Goal: Transaction & Acquisition: Purchase product/service

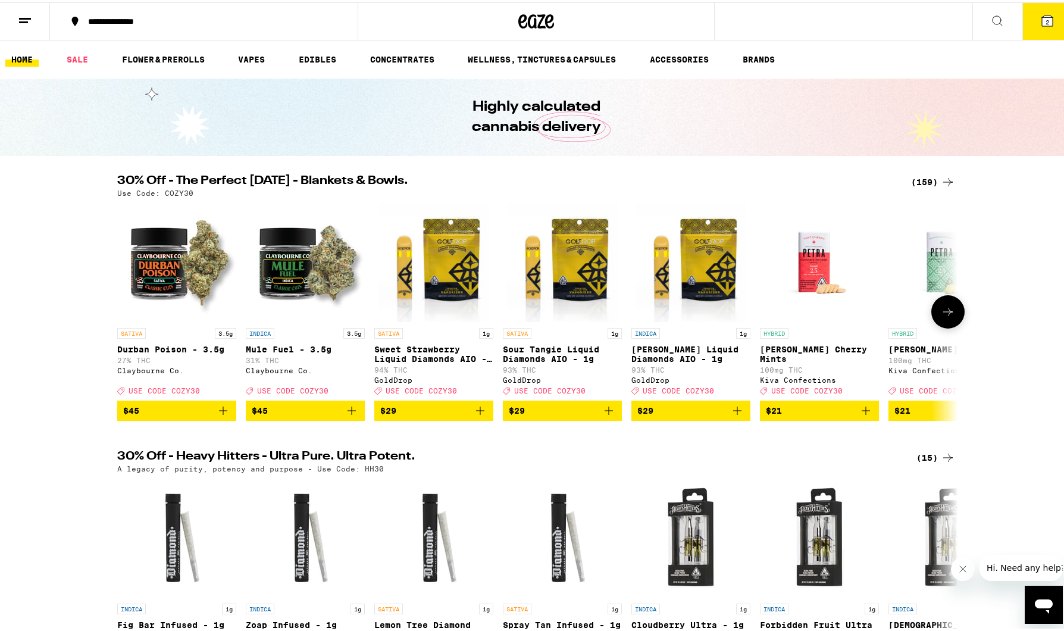
click at [945, 317] on icon at bounding box center [948, 309] width 14 height 14
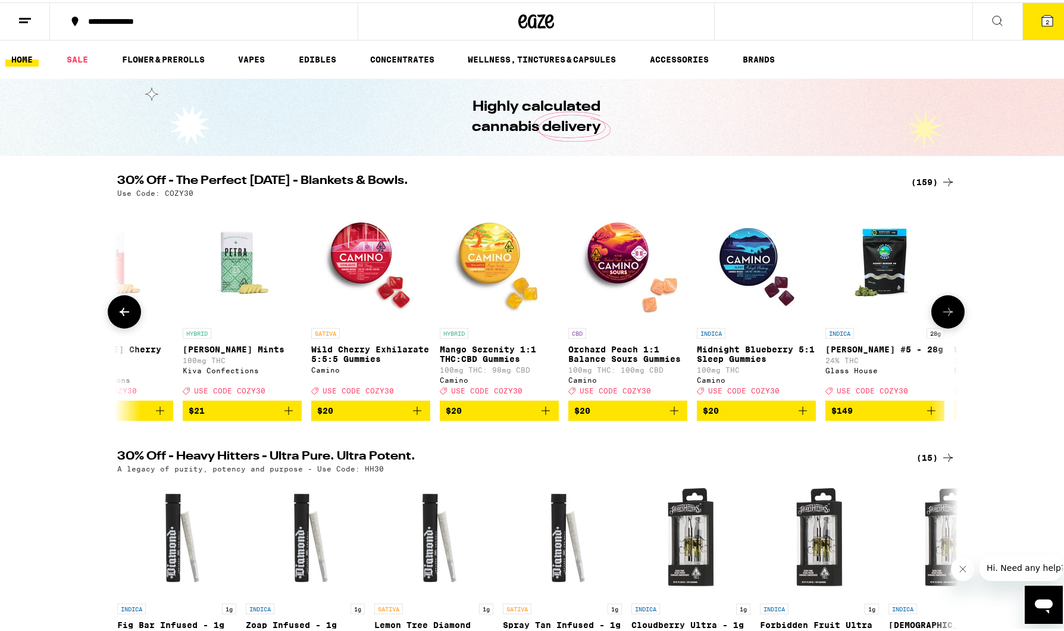
scroll to position [0, 708]
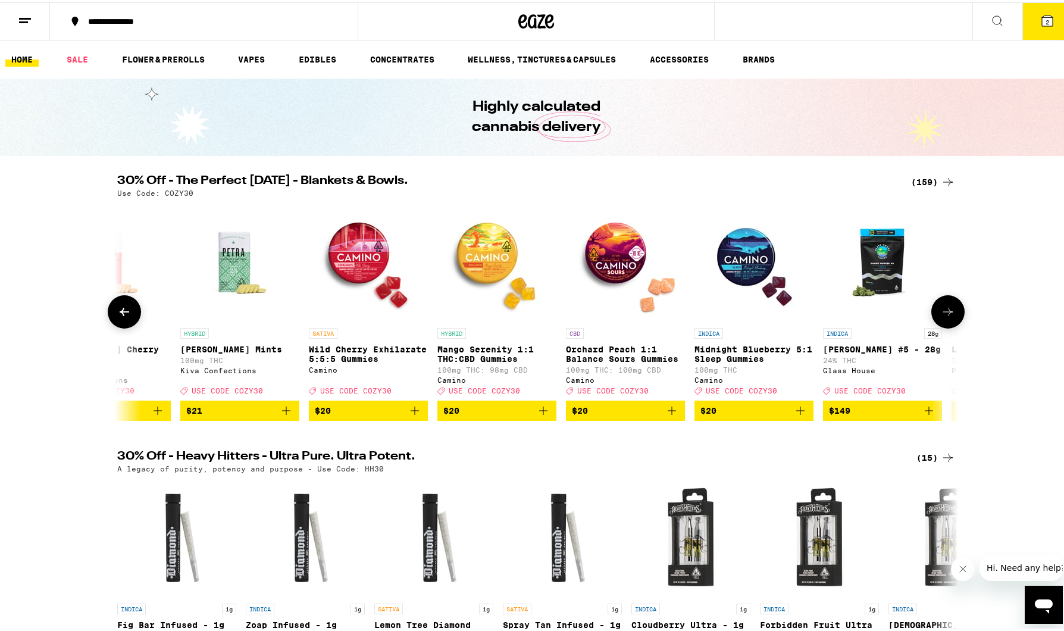
click at [952, 309] on button at bounding box center [947, 309] width 33 height 33
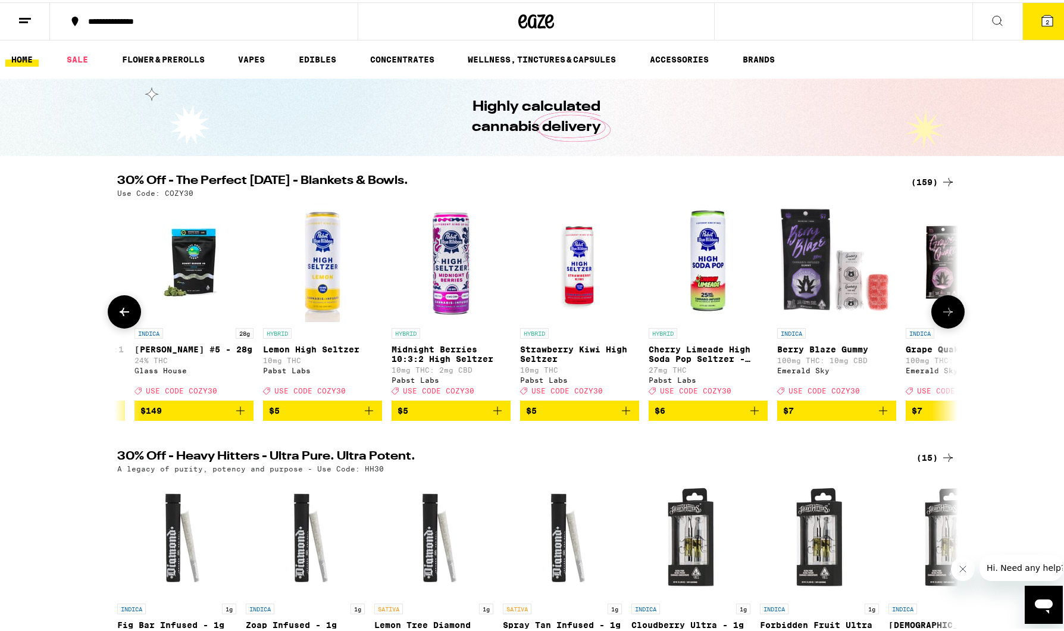
scroll to position [0, 1417]
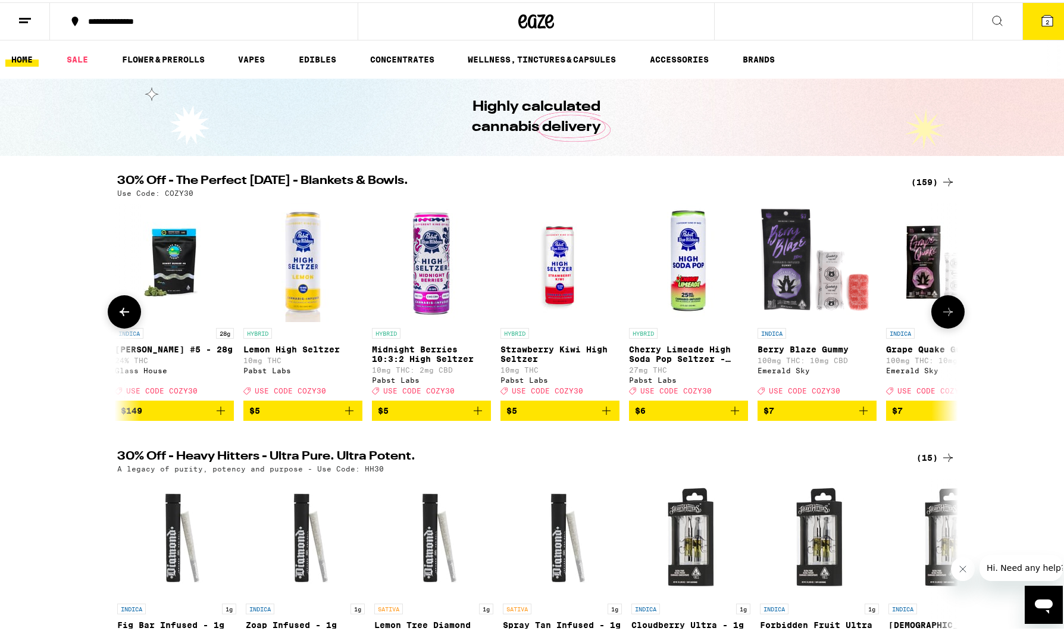
click at [946, 311] on icon at bounding box center [948, 309] width 14 height 14
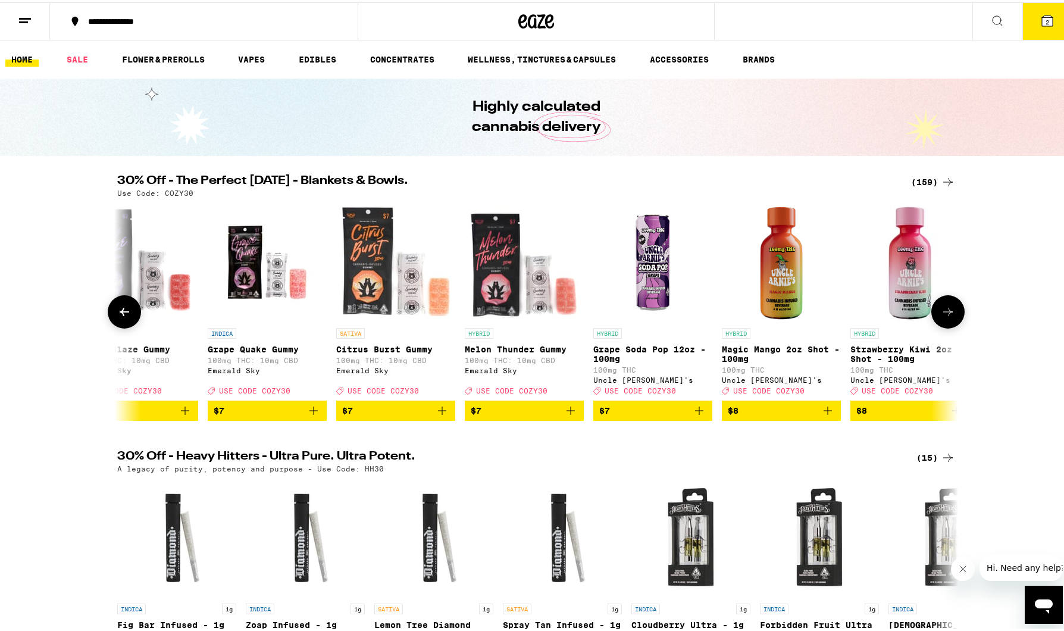
scroll to position [0, 2125]
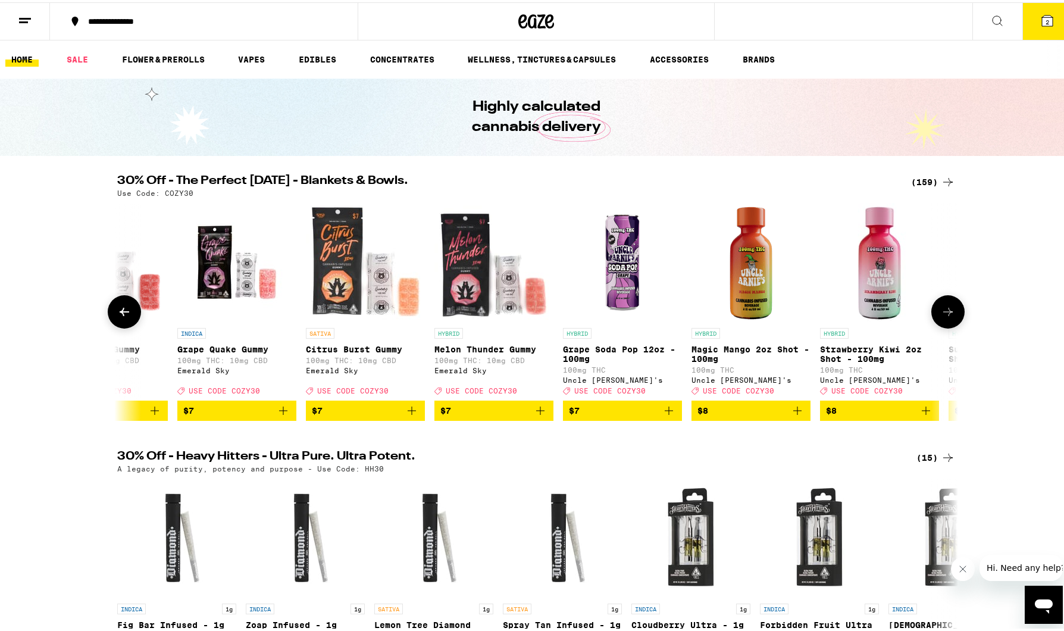
click at [946, 311] on icon at bounding box center [948, 309] width 14 height 14
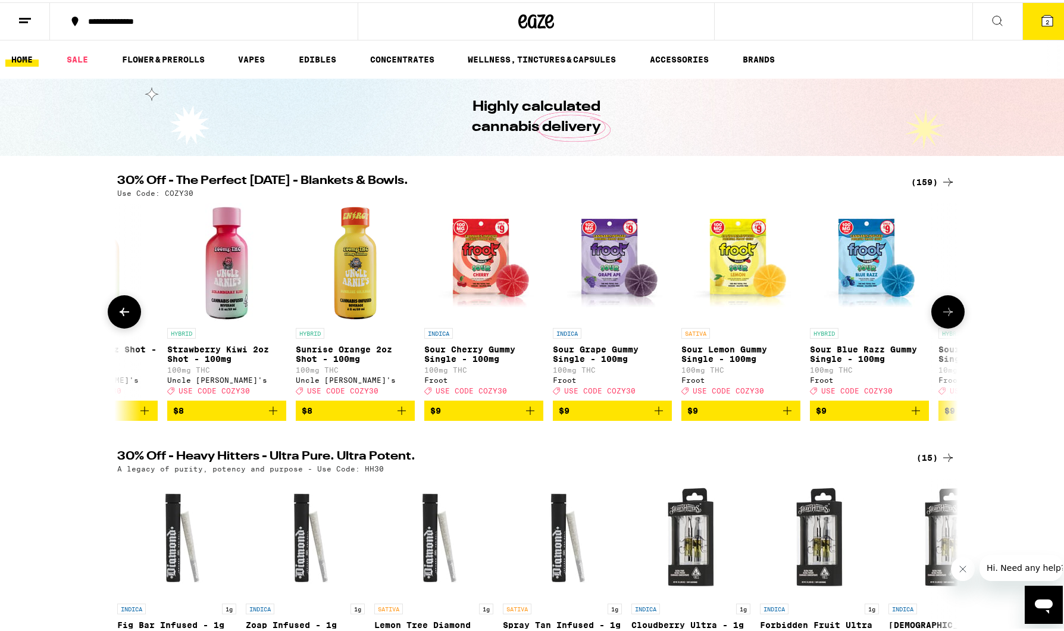
scroll to position [0, 2834]
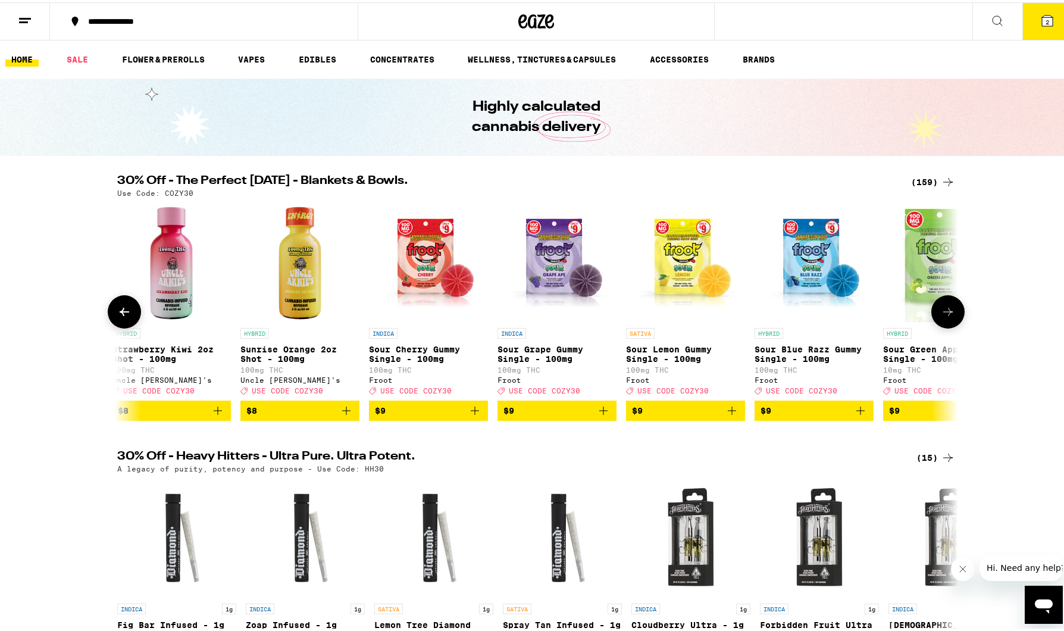
click at [946, 311] on icon at bounding box center [948, 309] width 14 height 14
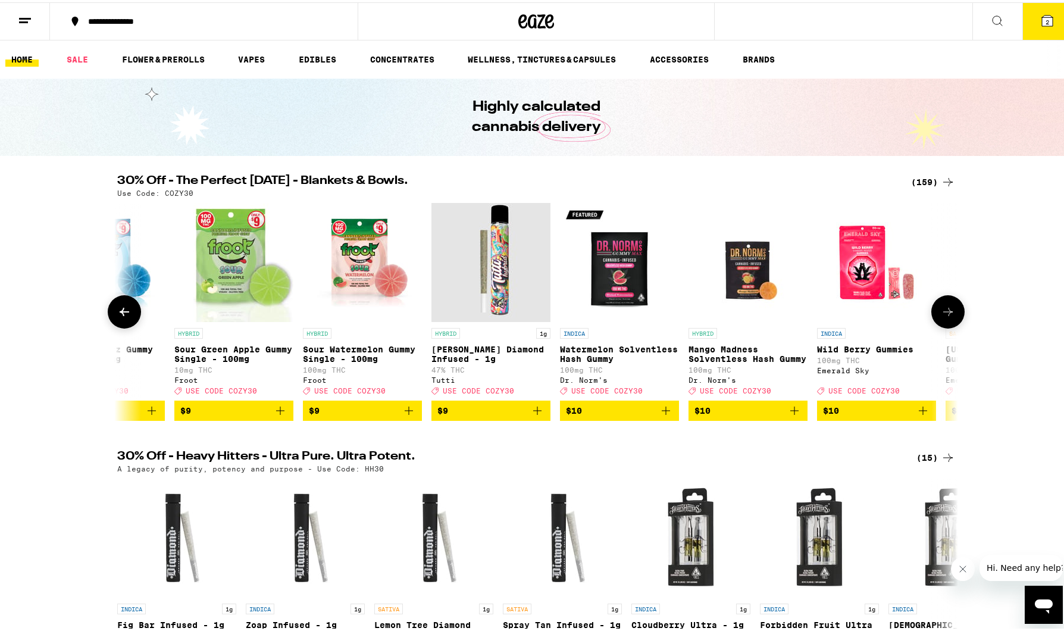
click at [946, 311] on icon at bounding box center [948, 309] width 14 height 14
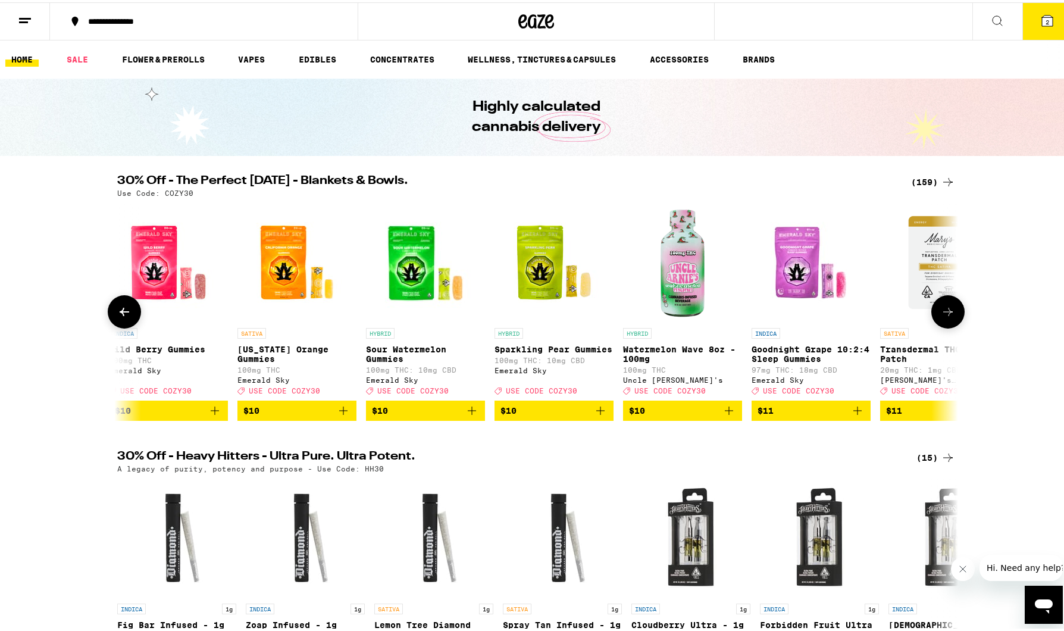
click at [946, 311] on icon at bounding box center [948, 309] width 14 height 14
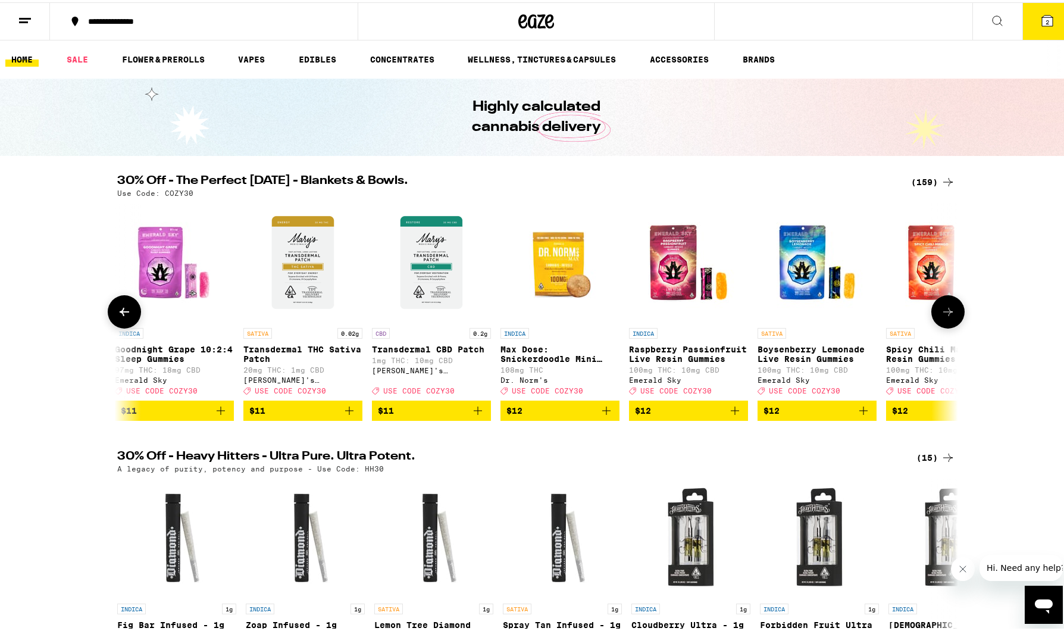
scroll to position [0, 4959]
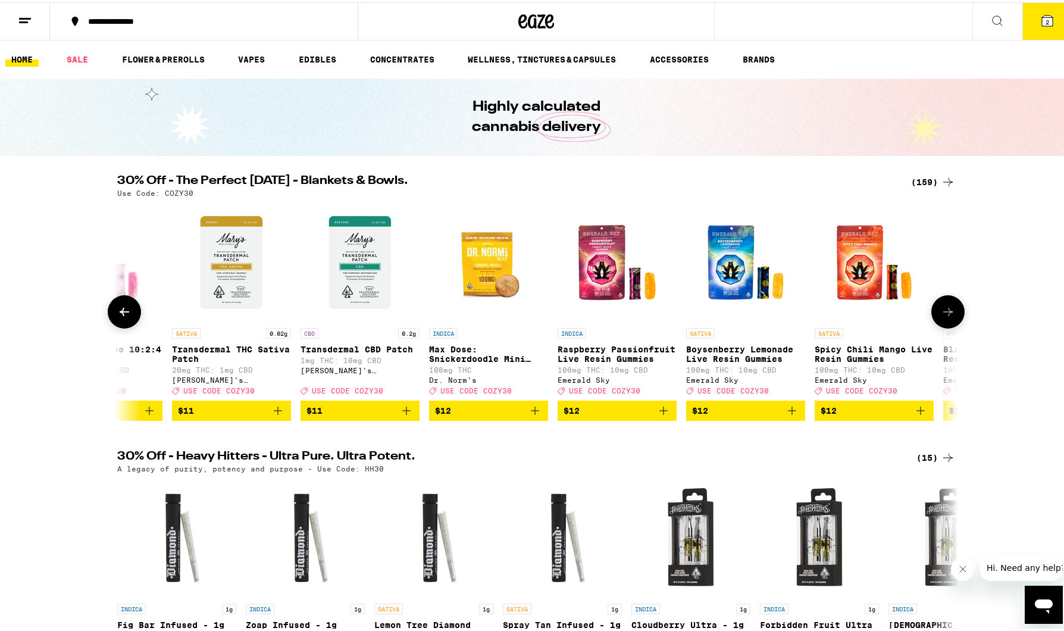
click at [946, 311] on icon at bounding box center [948, 309] width 14 height 14
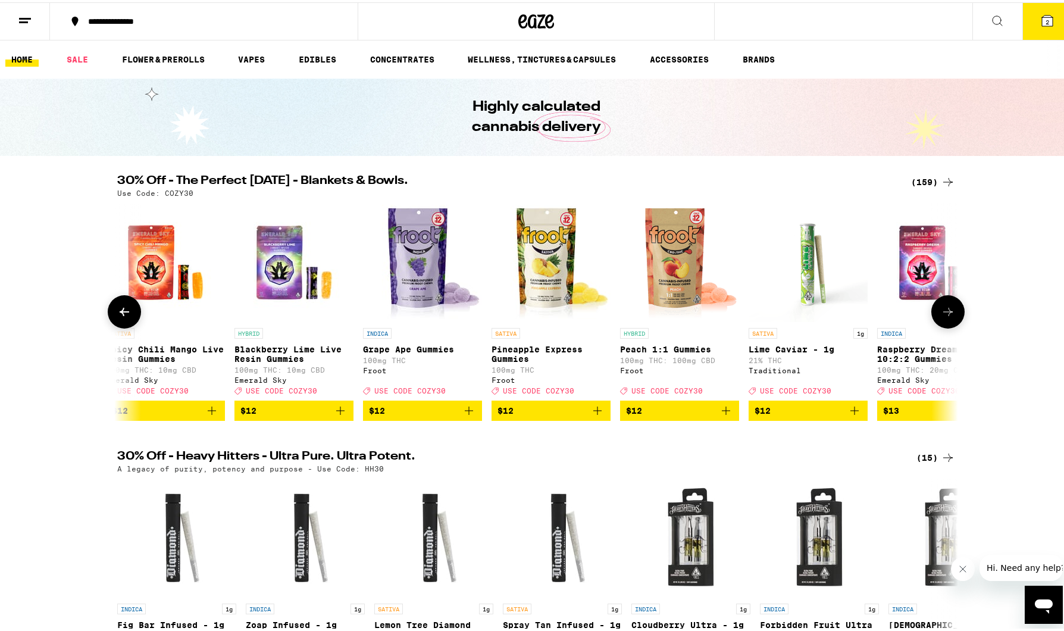
click at [946, 311] on icon at bounding box center [948, 309] width 14 height 14
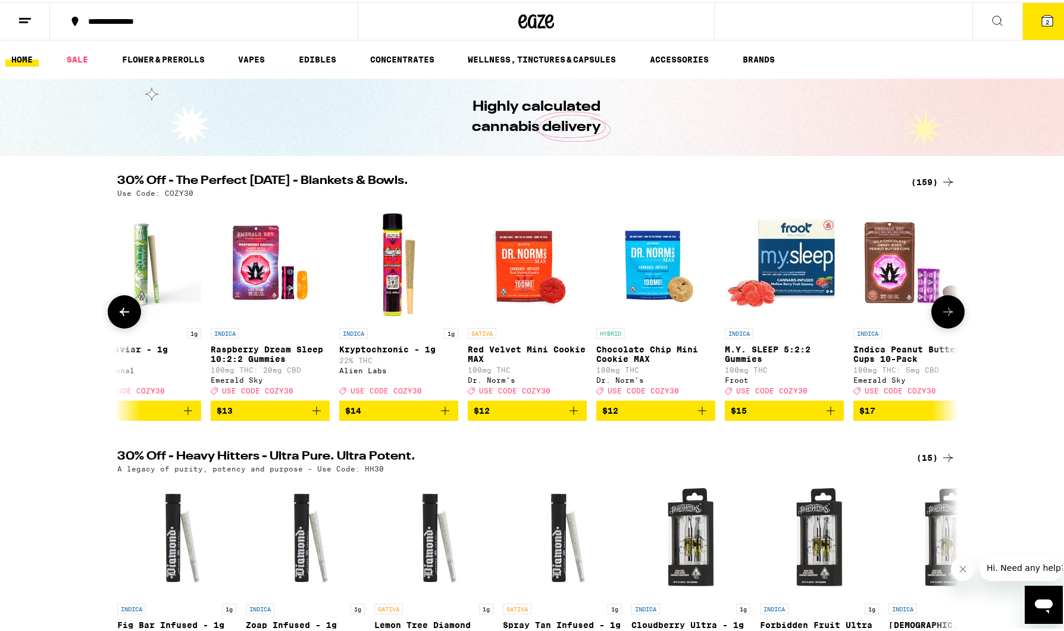
scroll to position [0, 6376]
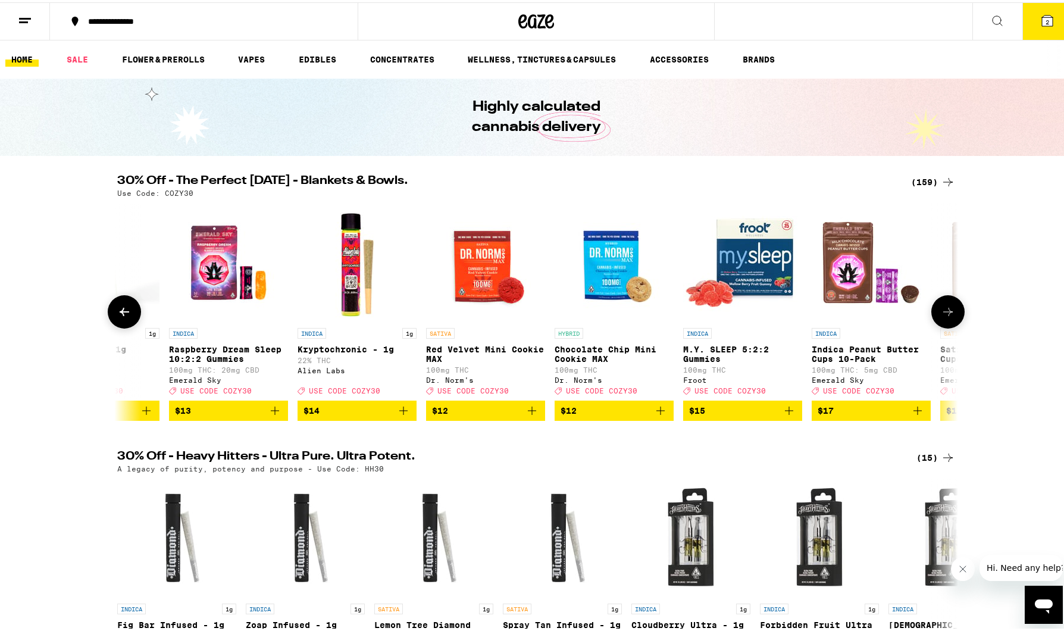
click at [946, 311] on icon at bounding box center [948, 309] width 14 height 14
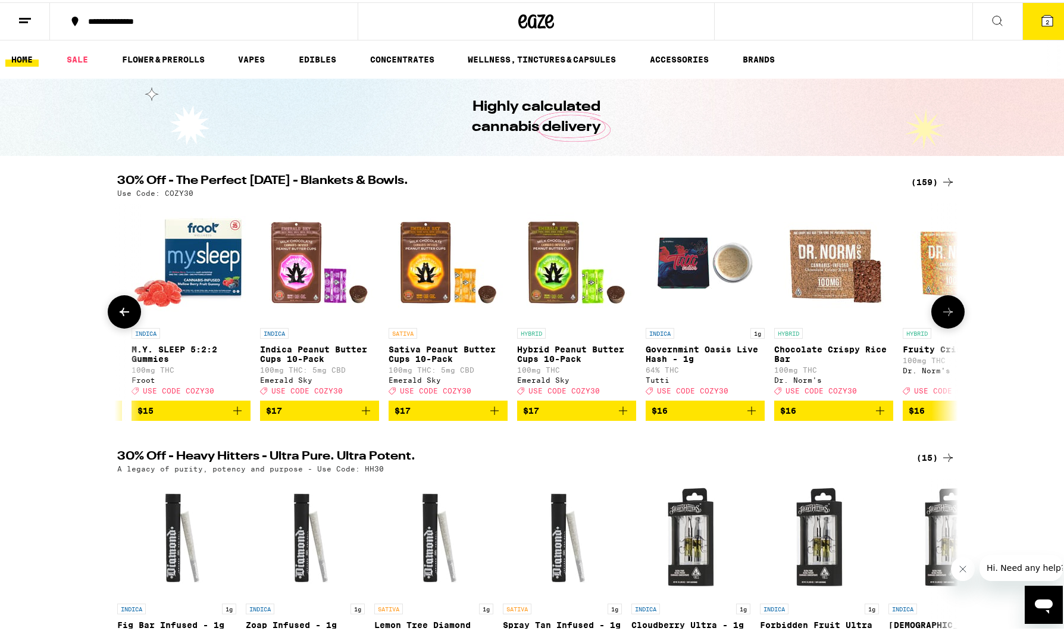
scroll to position [0, 7085]
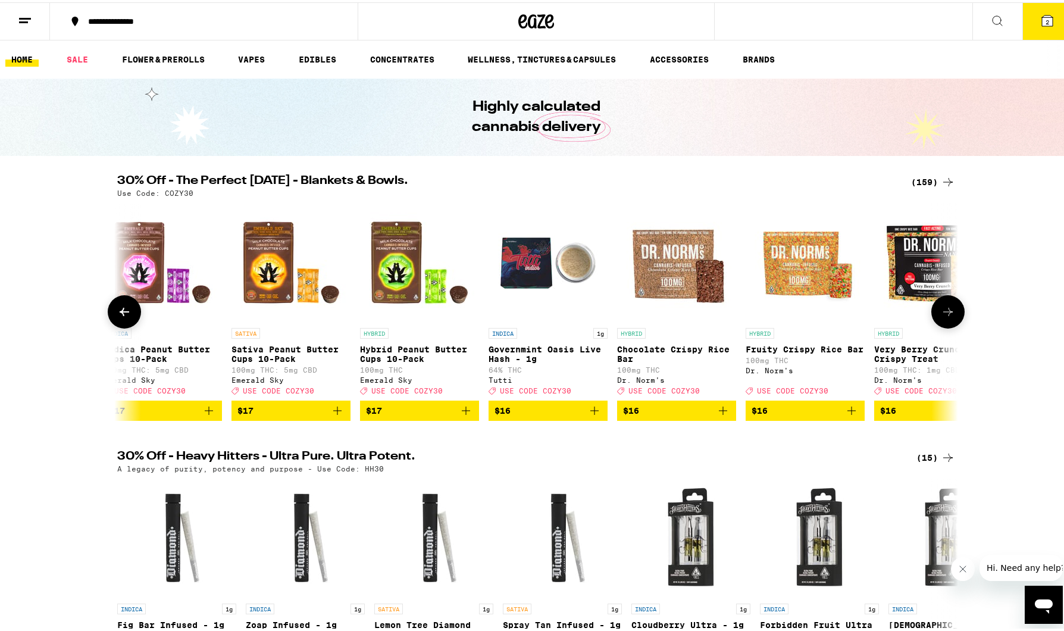
click at [949, 297] on img "Open page for Very Berry Crunch Rice Crispy Treat from Dr. Norm's" at bounding box center [933, 260] width 119 height 119
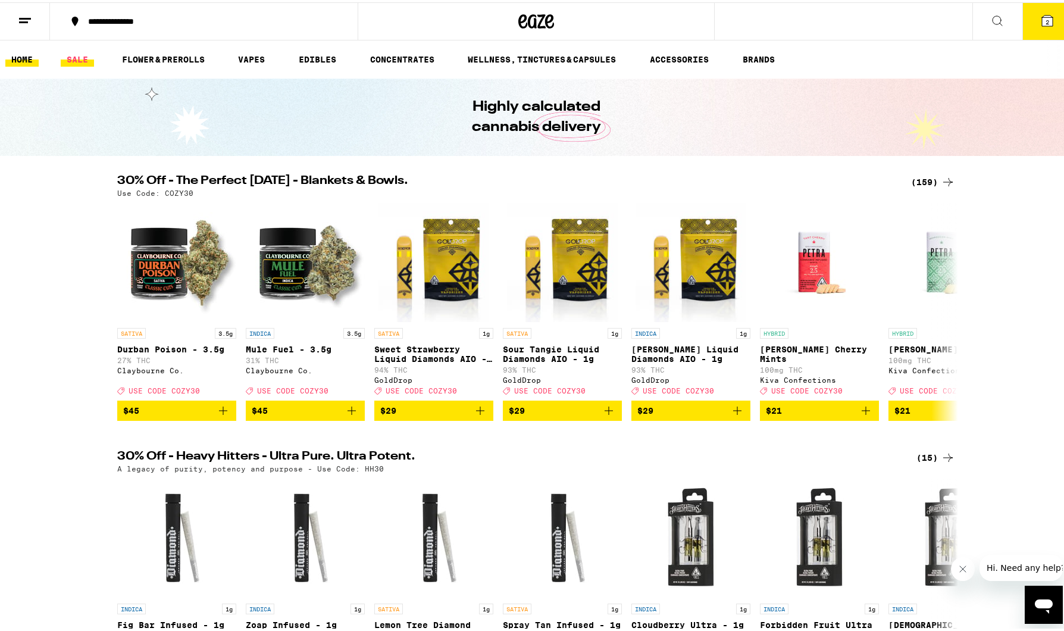
click at [80, 57] on link "SALE" at bounding box center [77, 57] width 33 height 14
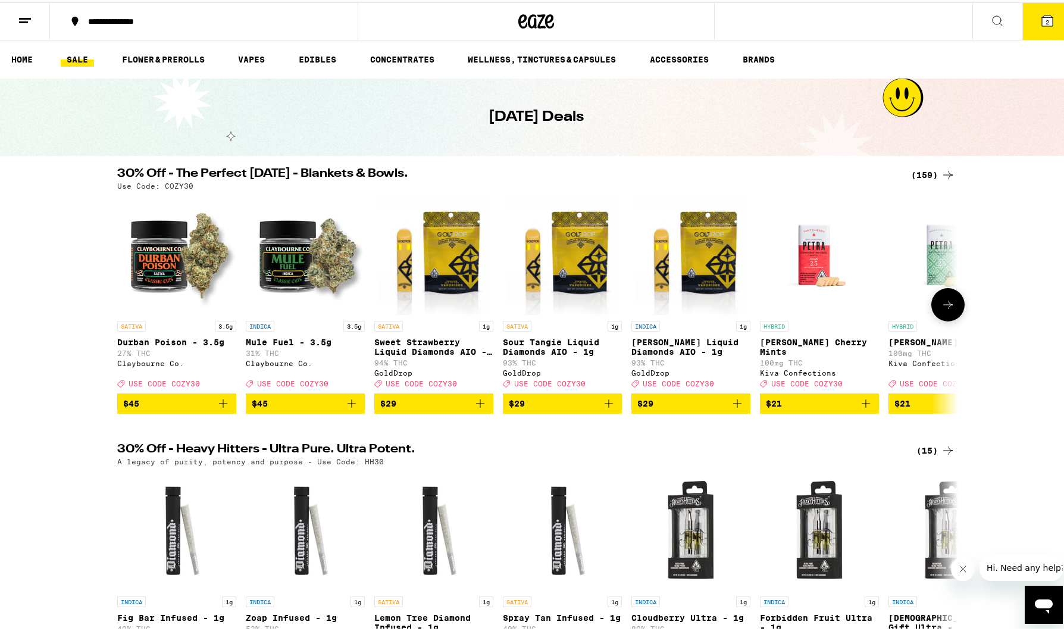
click at [944, 302] on icon at bounding box center [948, 302] width 14 height 14
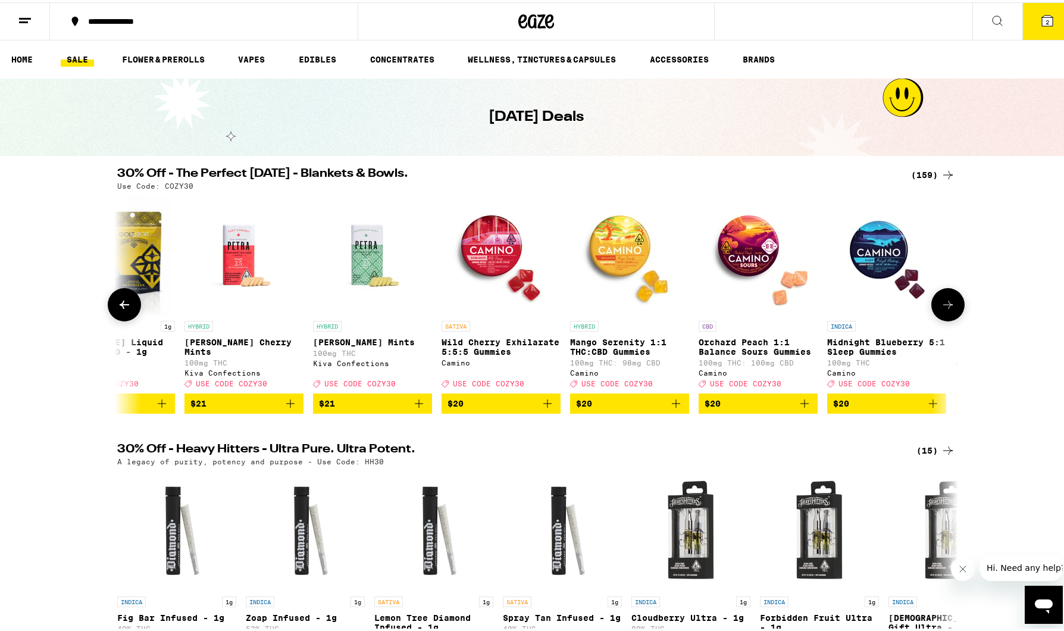
scroll to position [0, 708]
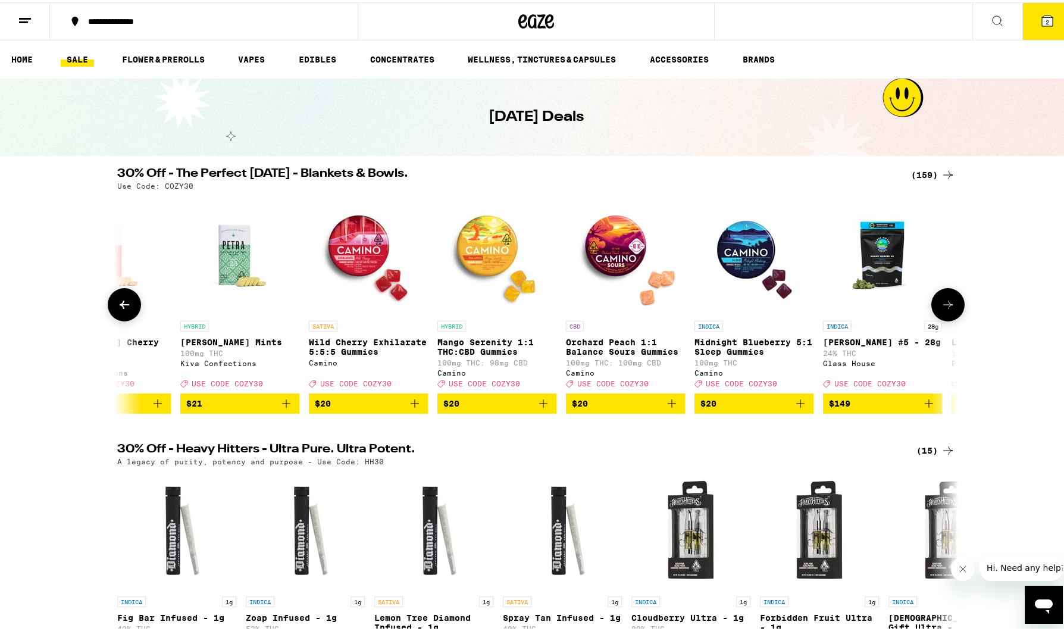
click at [944, 302] on icon at bounding box center [948, 302] width 14 height 14
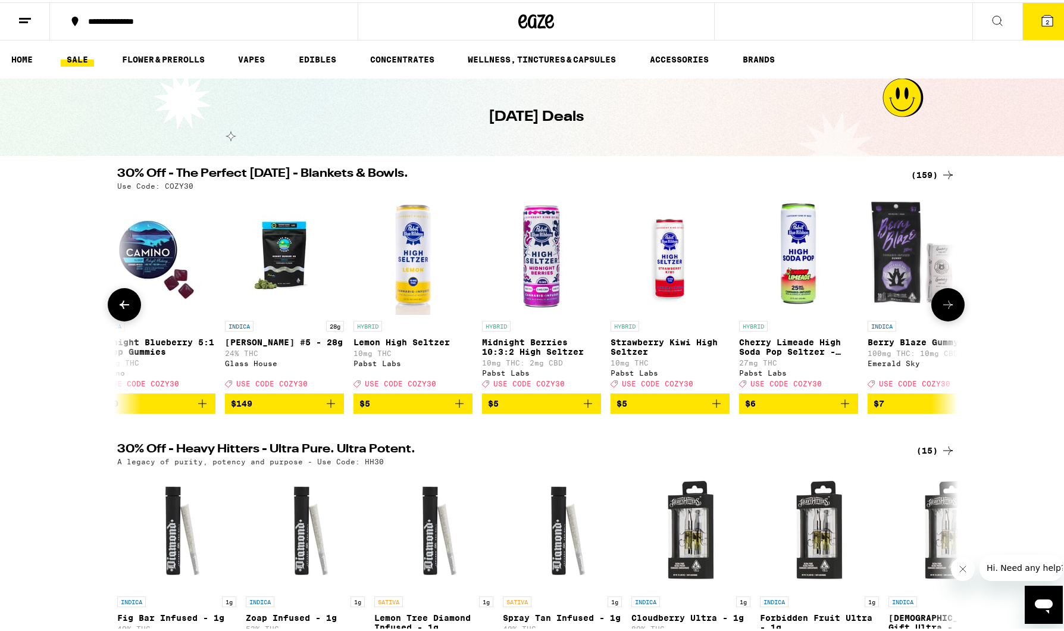
scroll to position [0, 1417]
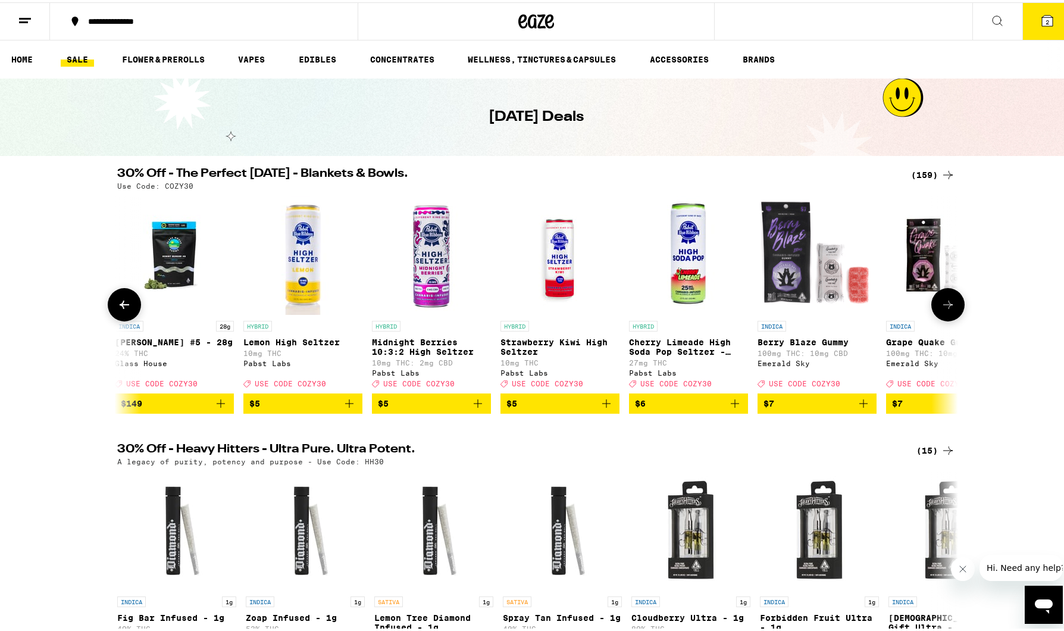
click at [944, 302] on icon at bounding box center [948, 302] width 14 height 14
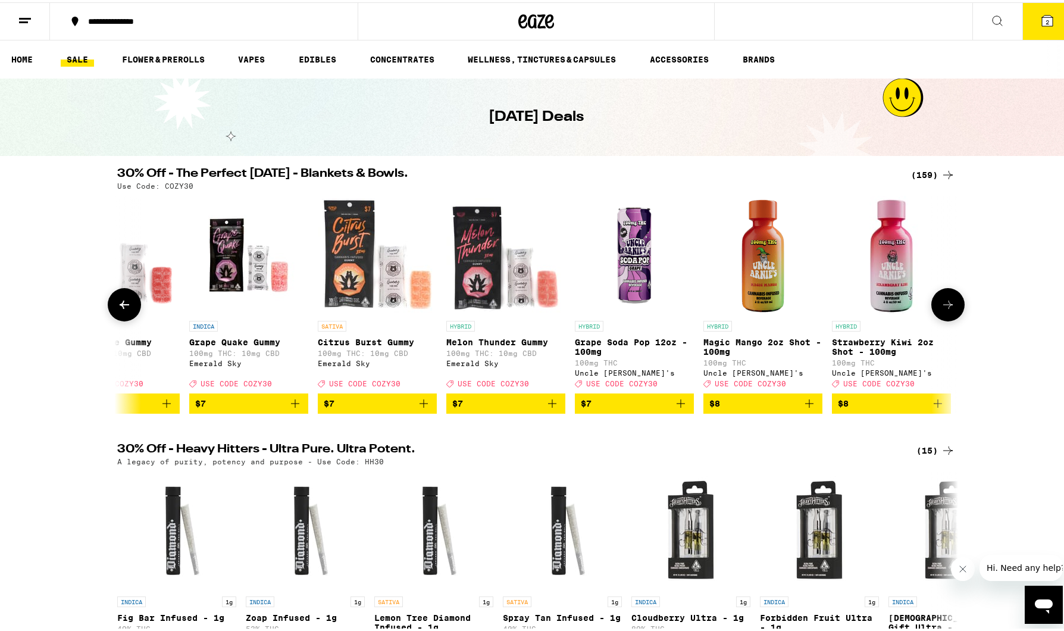
scroll to position [0, 2125]
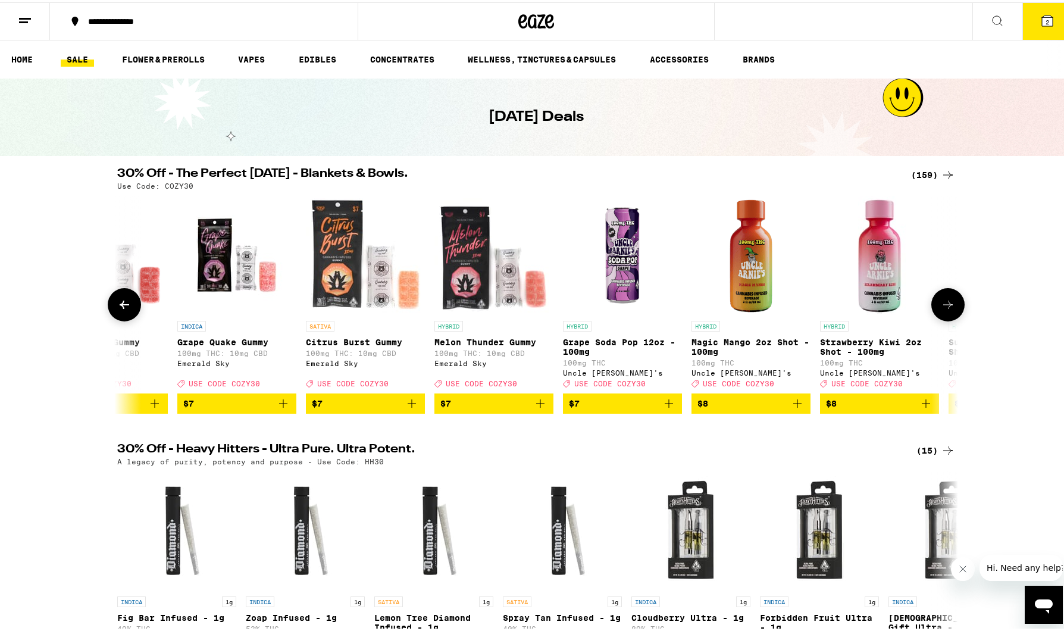
click at [126, 316] on button at bounding box center [124, 302] width 33 height 33
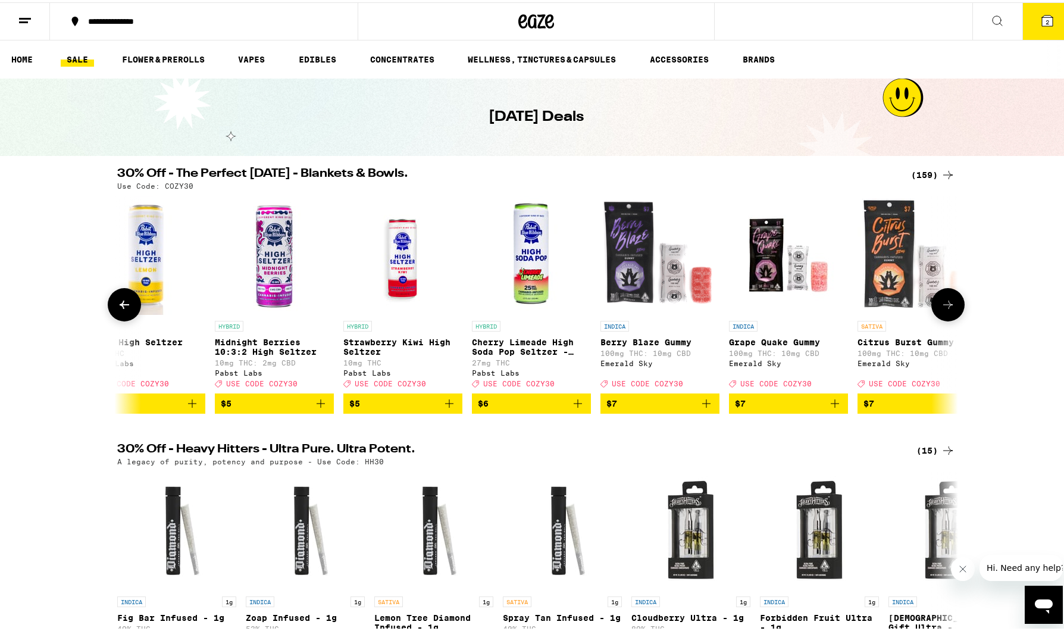
scroll to position [0, 1417]
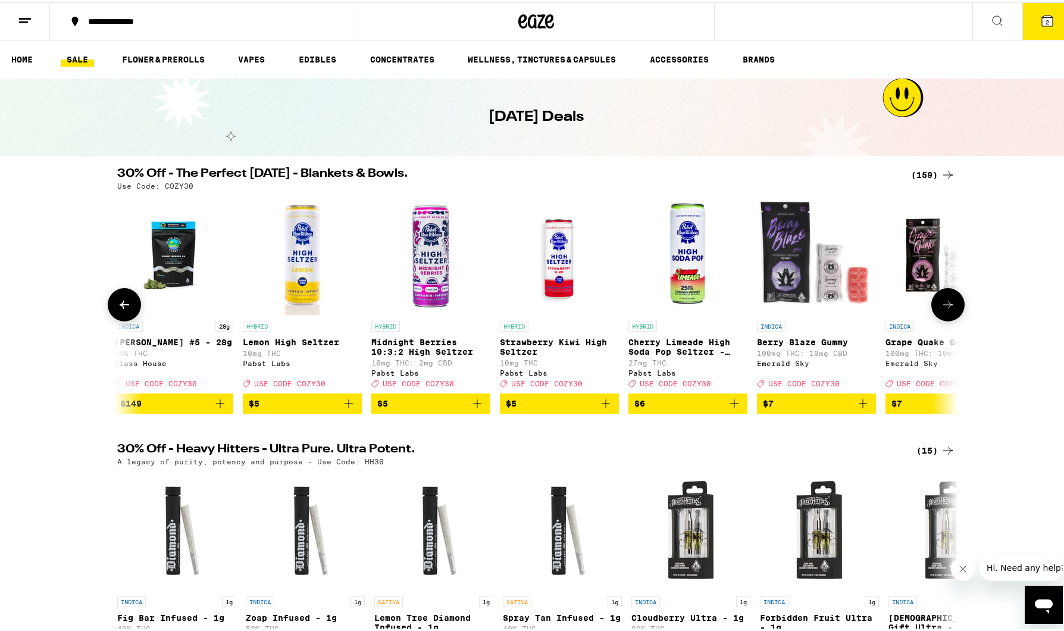
click at [125, 300] on icon at bounding box center [124, 302] width 14 height 14
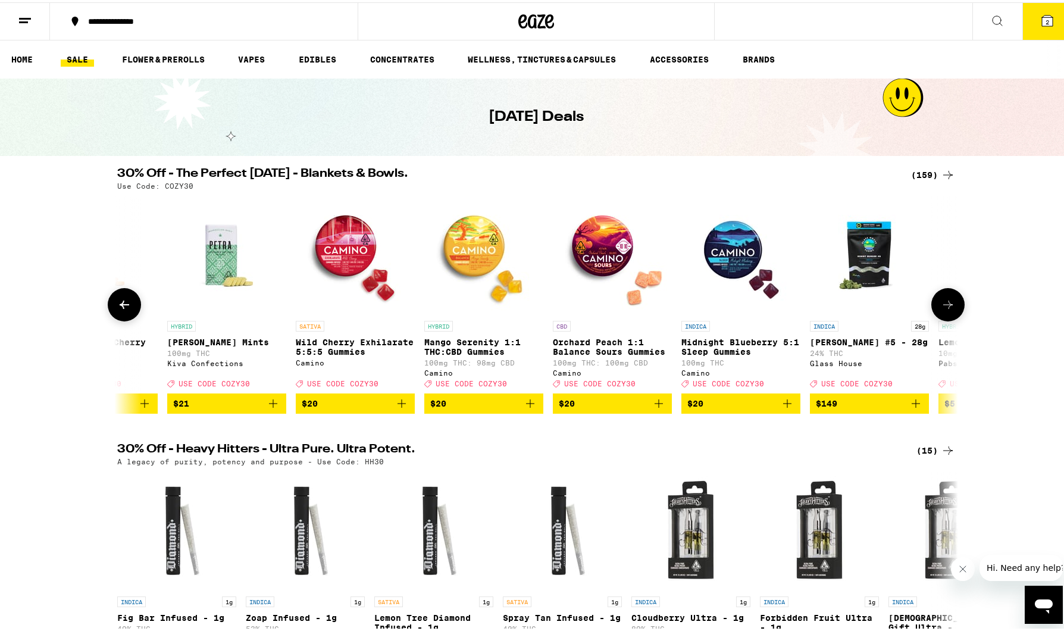
scroll to position [0, 709]
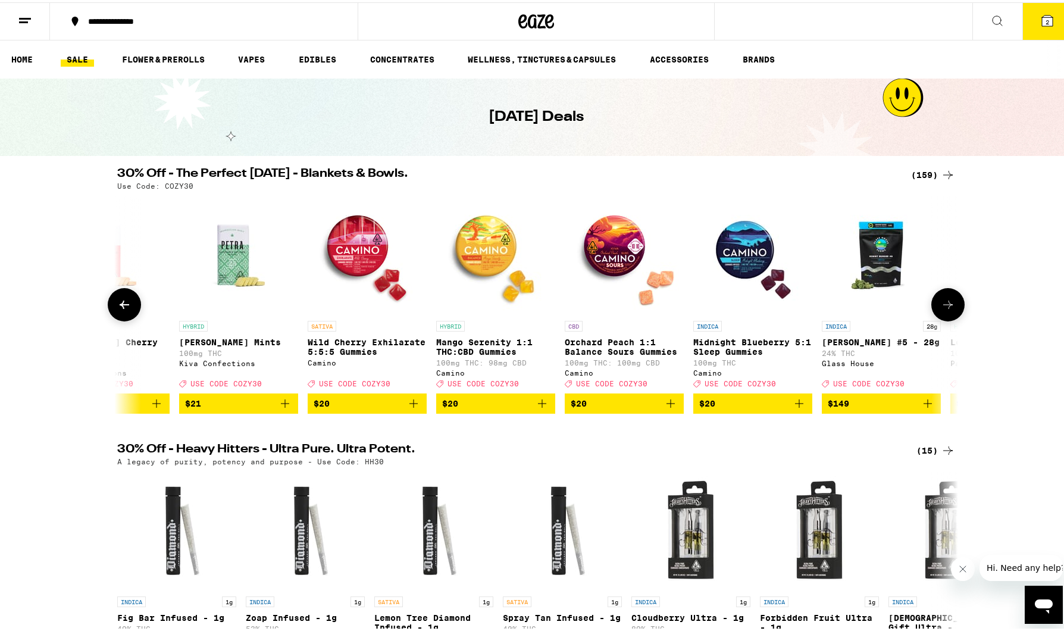
click at [946, 307] on icon at bounding box center [948, 302] width 10 height 8
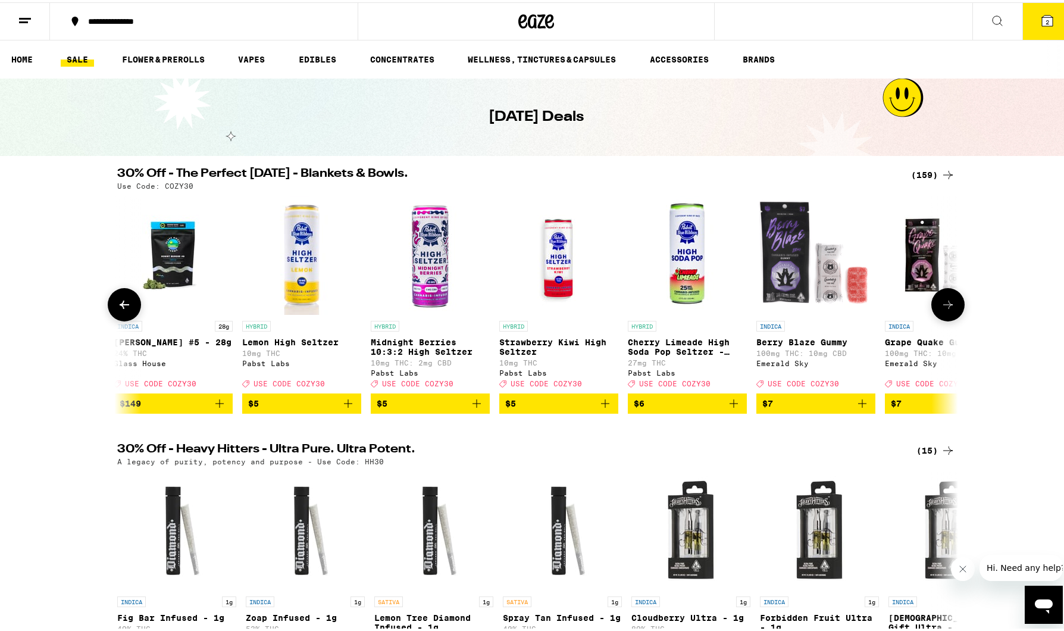
click at [946, 307] on icon at bounding box center [948, 302] width 10 height 8
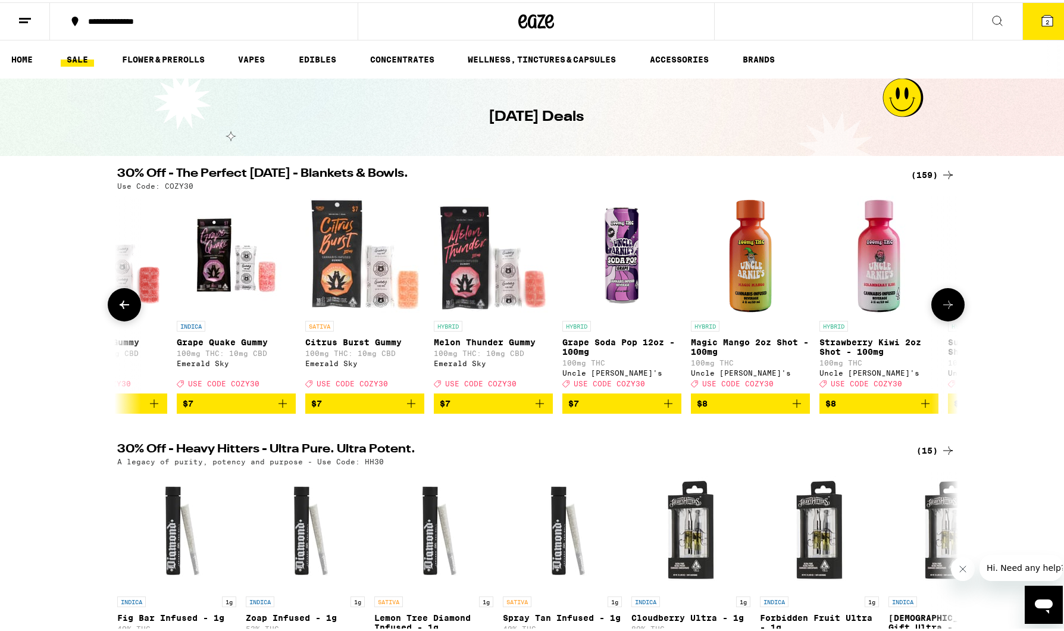
click at [946, 307] on icon at bounding box center [948, 302] width 10 height 8
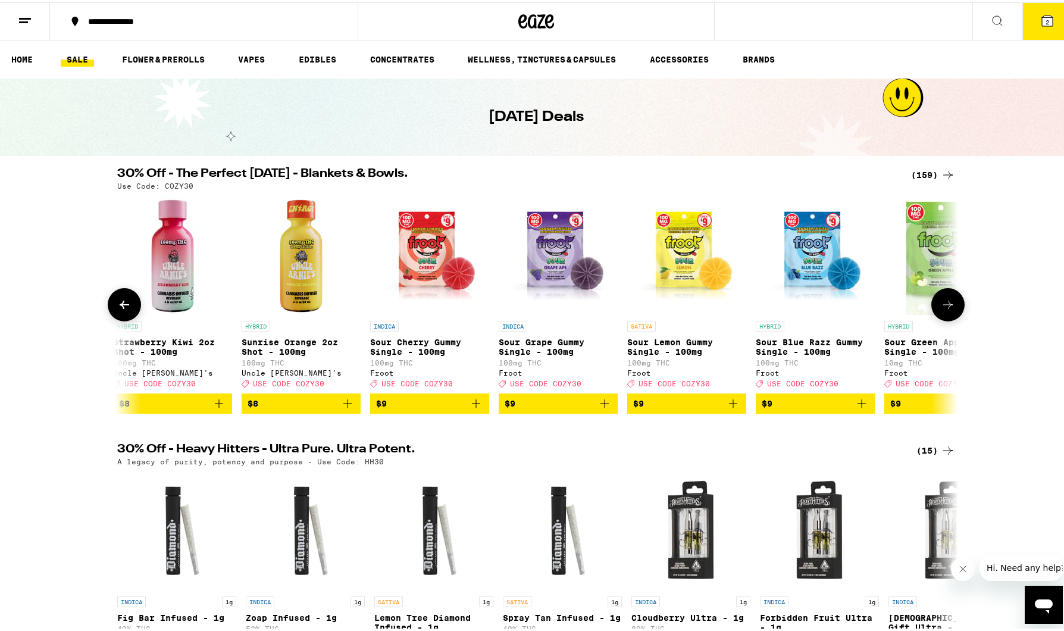
click at [946, 307] on icon at bounding box center [948, 302] width 10 height 8
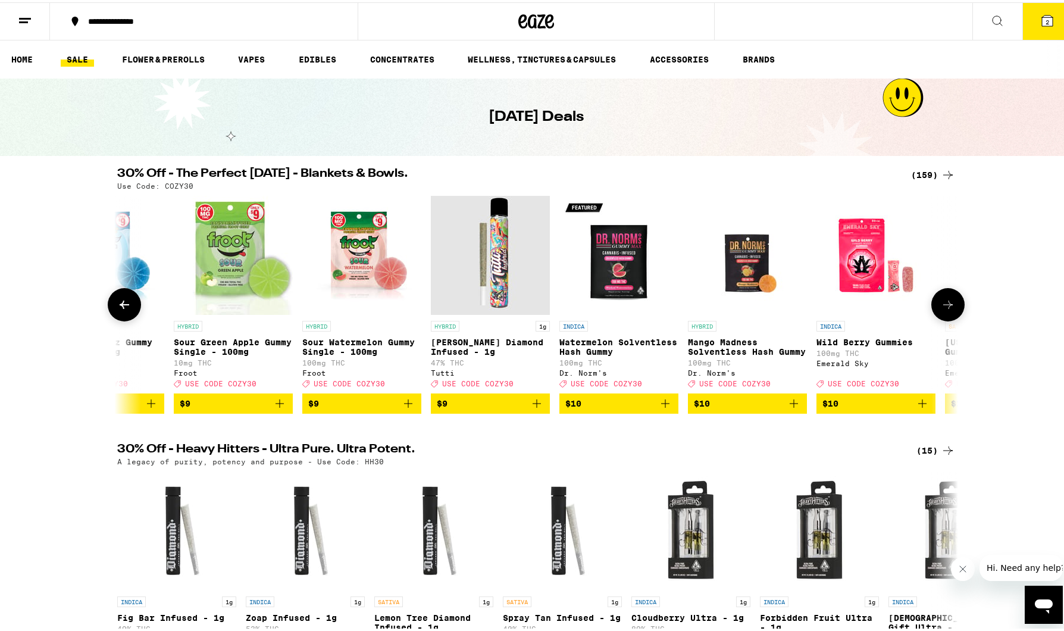
click at [946, 307] on icon at bounding box center [948, 302] width 10 height 8
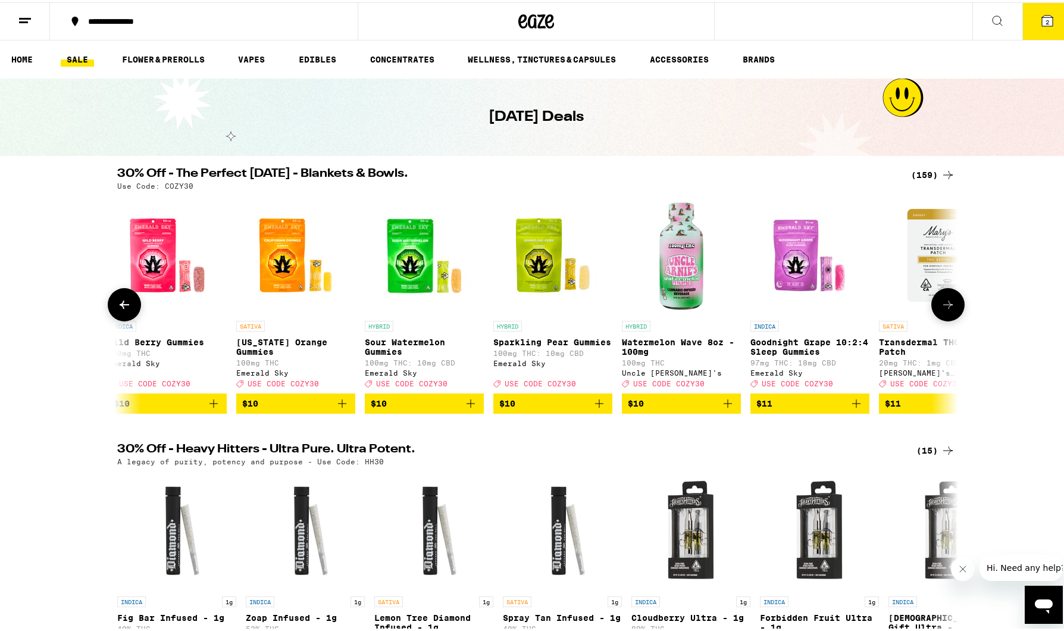
click at [946, 307] on icon at bounding box center [948, 302] width 10 height 8
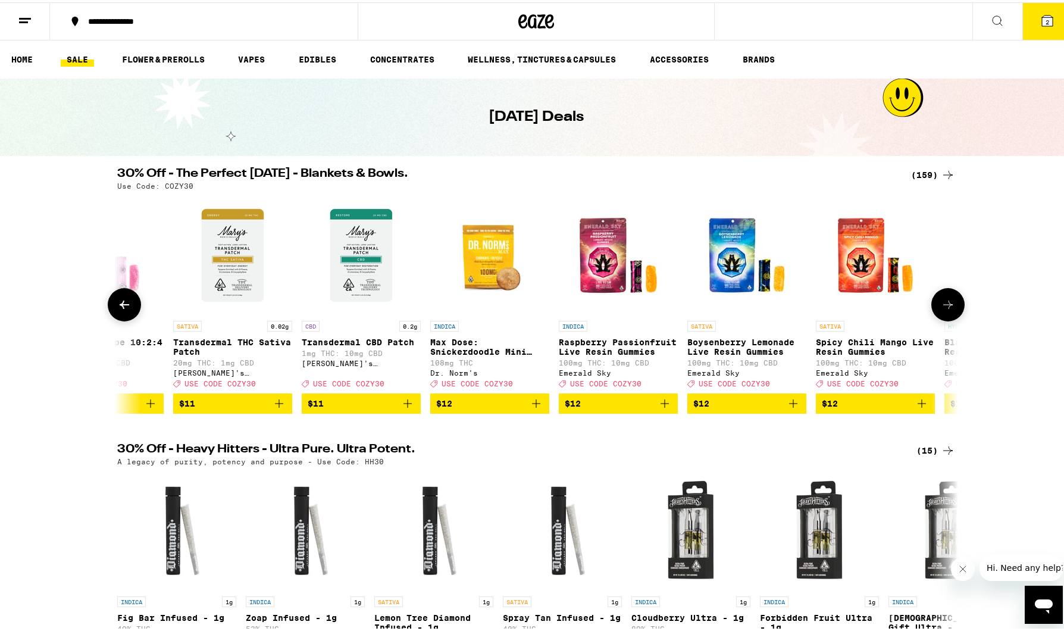
scroll to position [0, 4960]
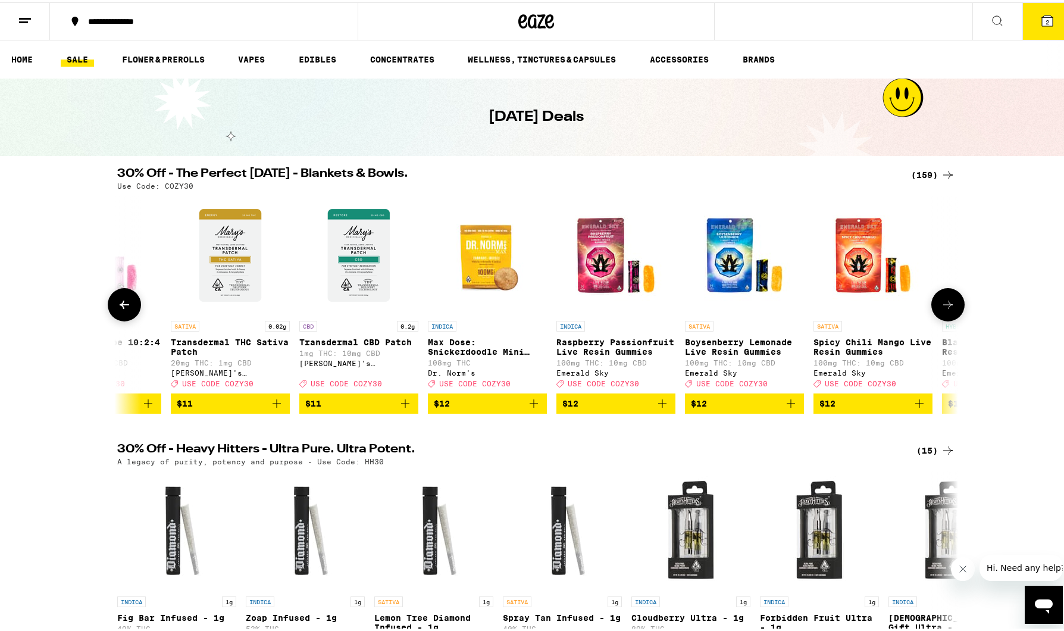
click at [121, 308] on icon at bounding box center [124, 302] width 14 height 14
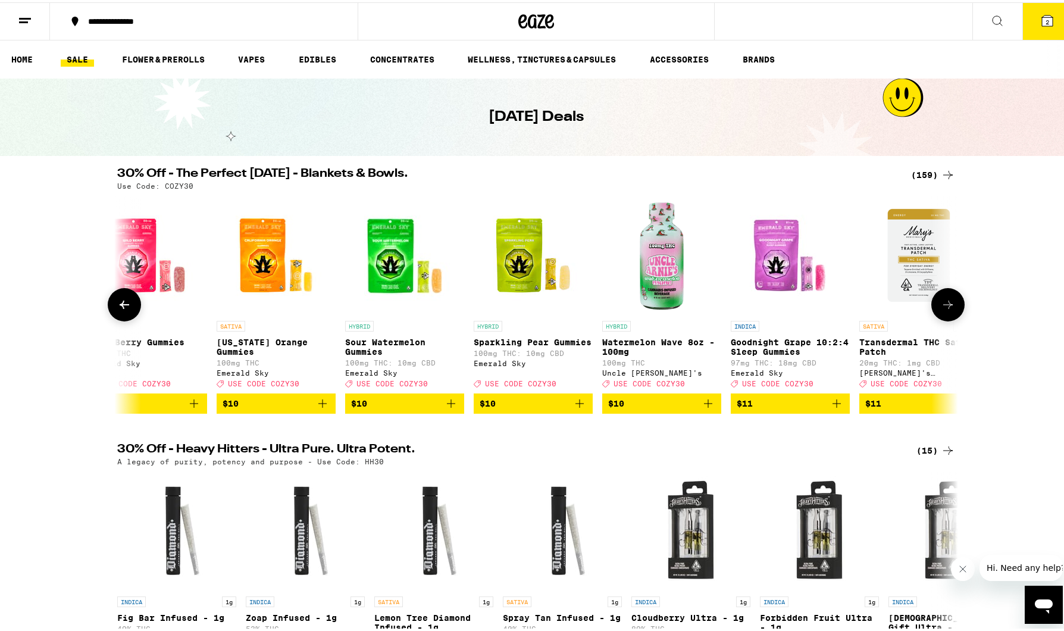
scroll to position [0, 4252]
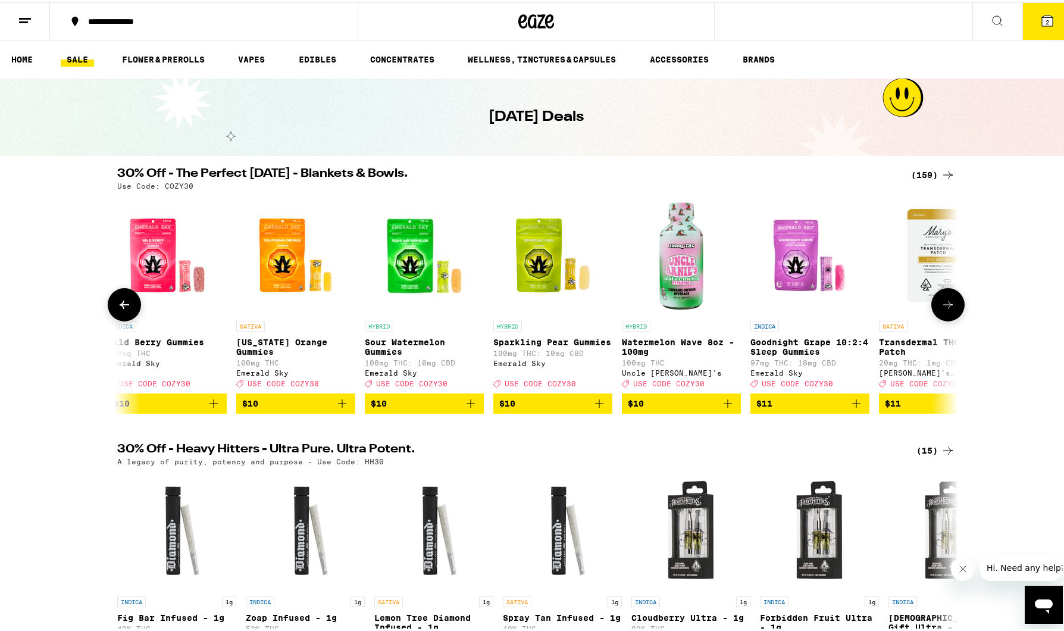
click at [946, 310] on icon at bounding box center [948, 302] width 14 height 14
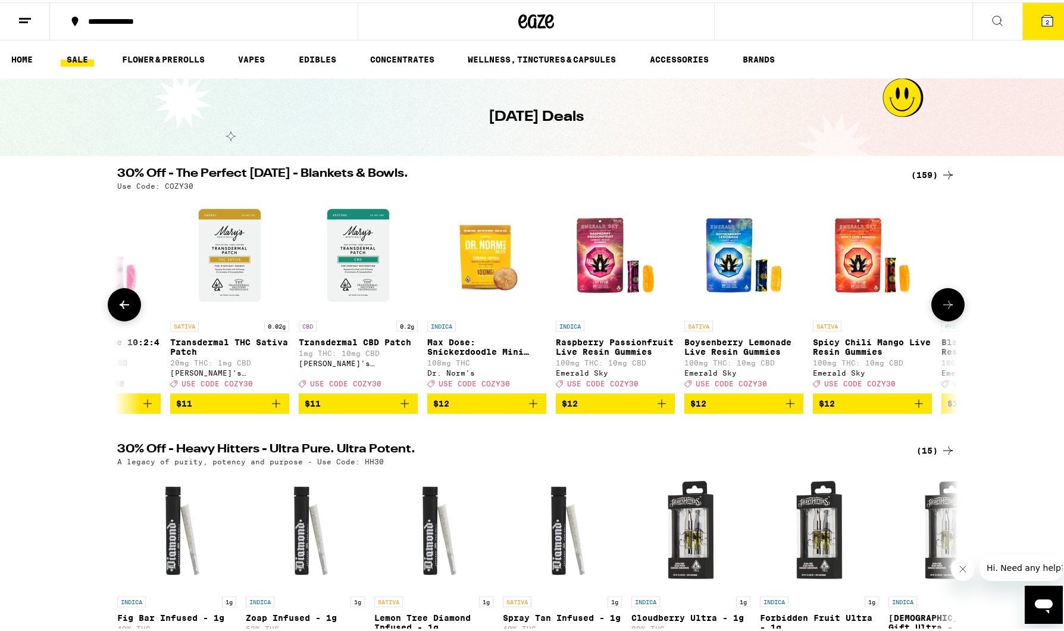
click at [948, 308] on icon at bounding box center [948, 302] width 14 height 14
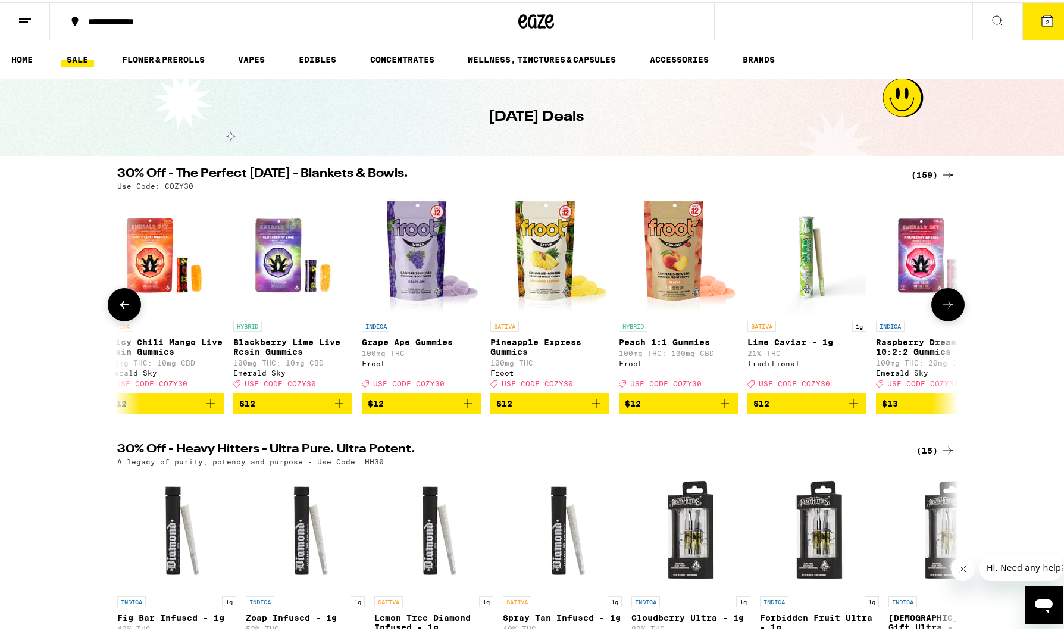
click at [948, 308] on icon at bounding box center [948, 302] width 14 height 14
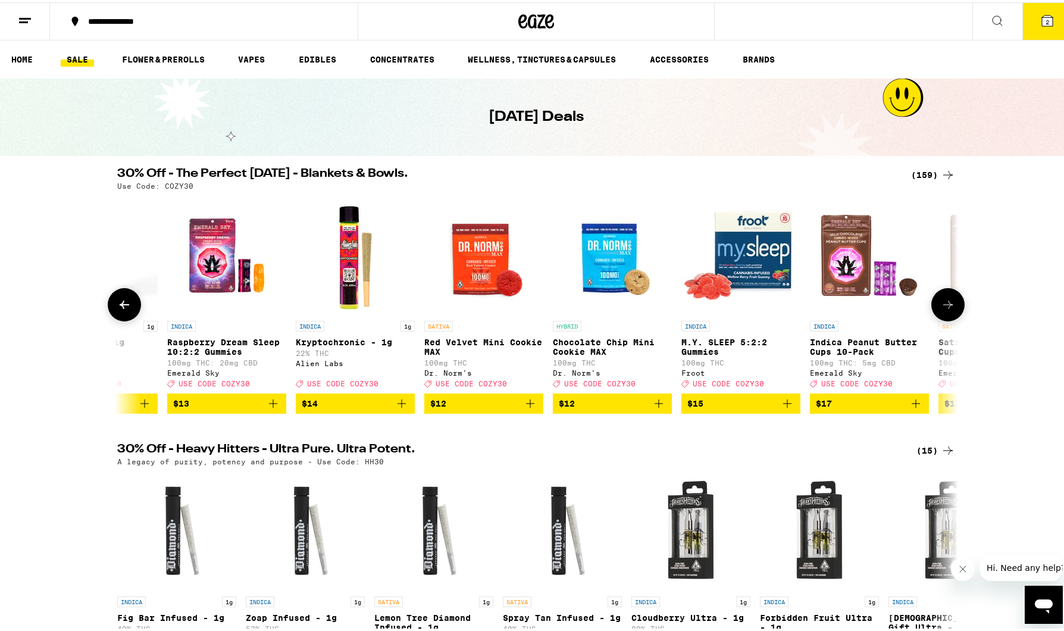
click at [948, 308] on icon at bounding box center [948, 302] width 14 height 14
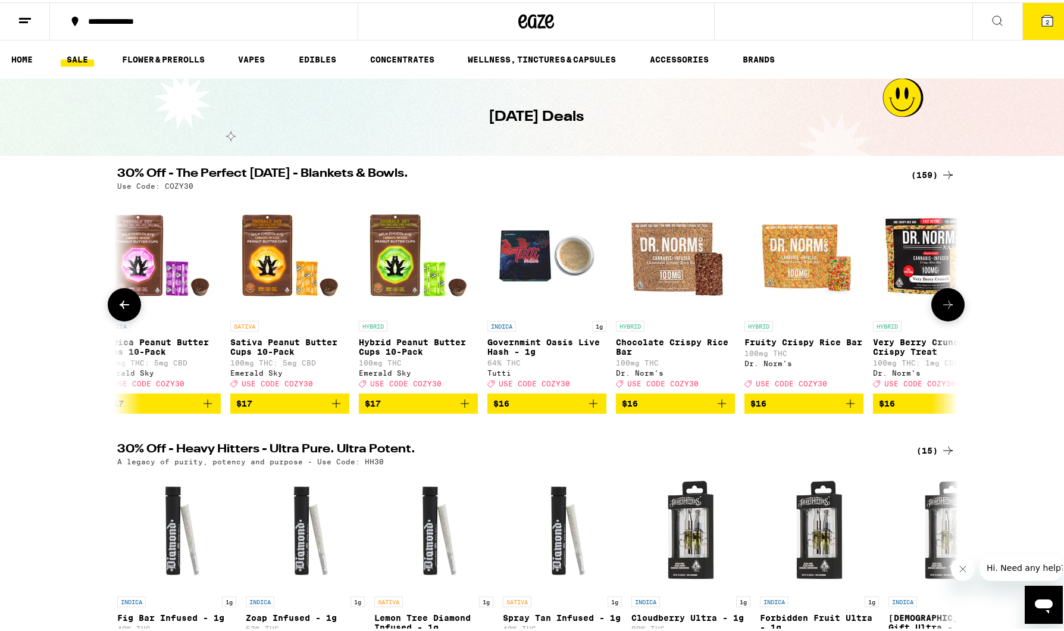
click at [948, 308] on icon at bounding box center [948, 302] width 14 height 14
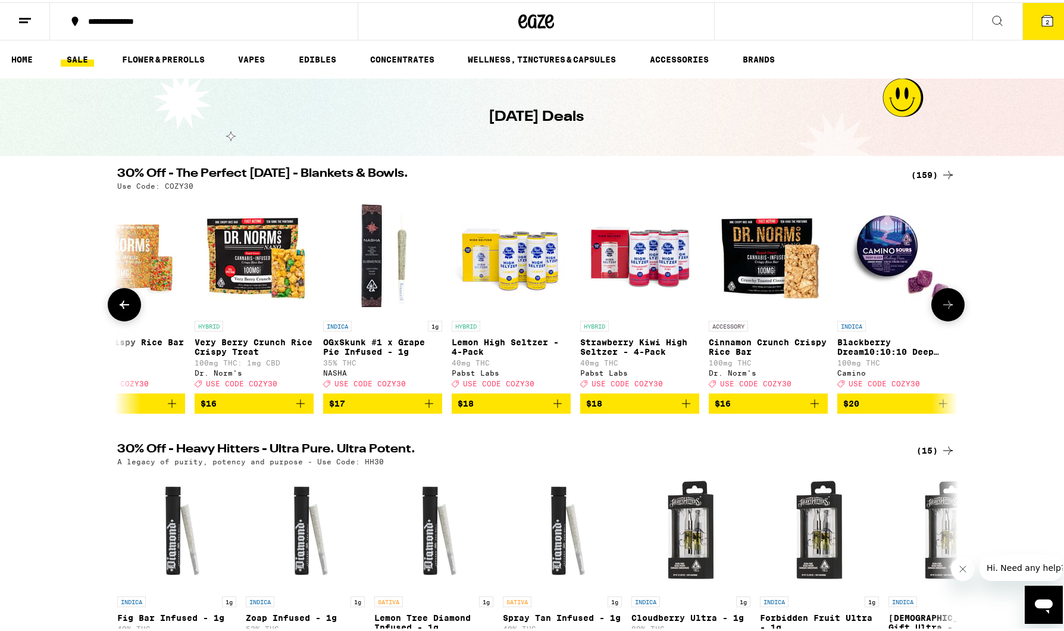
scroll to position [0, 7795]
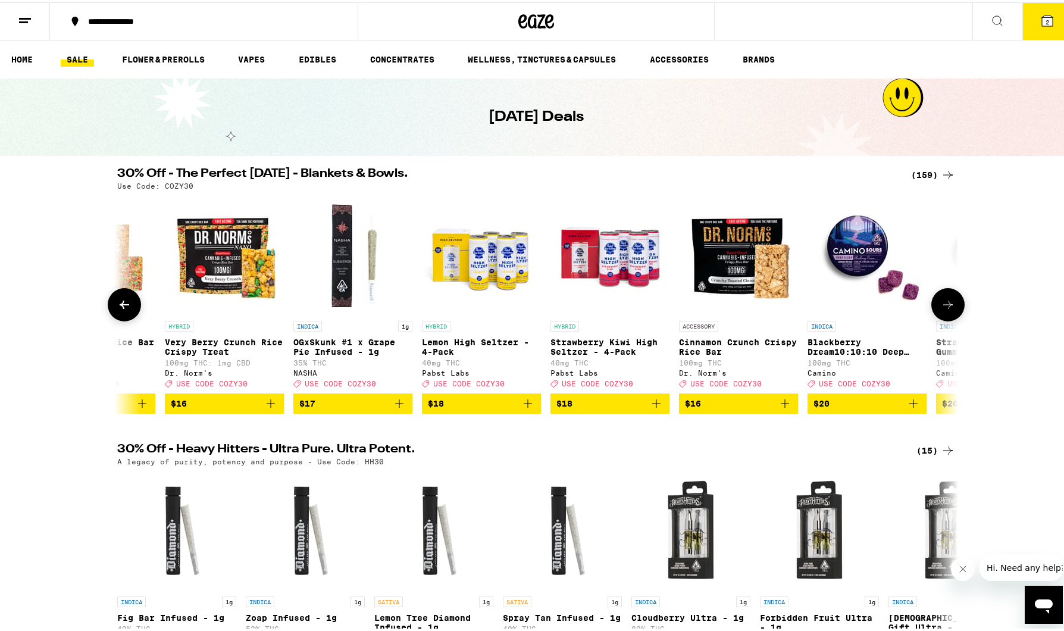
click at [948, 308] on icon at bounding box center [948, 302] width 14 height 14
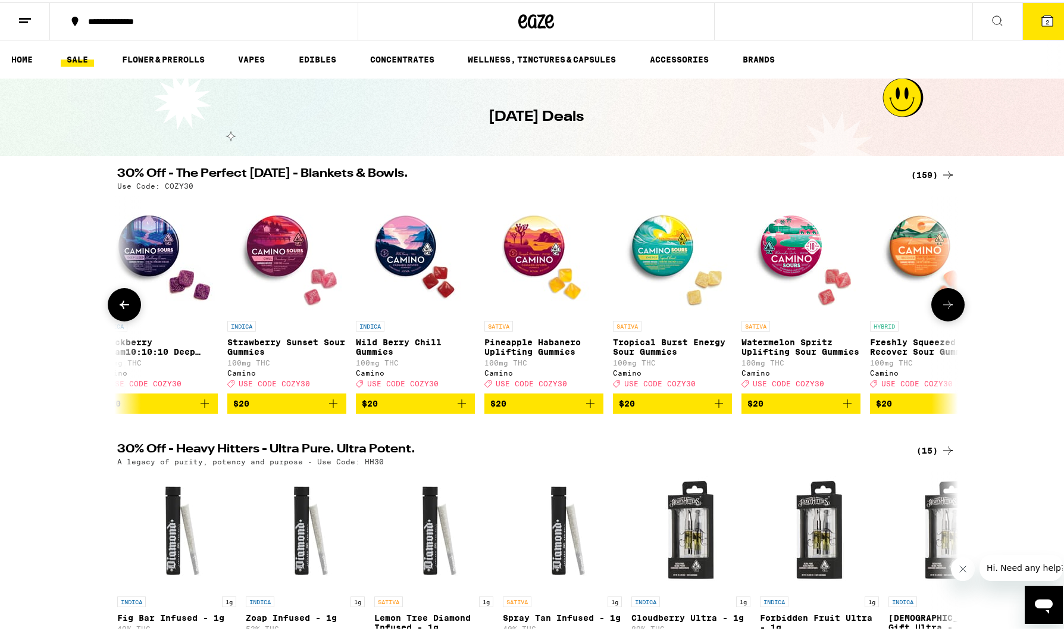
click at [948, 308] on icon at bounding box center [948, 302] width 14 height 14
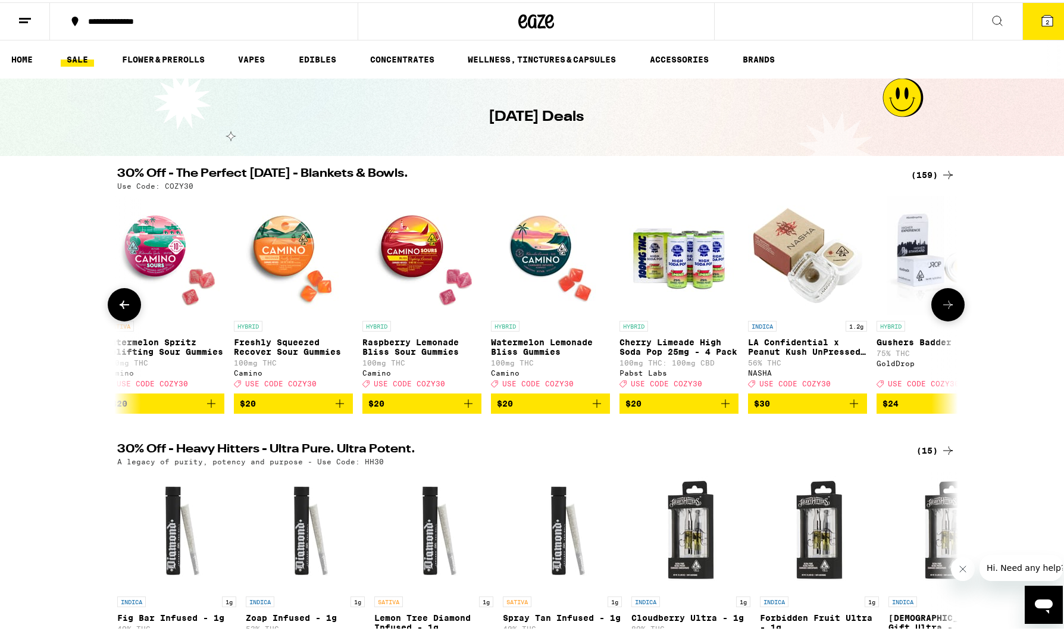
scroll to position [0, 9212]
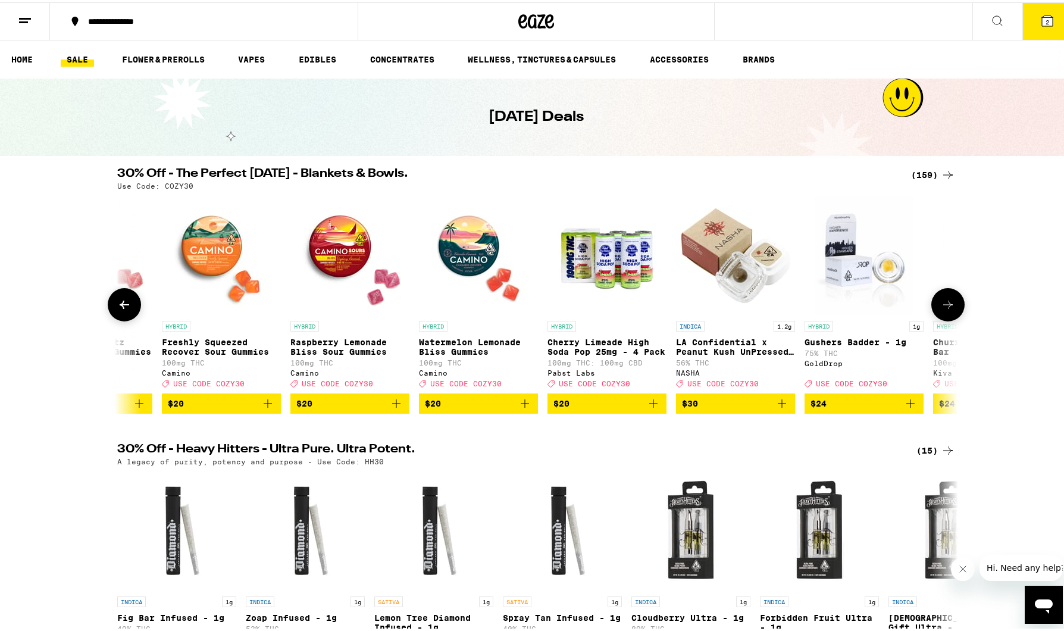
click at [948, 308] on icon at bounding box center [948, 302] width 14 height 14
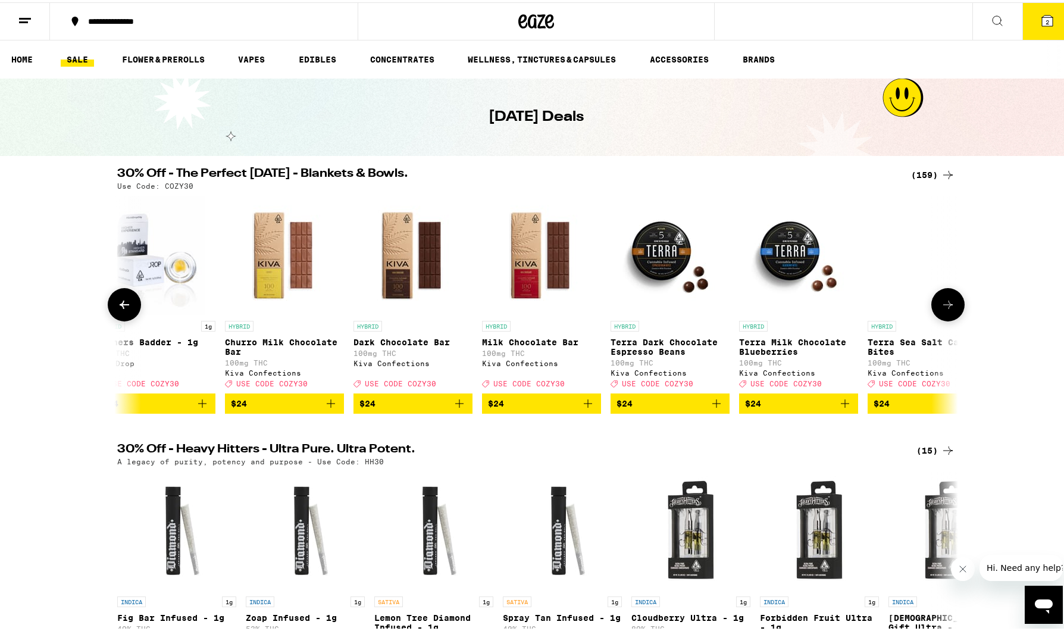
scroll to position [0, 9921]
click at [951, 306] on icon at bounding box center [948, 302] width 14 height 14
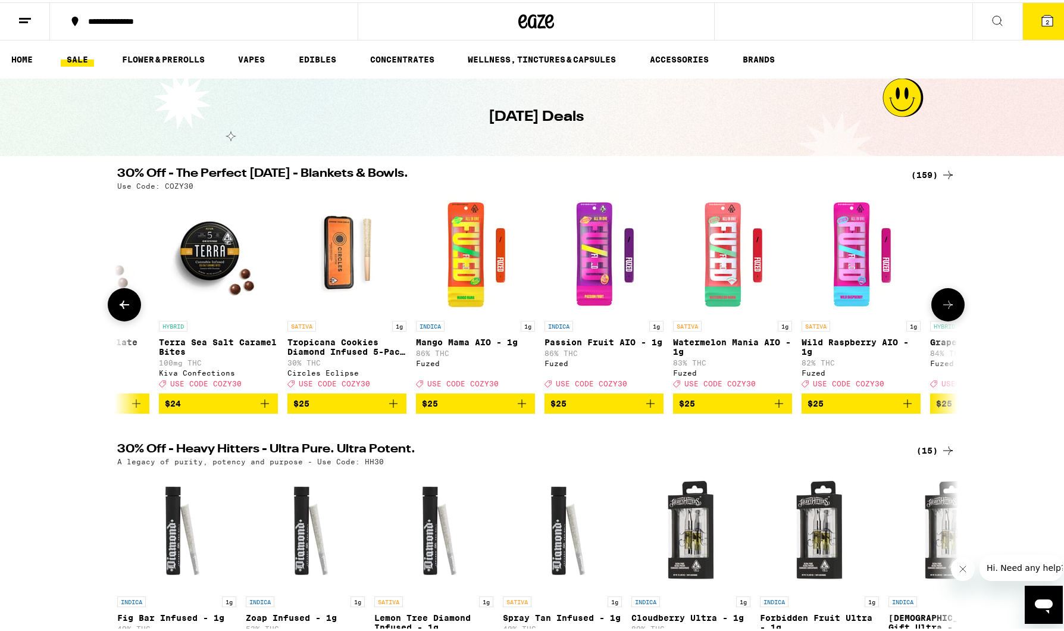
click at [951, 306] on icon at bounding box center [948, 302] width 14 height 14
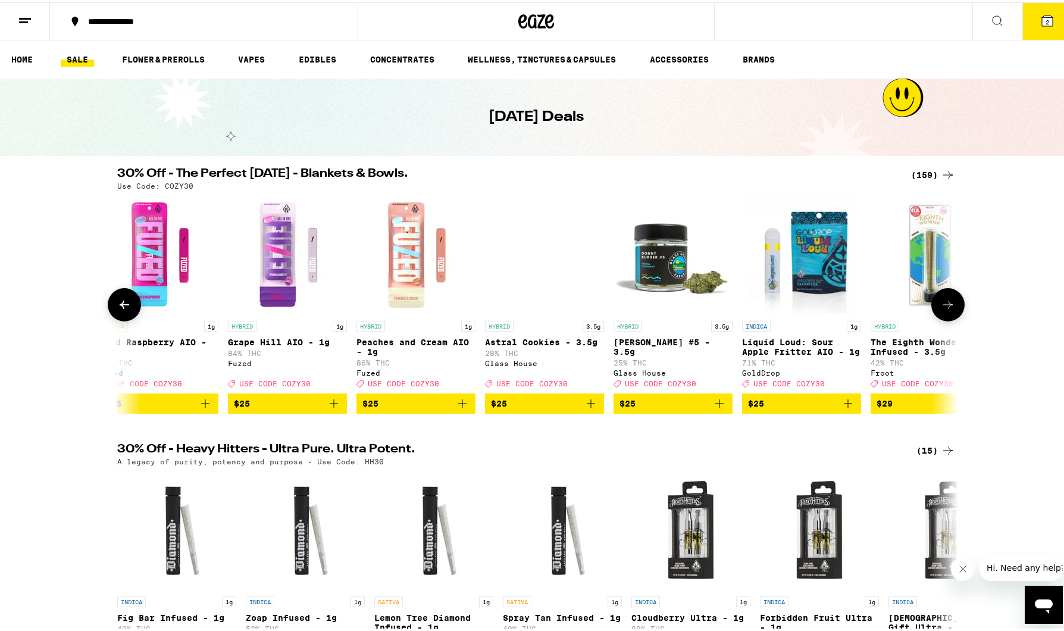
scroll to position [0, 11337]
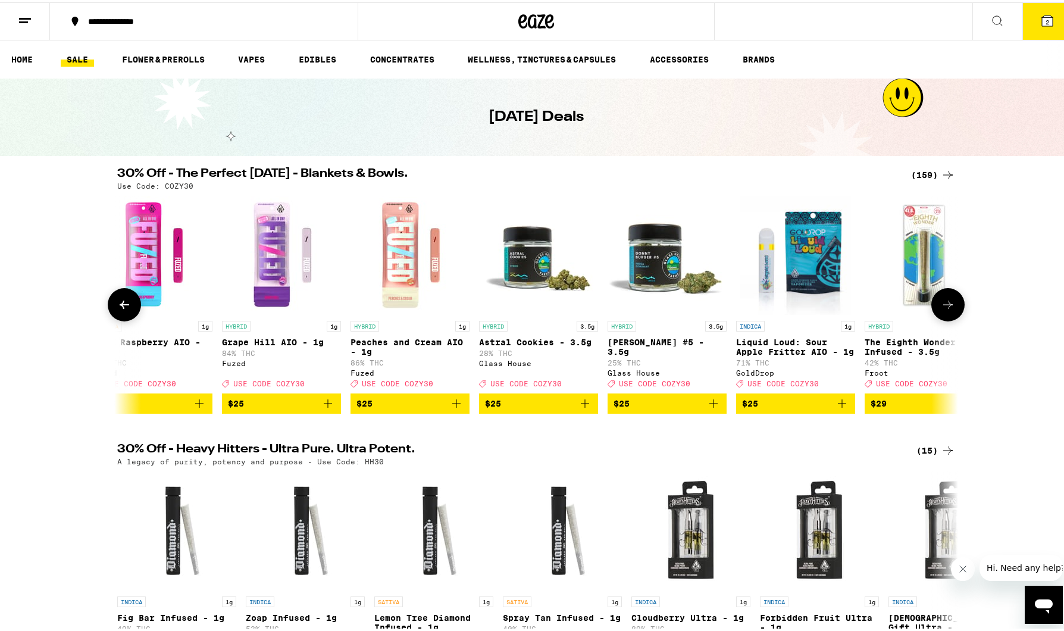
click at [949, 316] on button at bounding box center [947, 302] width 33 height 33
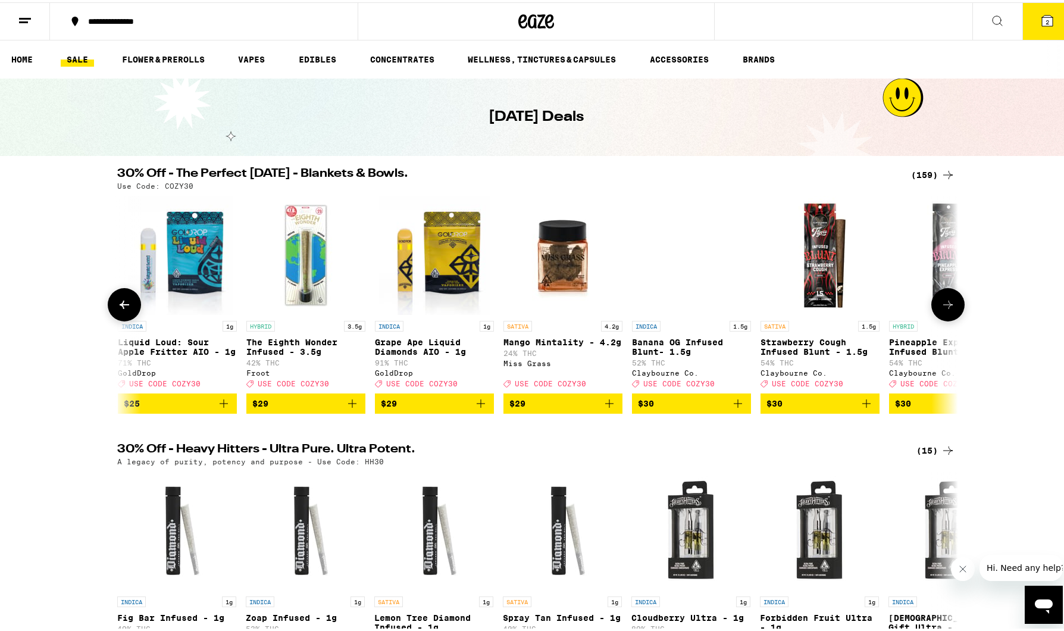
scroll to position [0, 12046]
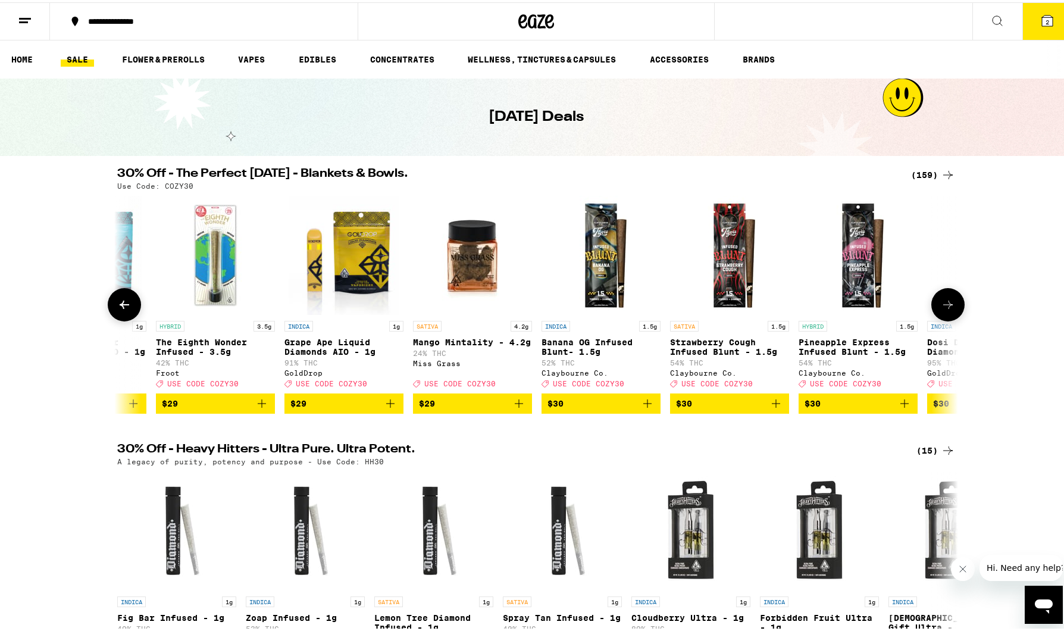
click at [948, 317] on button at bounding box center [947, 302] width 33 height 33
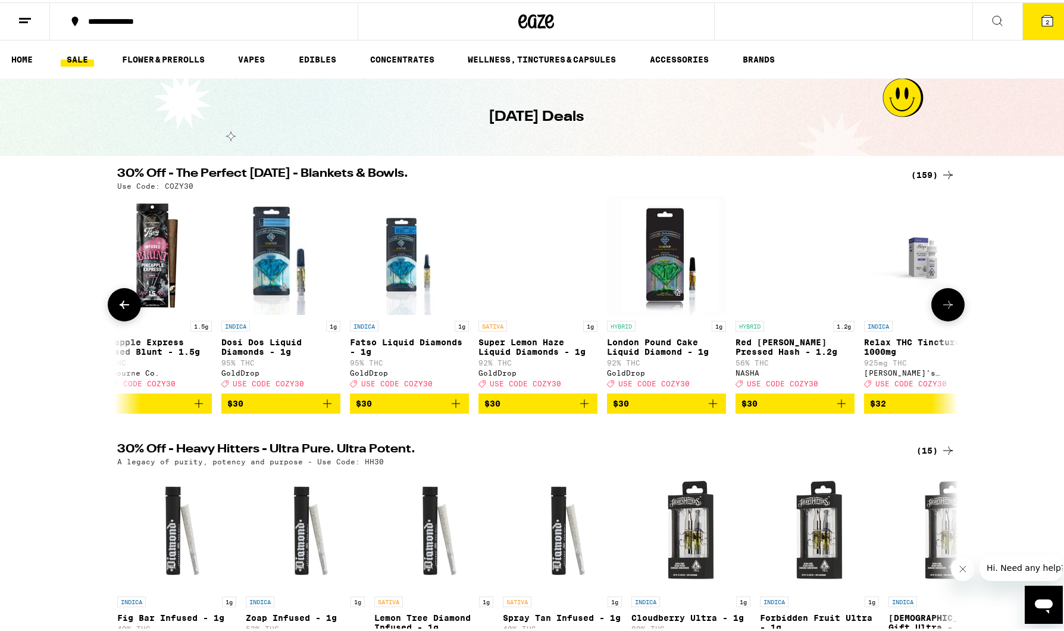
scroll to position [0, 12754]
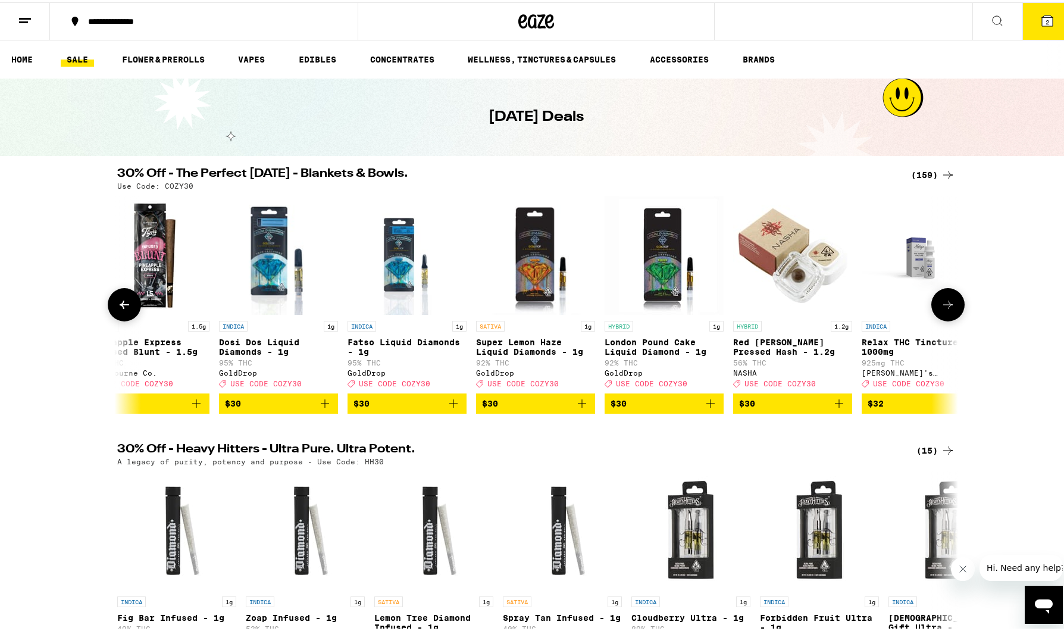
click at [948, 317] on button at bounding box center [947, 302] width 33 height 33
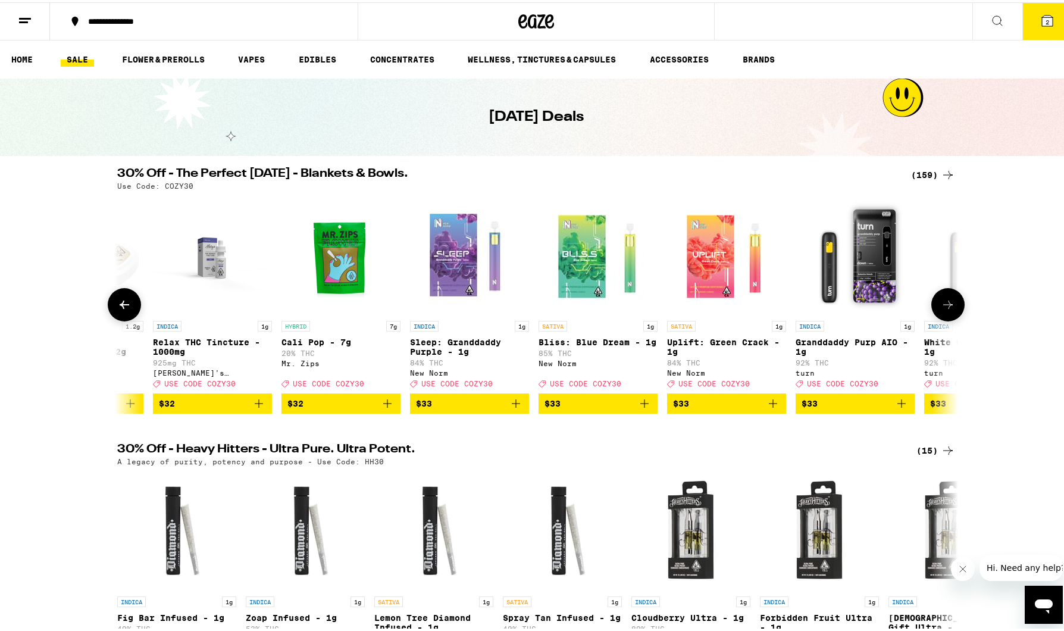
click at [948, 317] on button at bounding box center [947, 302] width 33 height 33
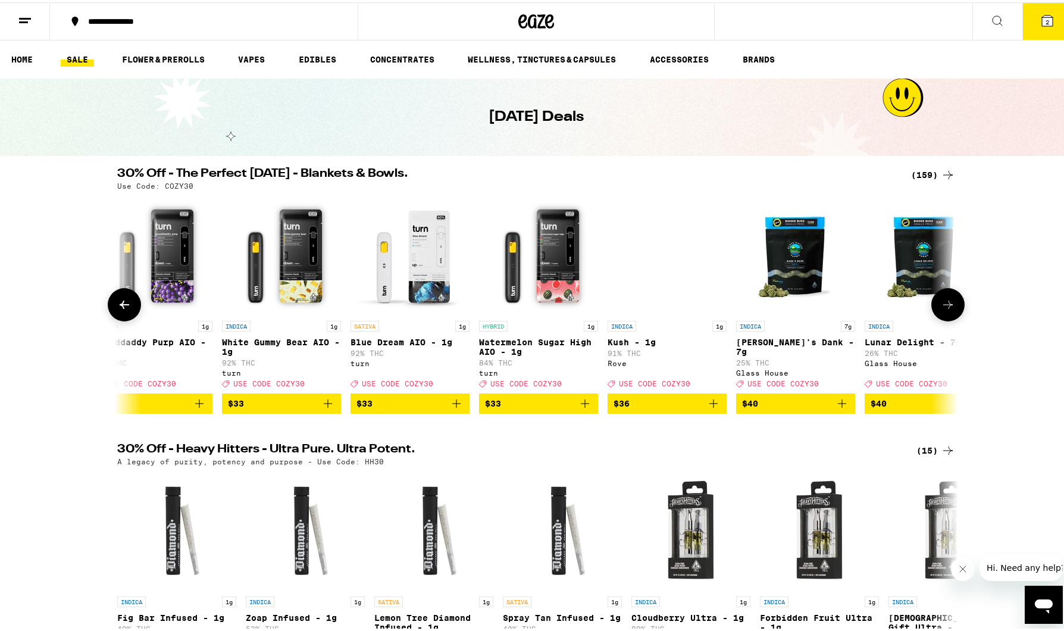
scroll to position [0, 14172]
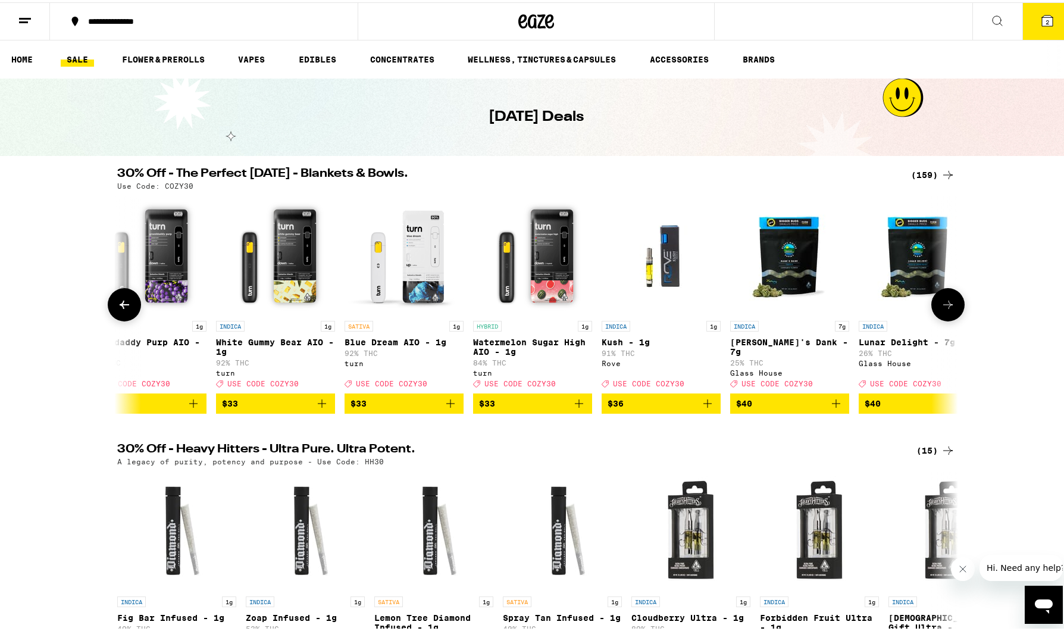
click at [948, 309] on icon at bounding box center [948, 302] width 14 height 14
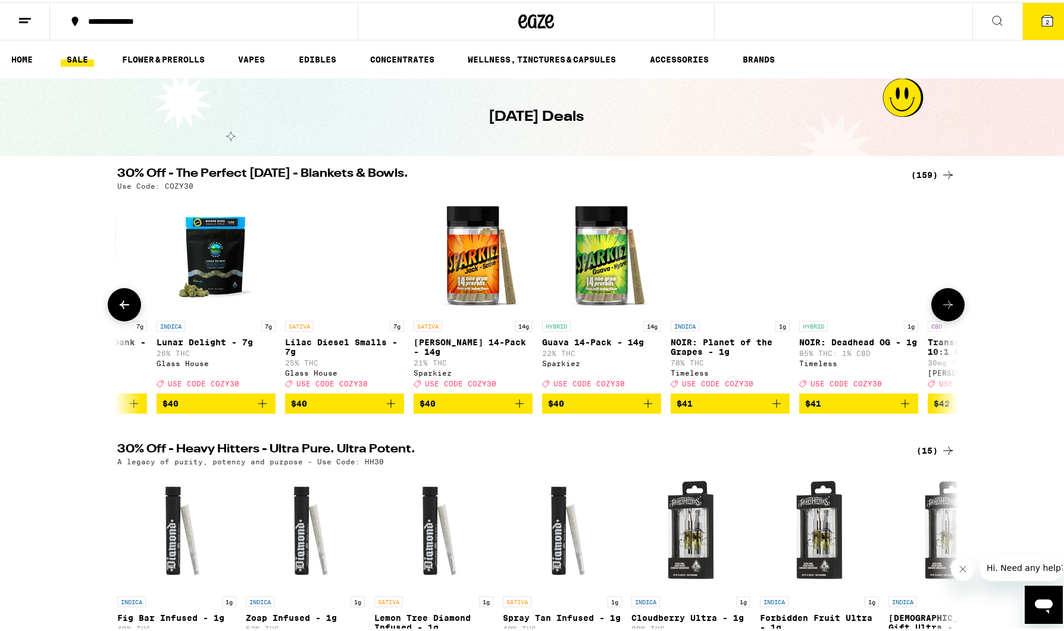
scroll to position [0, 14880]
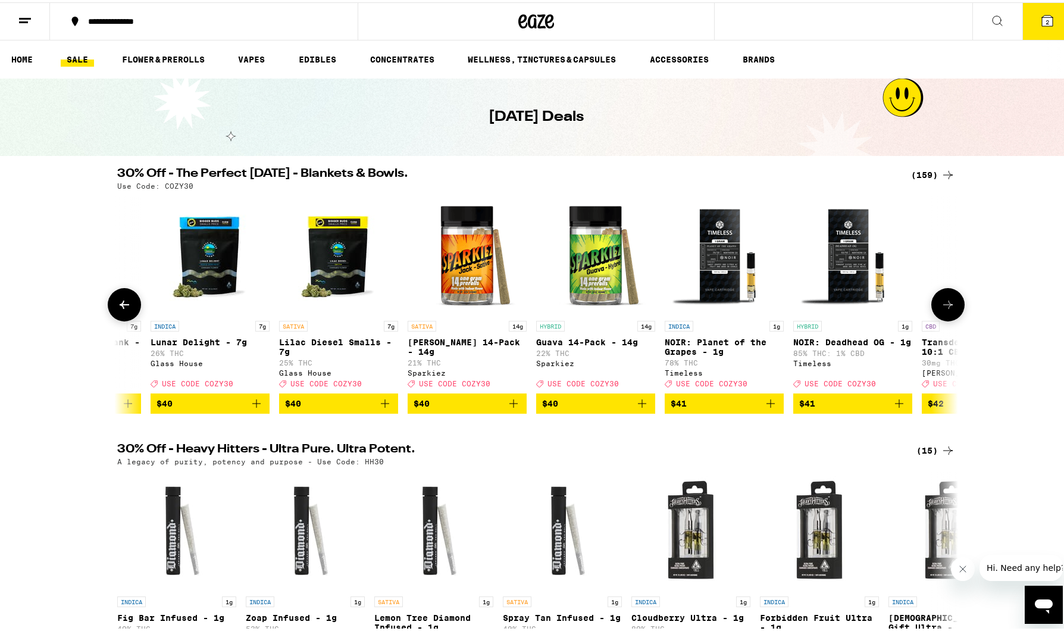
click at [946, 310] on icon at bounding box center [948, 302] width 14 height 14
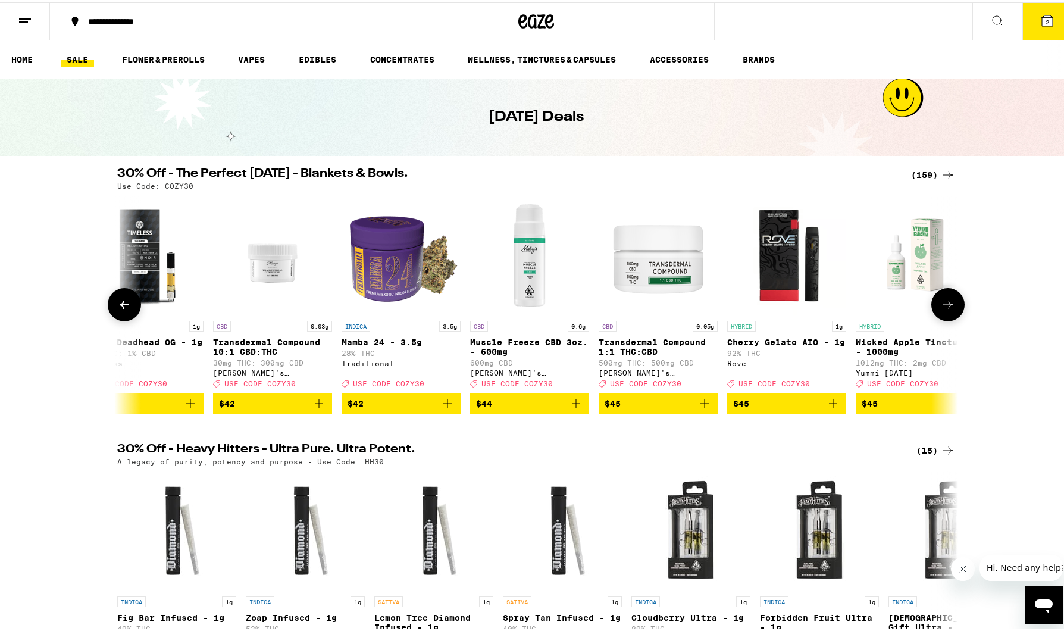
click at [946, 310] on icon at bounding box center [948, 302] width 14 height 14
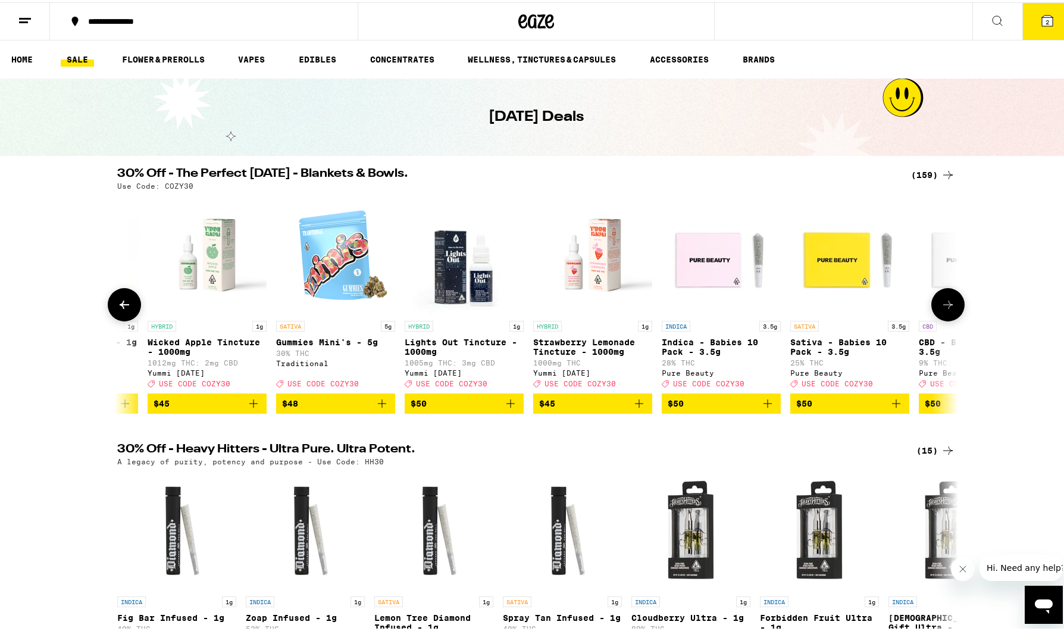
click at [946, 310] on icon at bounding box center [948, 302] width 14 height 14
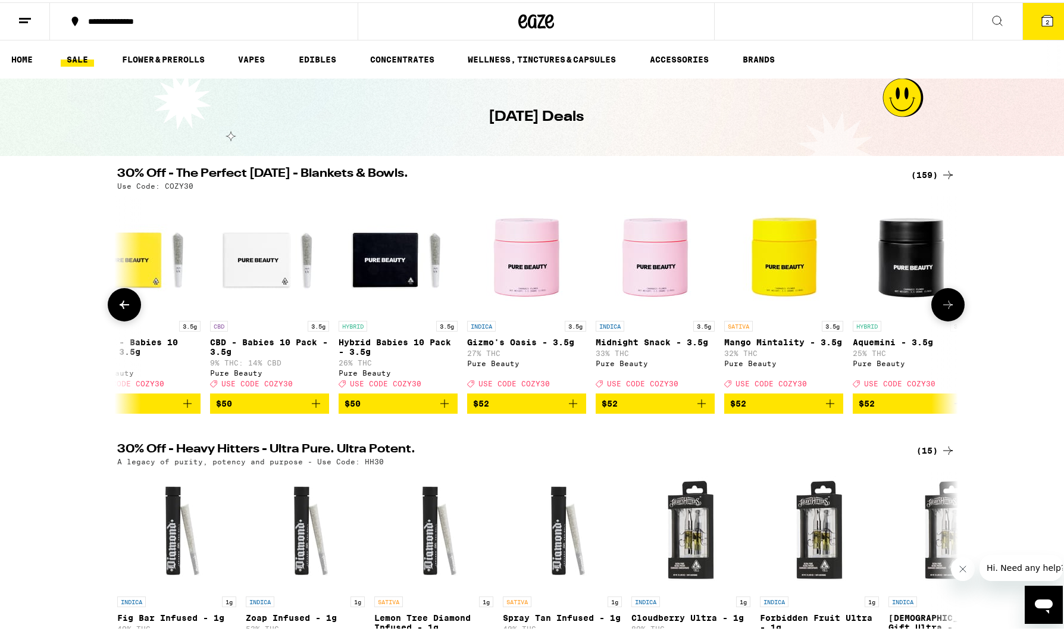
click at [946, 310] on icon at bounding box center [948, 302] width 14 height 14
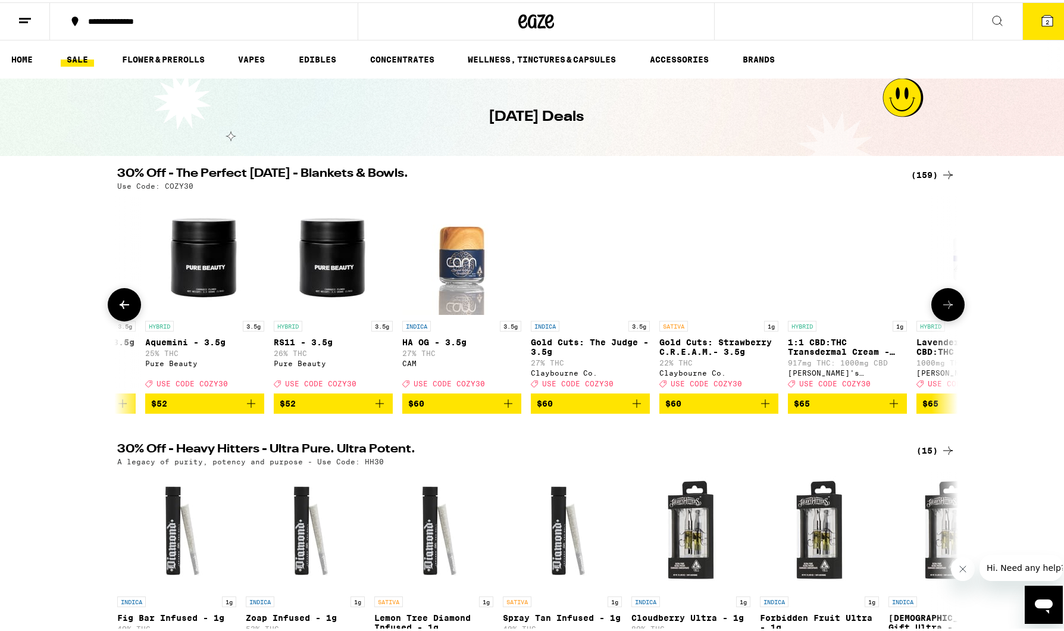
scroll to position [0, 17714]
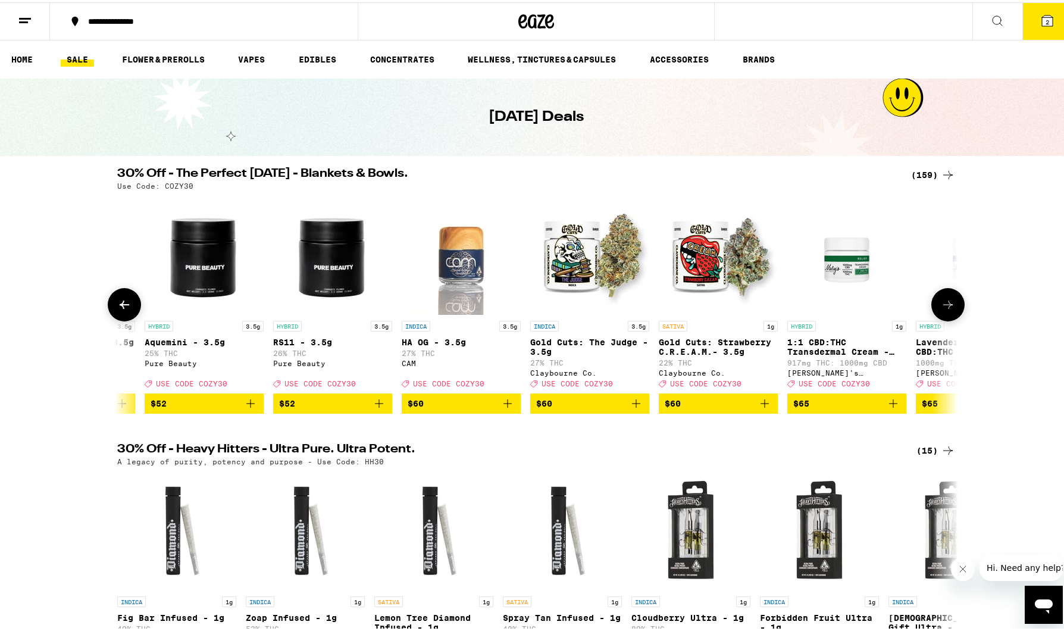
click at [946, 310] on icon at bounding box center [948, 302] width 14 height 14
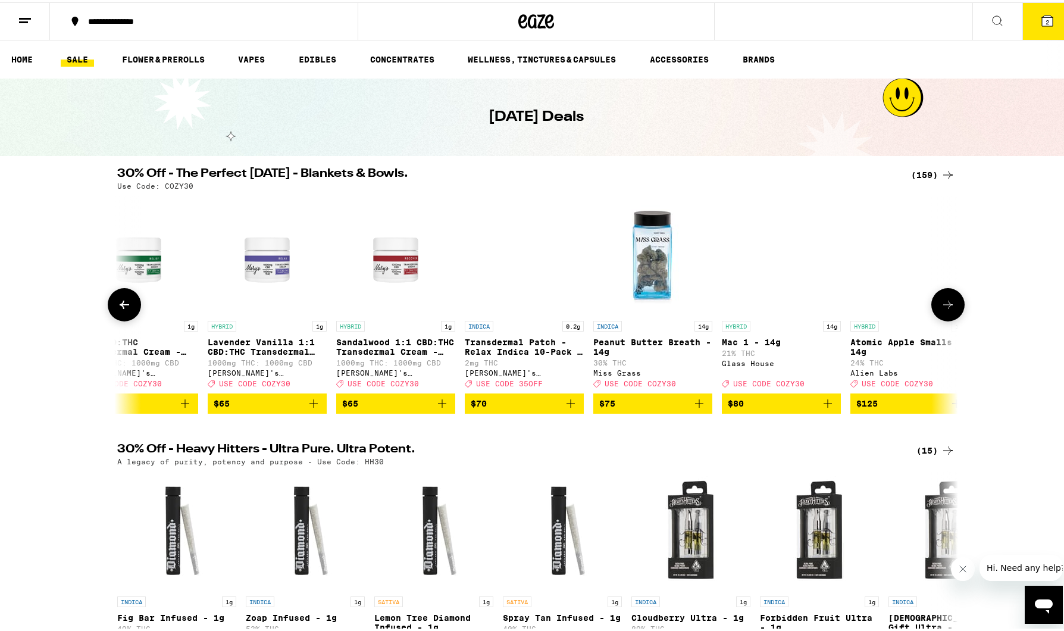
scroll to position [0, 18423]
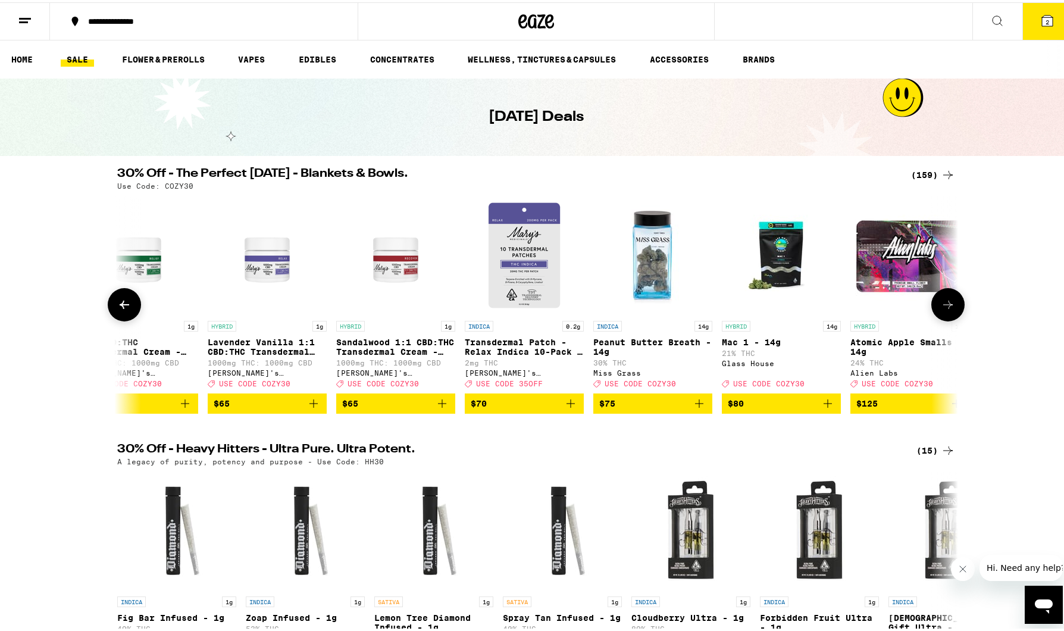
click at [946, 310] on icon at bounding box center [948, 302] width 14 height 14
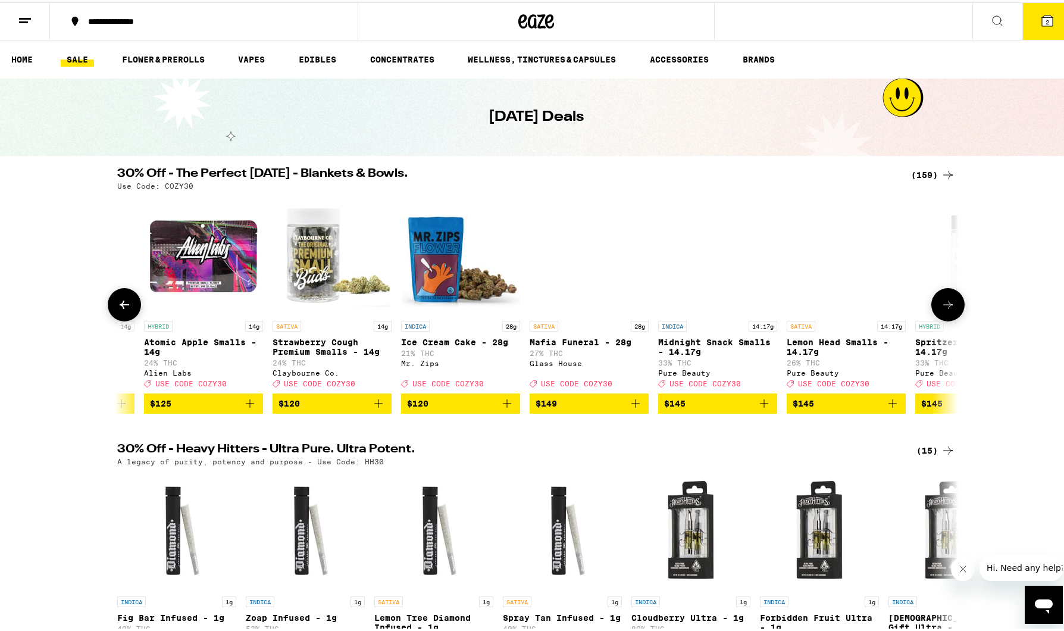
scroll to position [0, 19131]
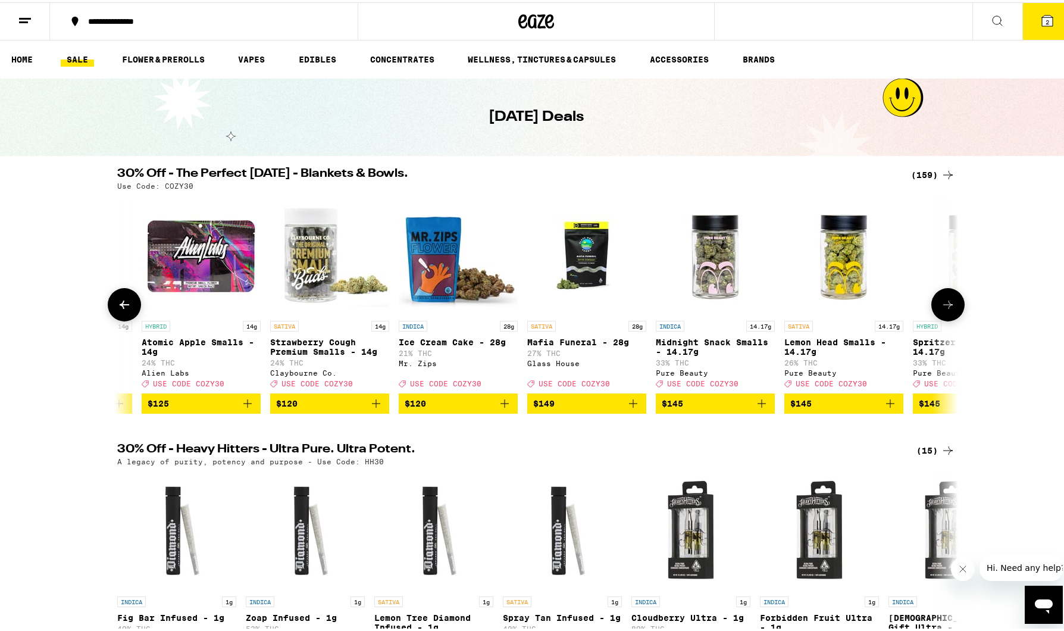
click at [108, 308] on button at bounding box center [124, 302] width 33 height 33
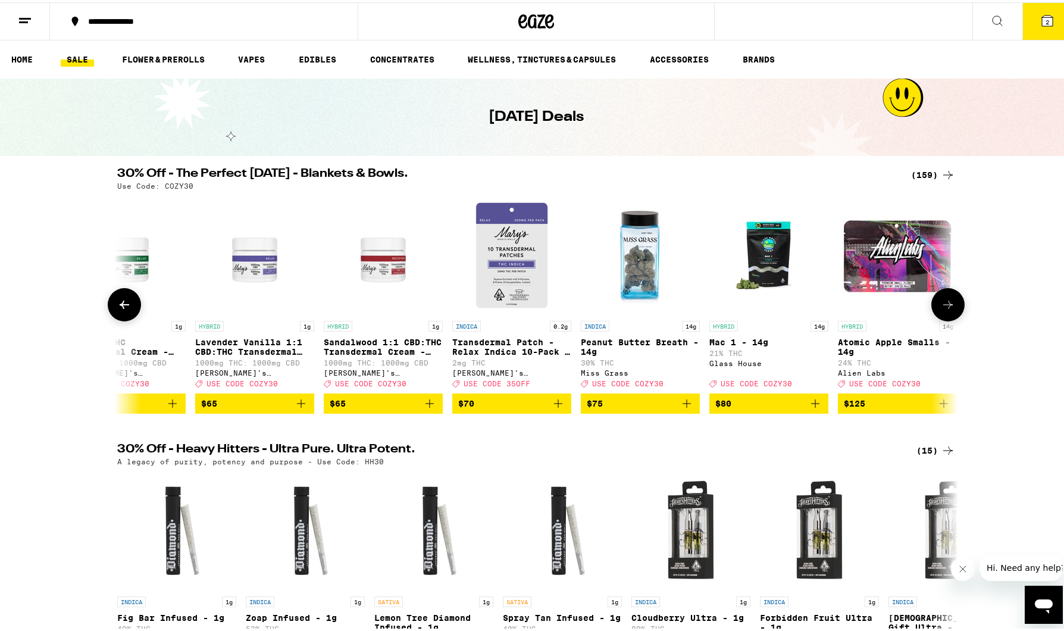
scroll to position [0, 18423]
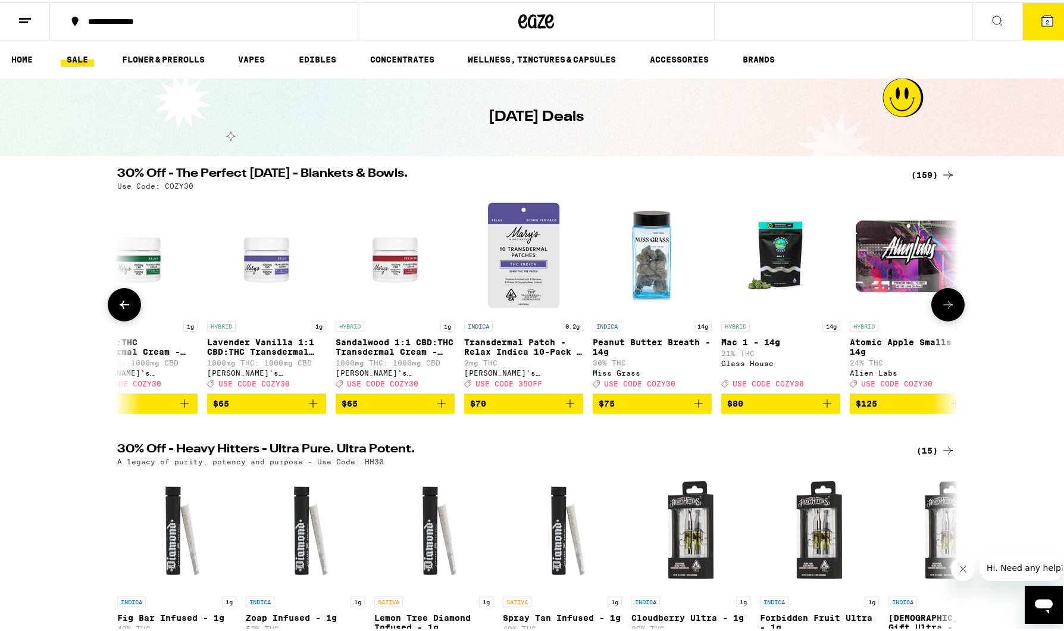
click at [952, 307] on button at bounding box center [947, 302] width 33 height 33
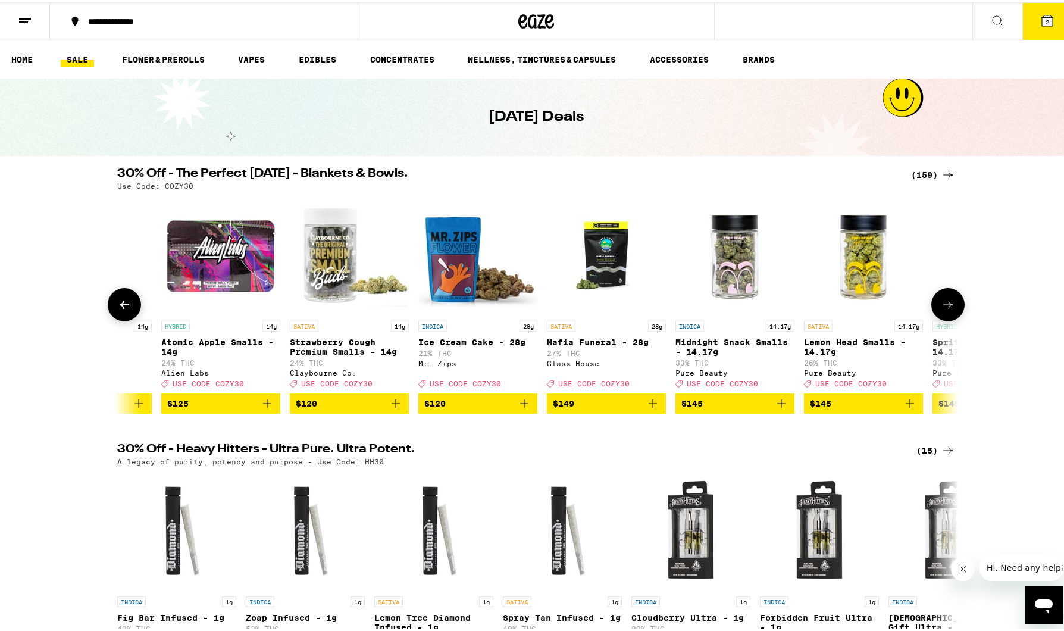
scroll to position [0, 19132]
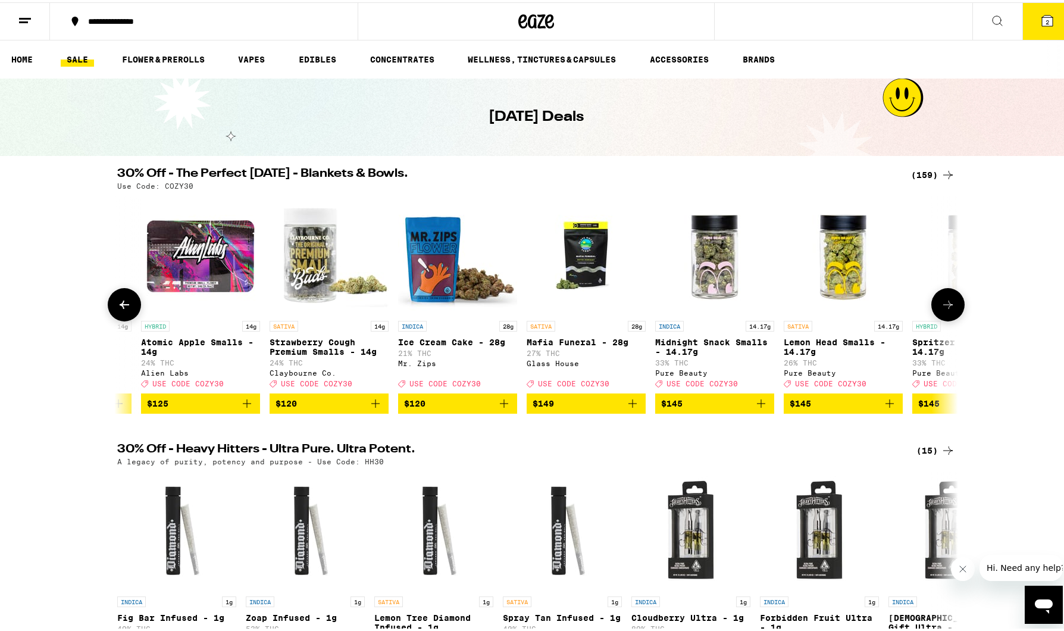
click at [941, 310] on icon at bounding box center [948, 302] width 14 height 14
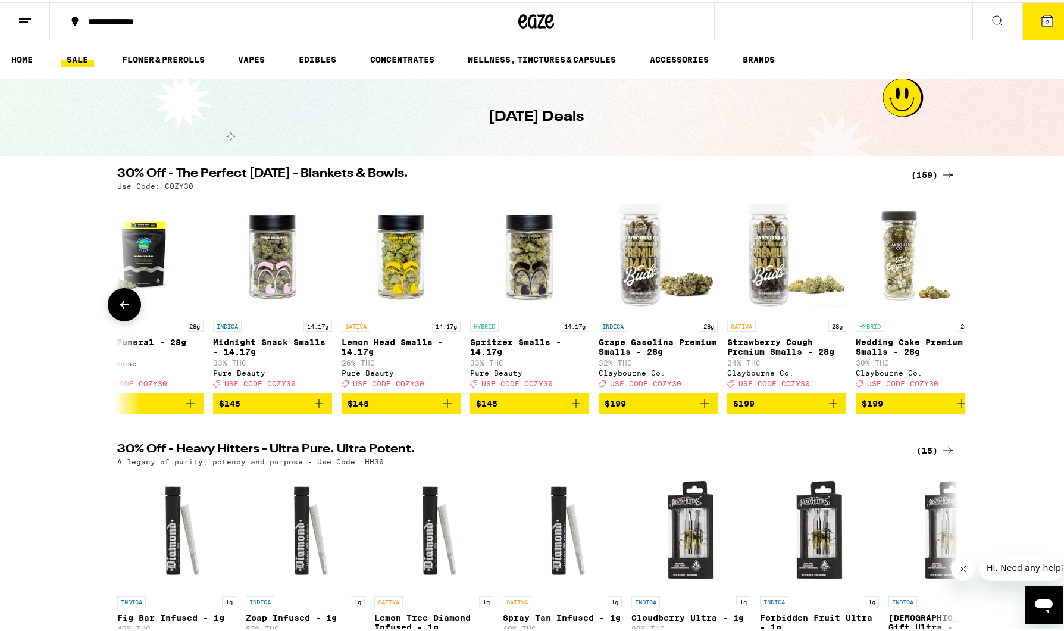
scroll to position [0, 19603]
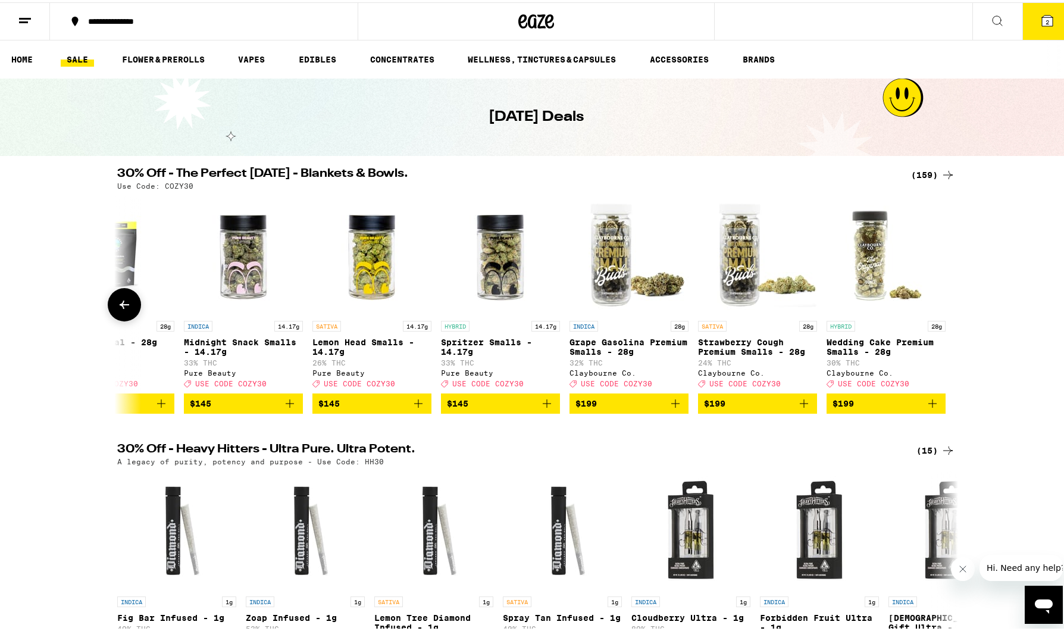
click at [940, 311] on div at bounding box center [947, 302] width 33 height 33
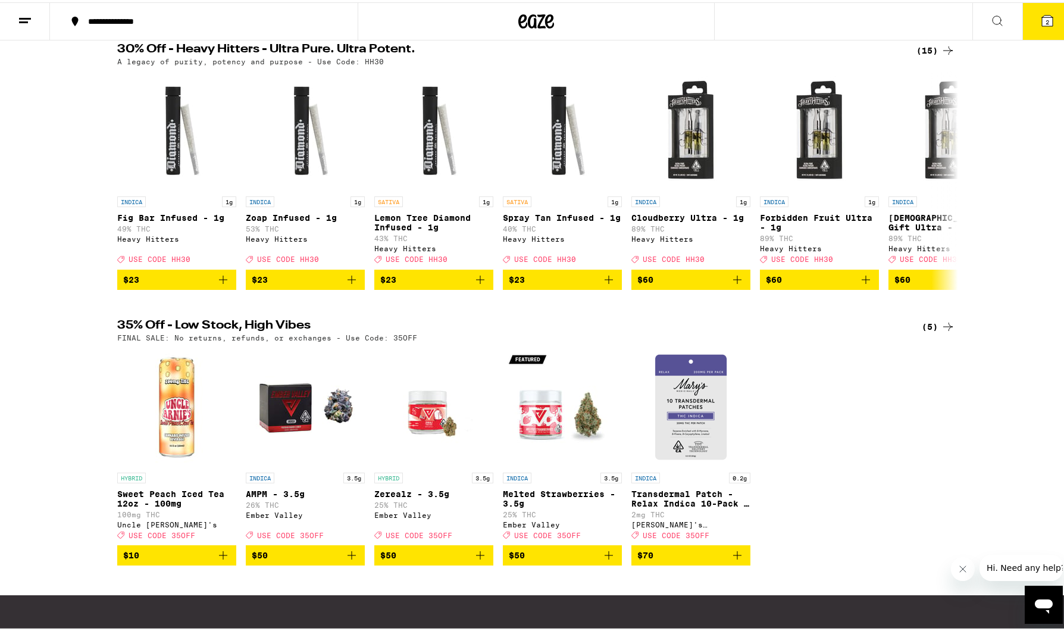
scroll to position [298, 0]
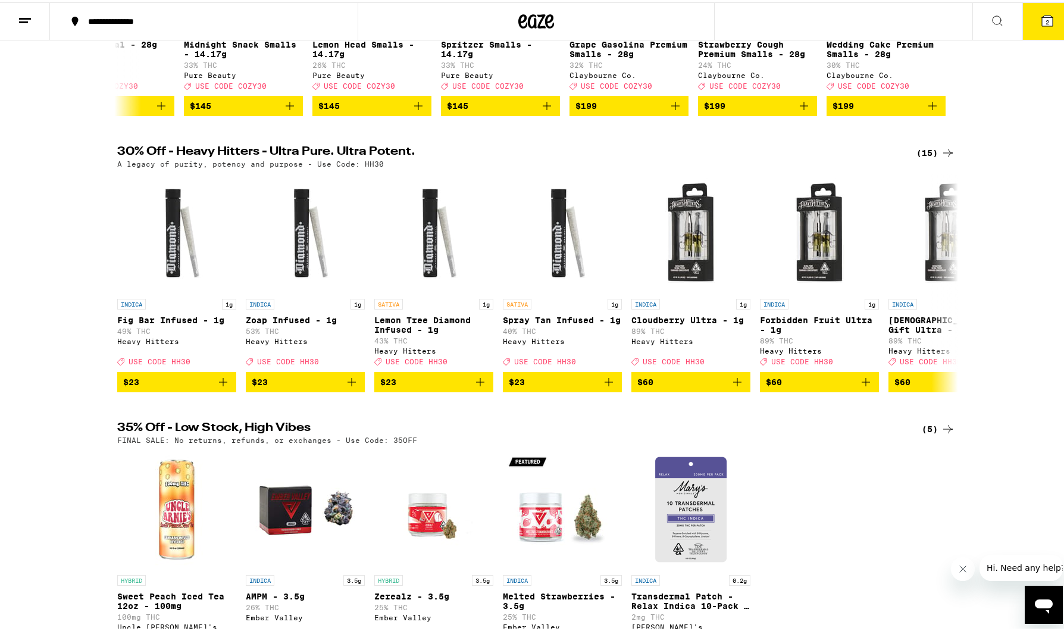
click at [945, 157] on icon at bounding box center [948, 150] width 14 height 14
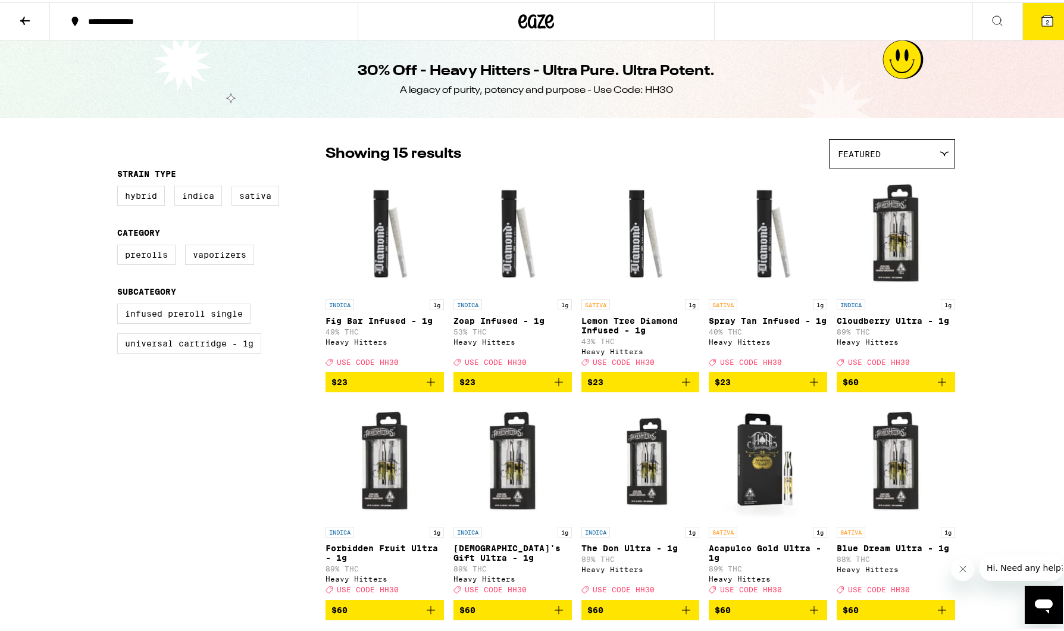
click at [1043, 18] on icon at bounding box center [1047, 18] width 11 height 11
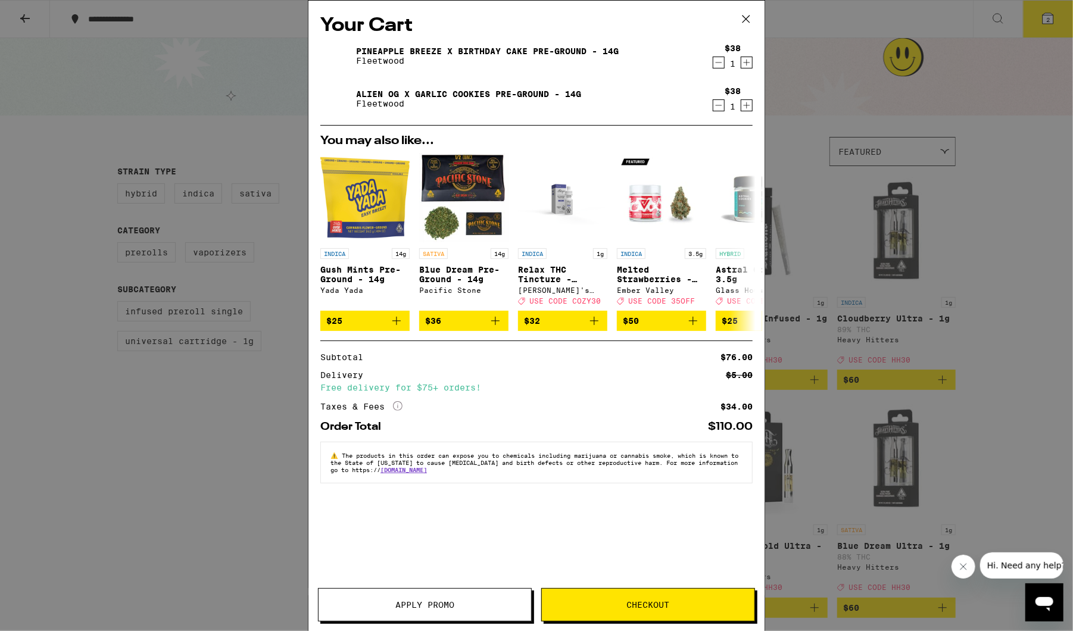
click at [544, 117] on div "Pineapple Breeze x Birthday Cake Pre-Ground - 14g Fleetwood $38 1 Alien OG x Ga…" at bounding box center [536, 82] width 432 height 86
click at [368, 191] on img "Open page for Gush Mints Pre-Ground - 14g from Yada Yada" at bounding box center [364, 197] width 89 height 89
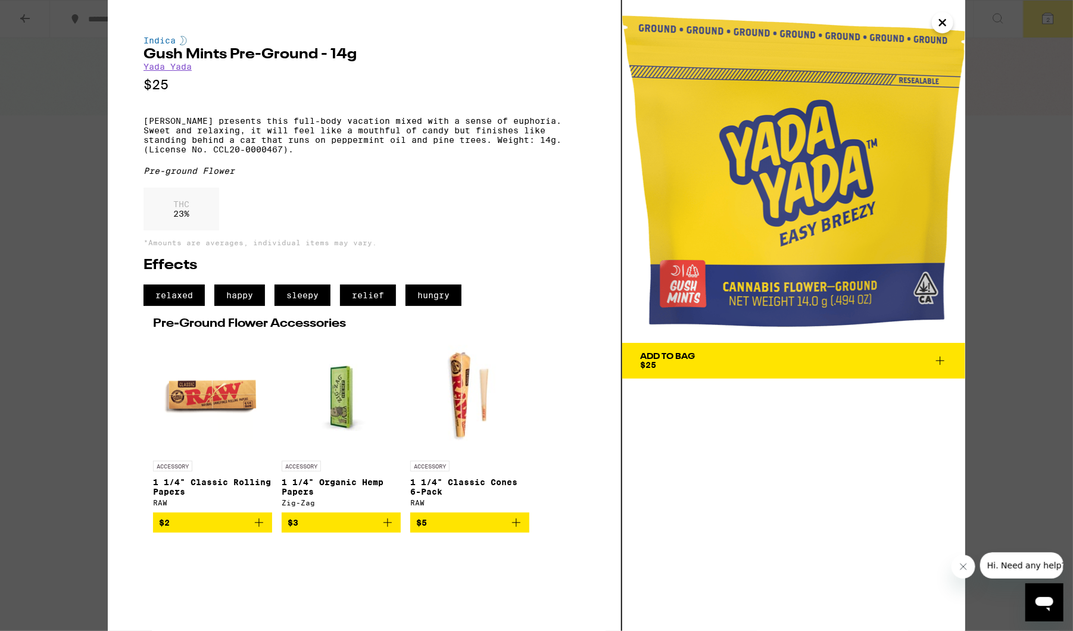
click at [509, 200] on div "THC 23 %" at bounding box center [364, 211] width 442 height 49
click at [942, 363] on icon at bounding box center [940, 361] width 14 height 14
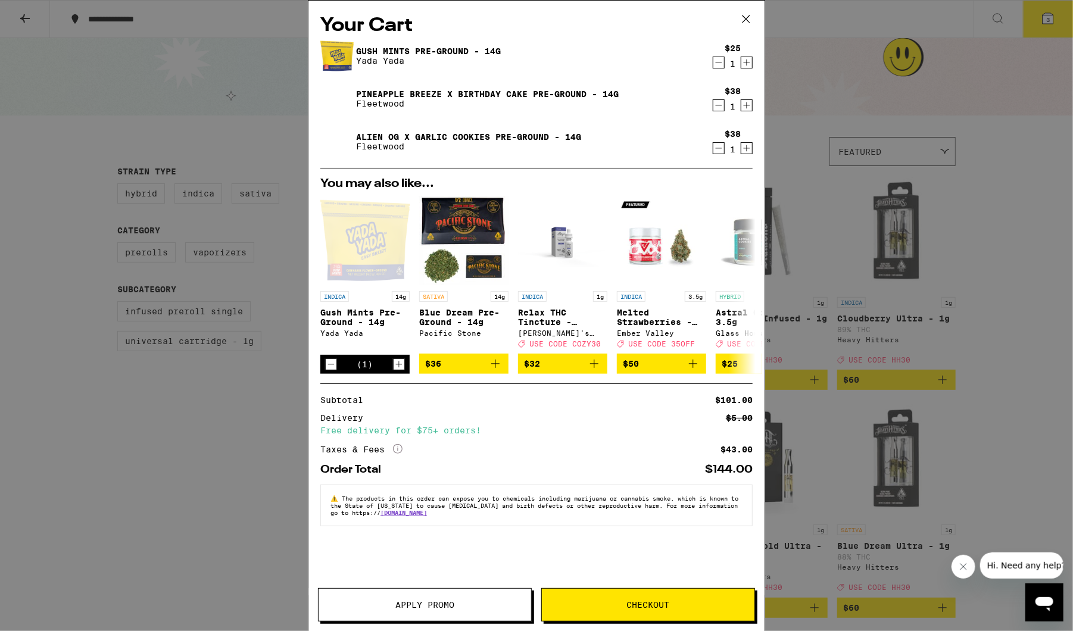
click at [719, 104] on icon "Decrement" at bounding box center [718, 105] width 11 height 14
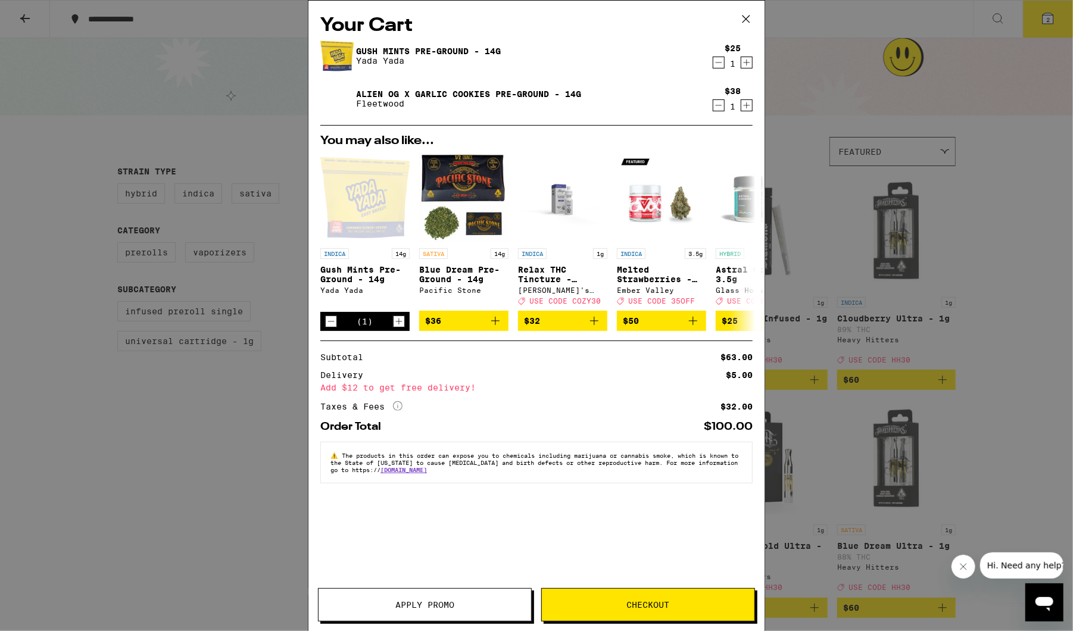
click at [718, 105] on icon "Decrement" at bounding box center [718, 105] width 11 height 14
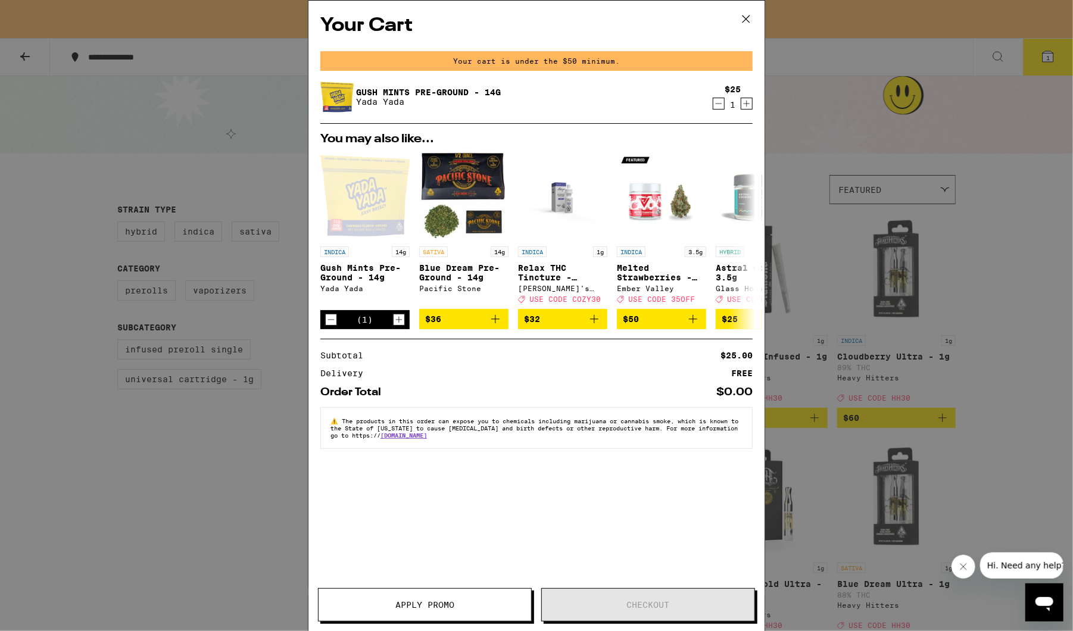
click at [983, 248] on div "Your Cart Your cart is under the $50 minimum. Gush Mints Pre-Ground - 14g Yada …" at bounding box center [536, 315] width 1073 height 631
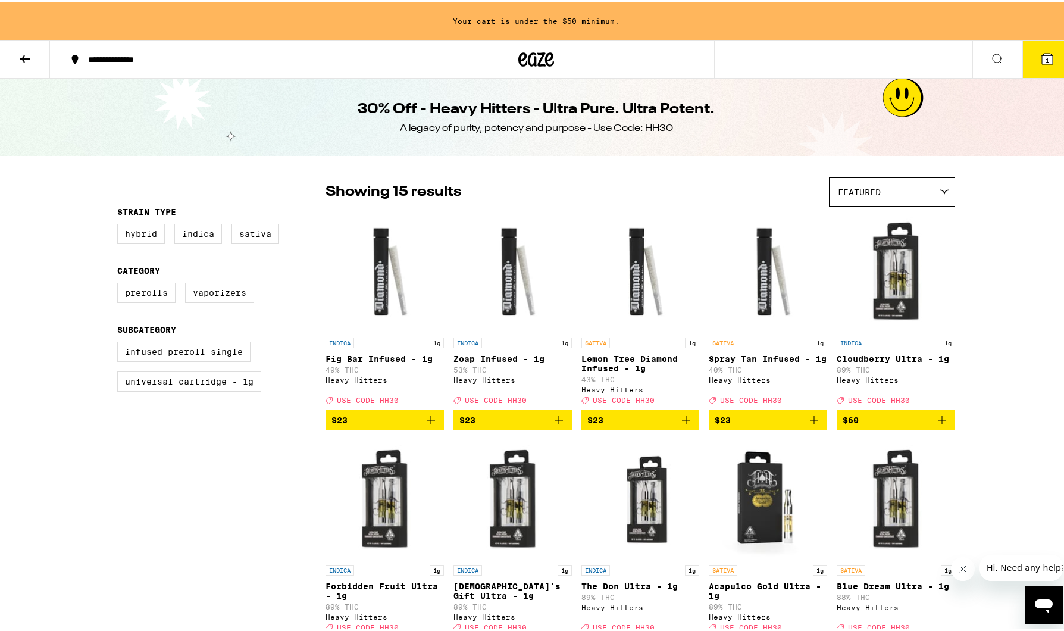
click at [26, 57] on icon at bounding box center [25, 56] width 14 height 14
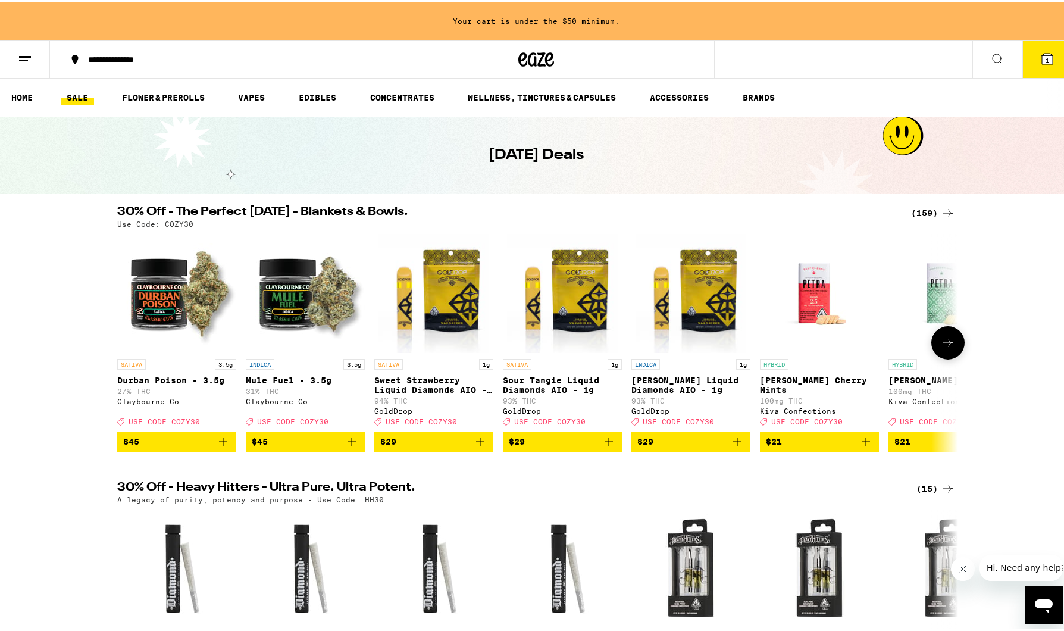
click at [934, 339] on button at bounding box center [947, 340] width 33 height 33
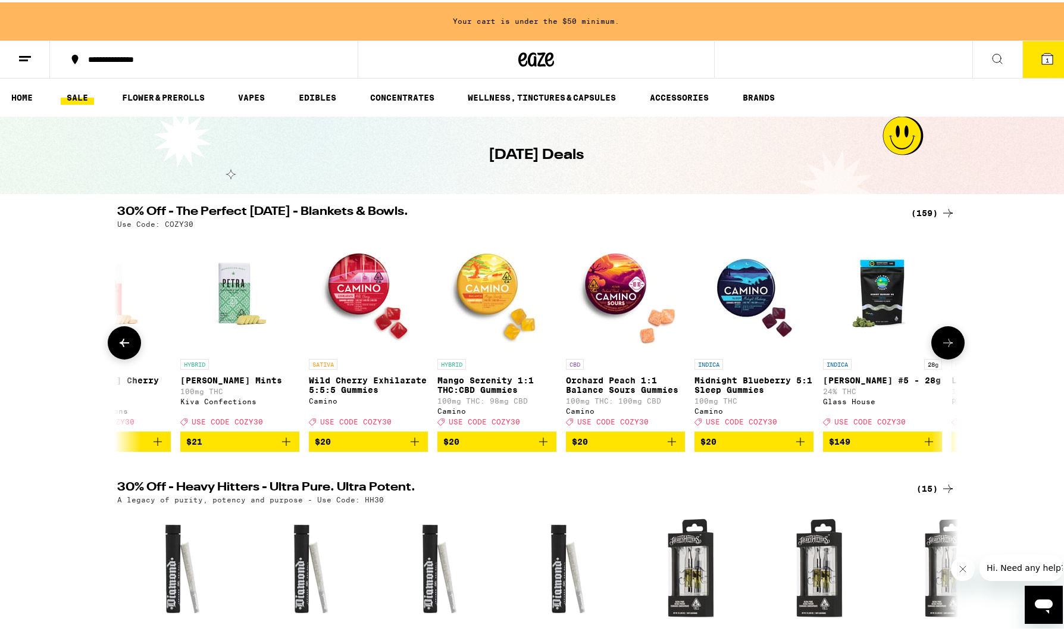
click at [937, 340] on button at bounding box center [947, 340] width 33 height 33
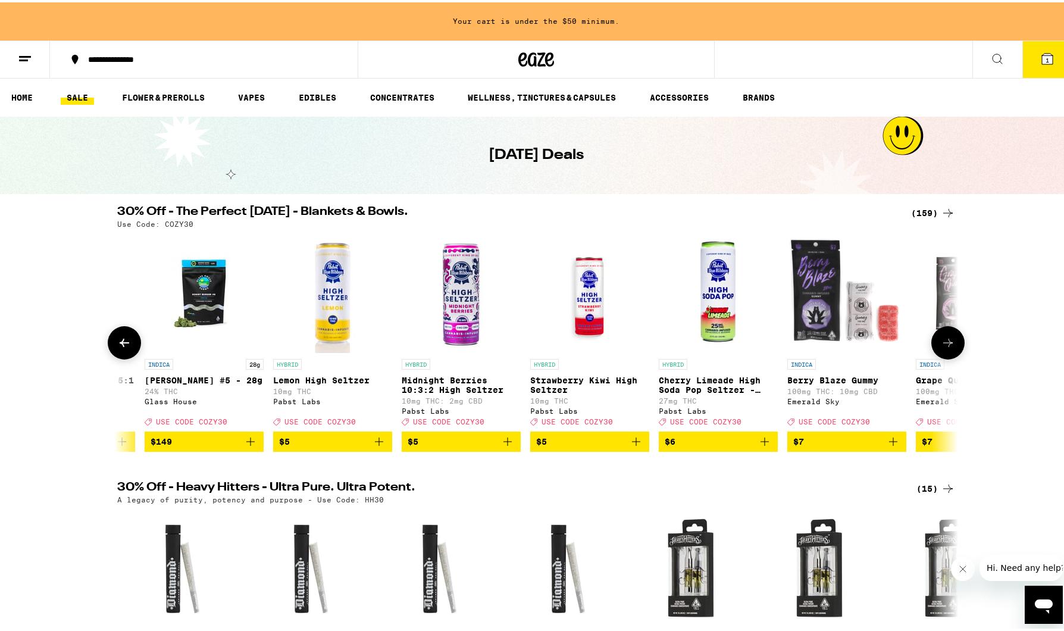
scroll to position [0, 1417]
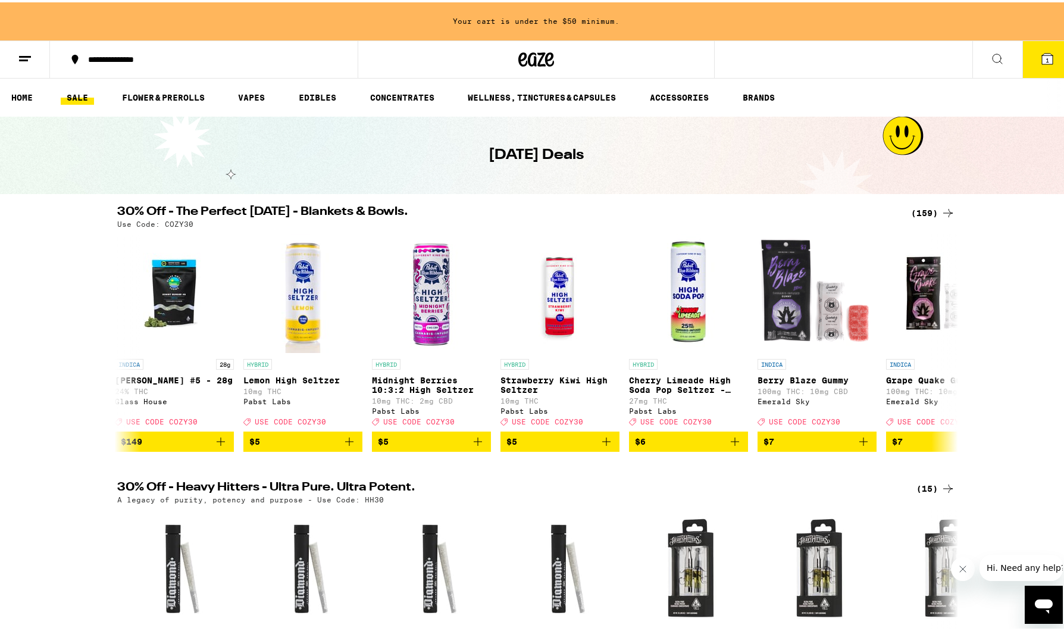
click at [1042, 52] on icon at bounding box center [1047, 56] width 11 height 11
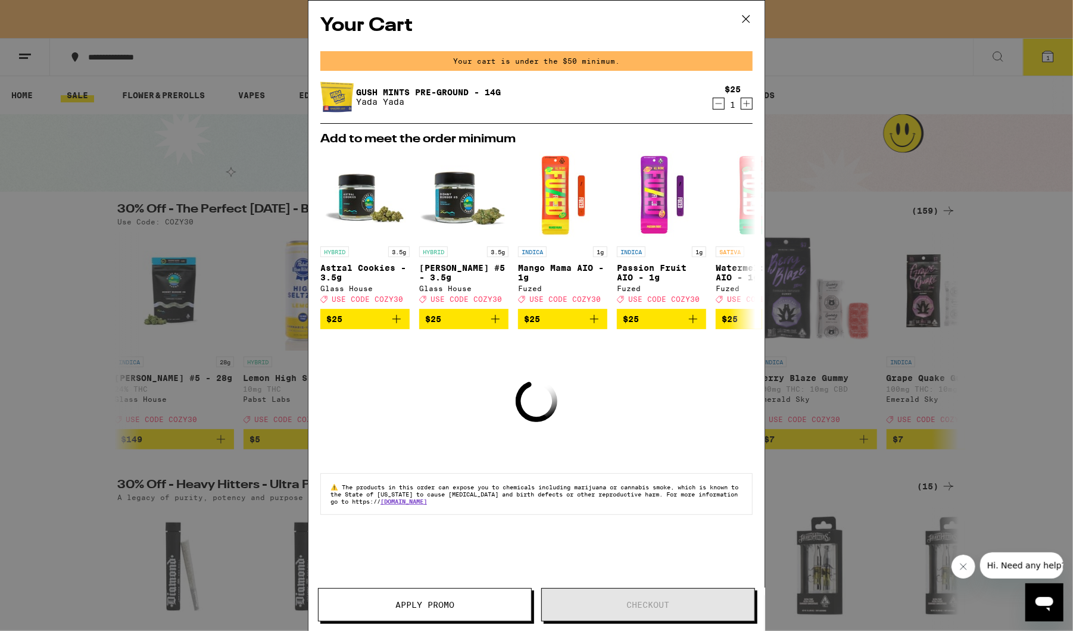
click at [405, 91] on link "Gush Mints Pre-Ground - 14g" at bounding box center [428, 92] width 145 height 10
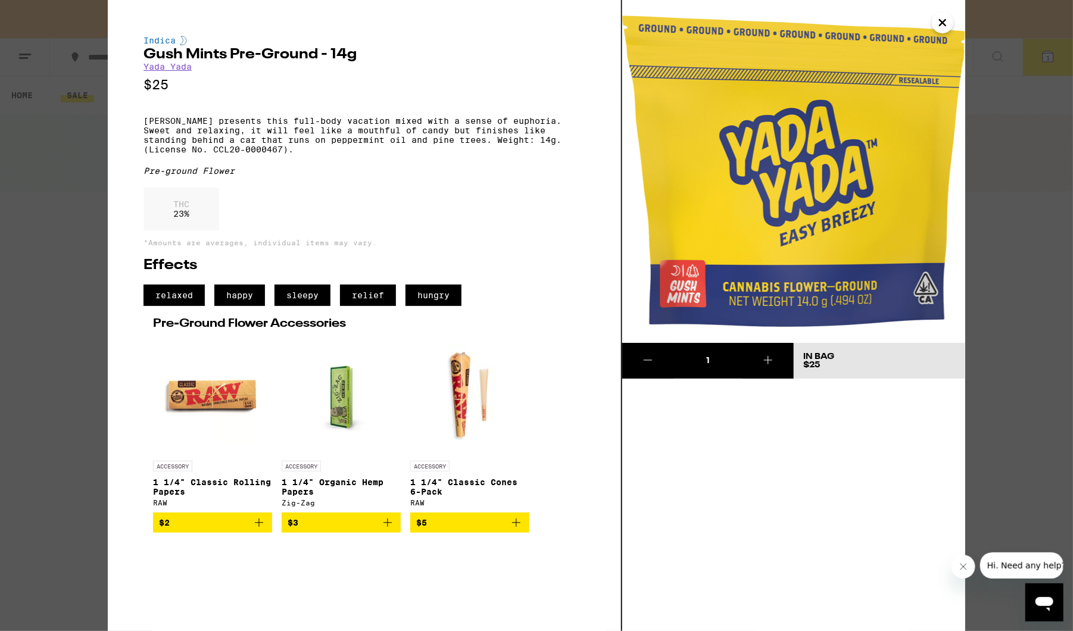
click at [173, 68] on link "Yada Yada" at bounding box center [167, 67] width 48 height 10
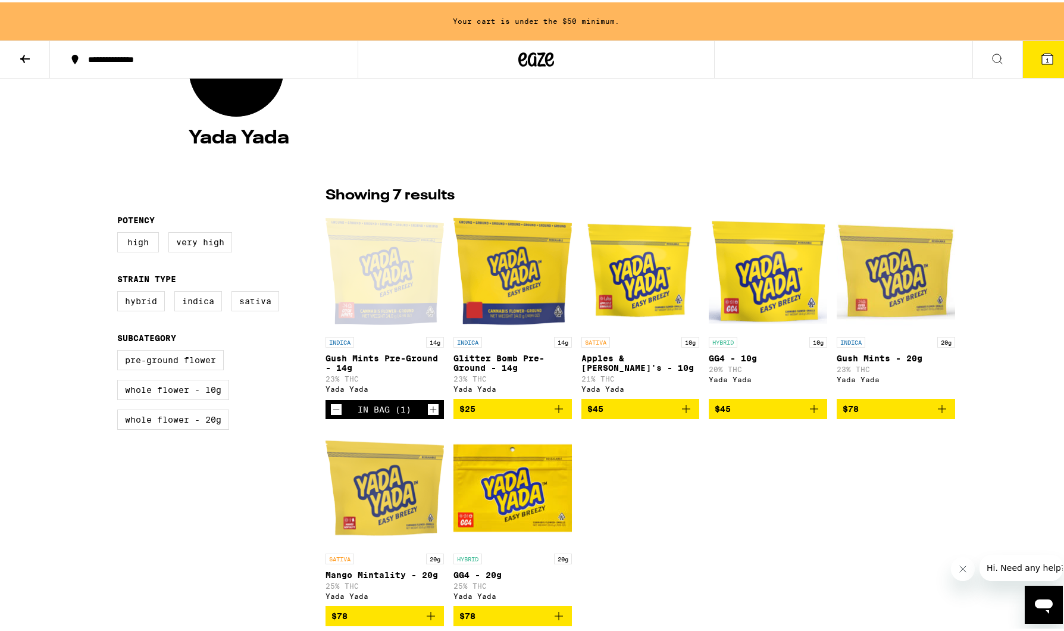
scroll to position [179, 0]
click at [555, 410] on icon "Add to bag" at bounding box center [559, 406] width 8 height 8
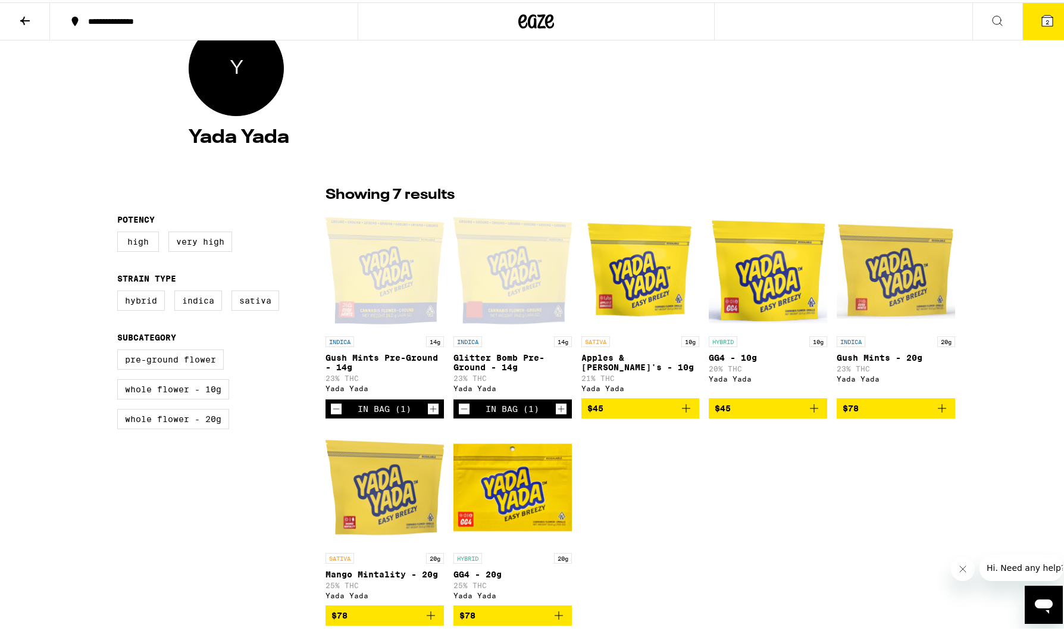
click at [798, 530] on div "INDICA 14g Gush Mints Pre-Ground - 14g 23% THC Yada Yada In Bag (1) INDICA 14g …" at bounding box center [641, 416] width 630 height 414
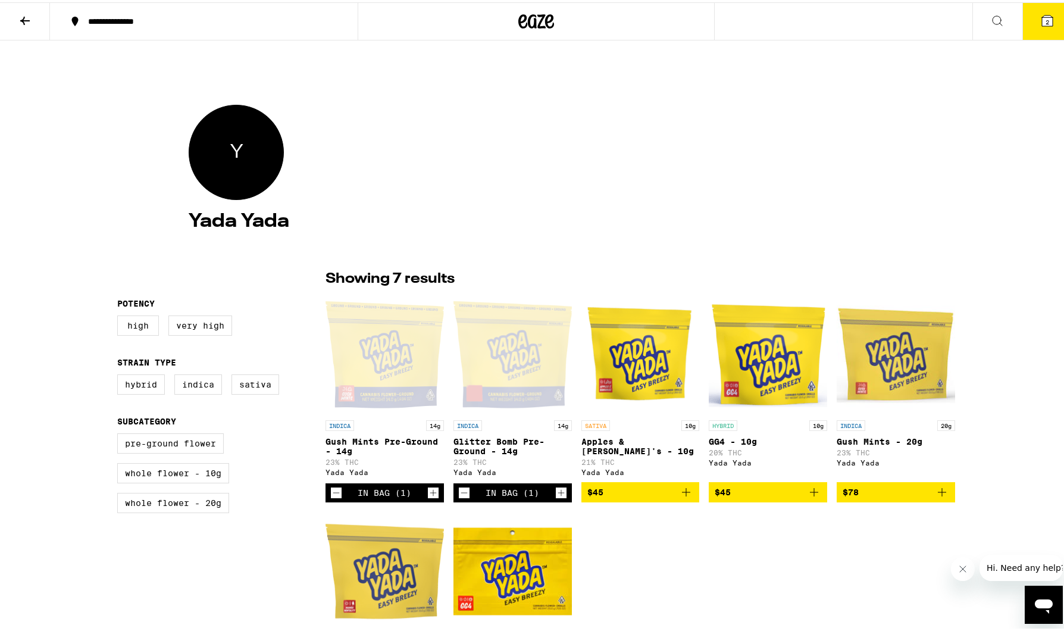
scroll to position [0, 0]
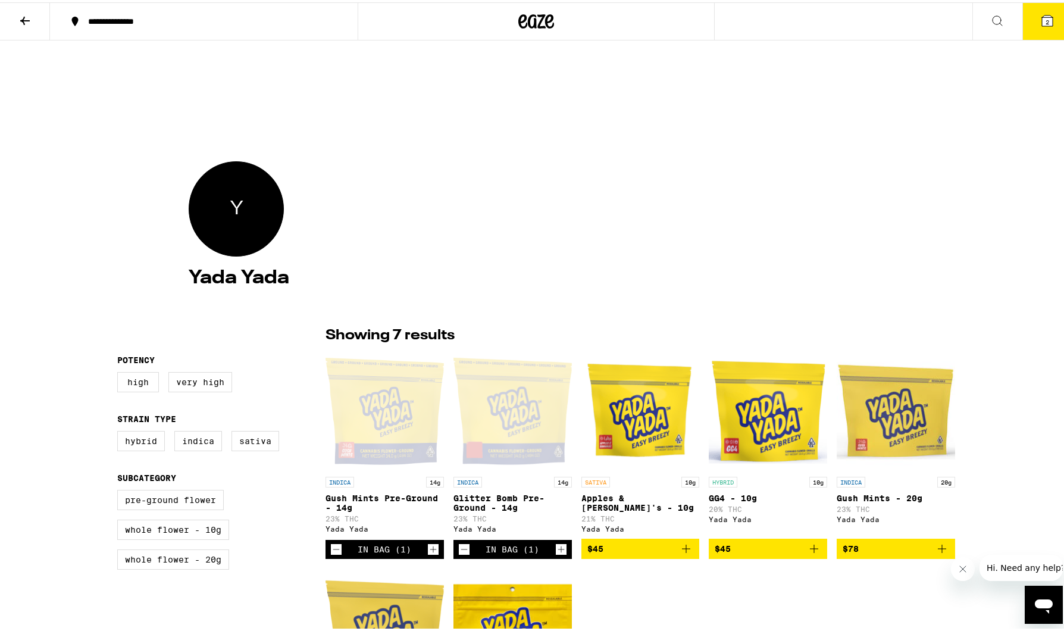
click at [1040, 23] on icon at bounding box center [1047, 18] width 14 height 14
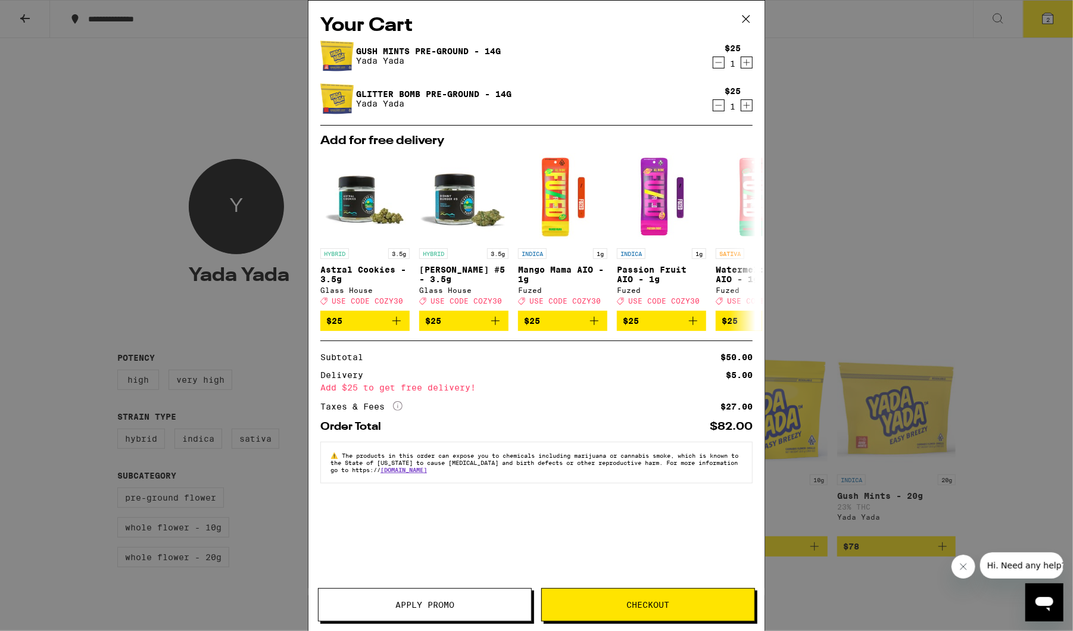
click at [699, 607] on span "Checkout" at bounding box center [648, 605] width 212 height 8
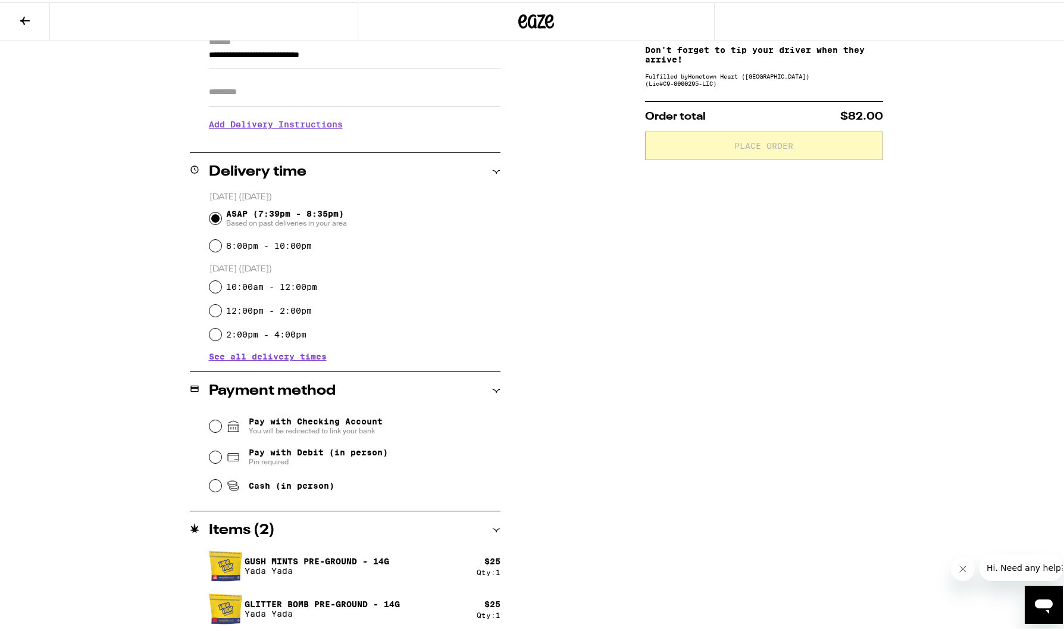
scroll to position [182, 0]
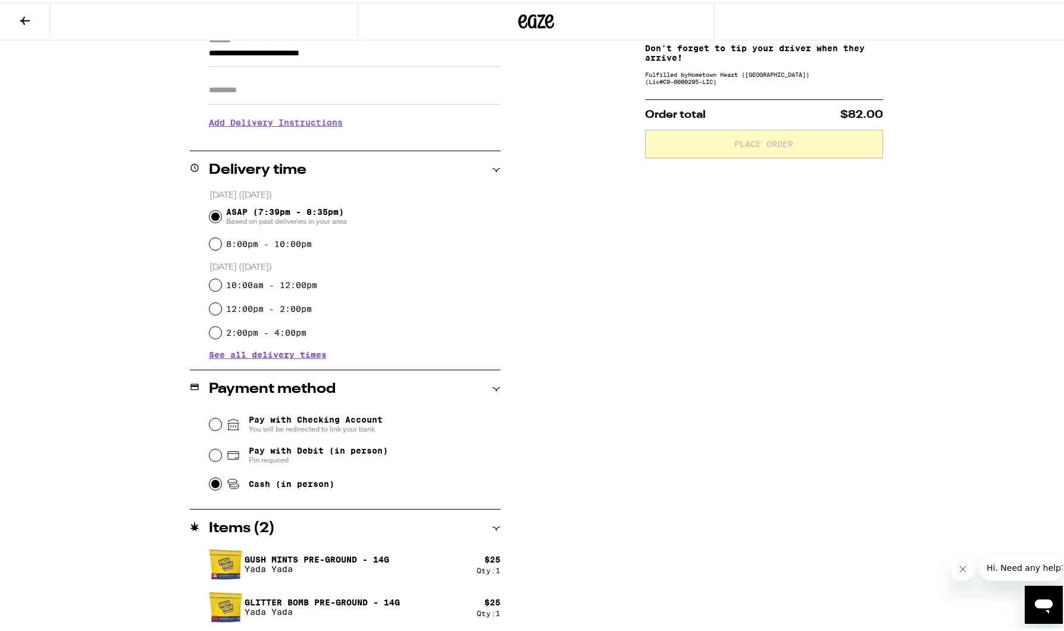
click at [210, 484] on input "Cash (in person)" at bounding box center [216, 482] width 12 height 12
radio input "true"
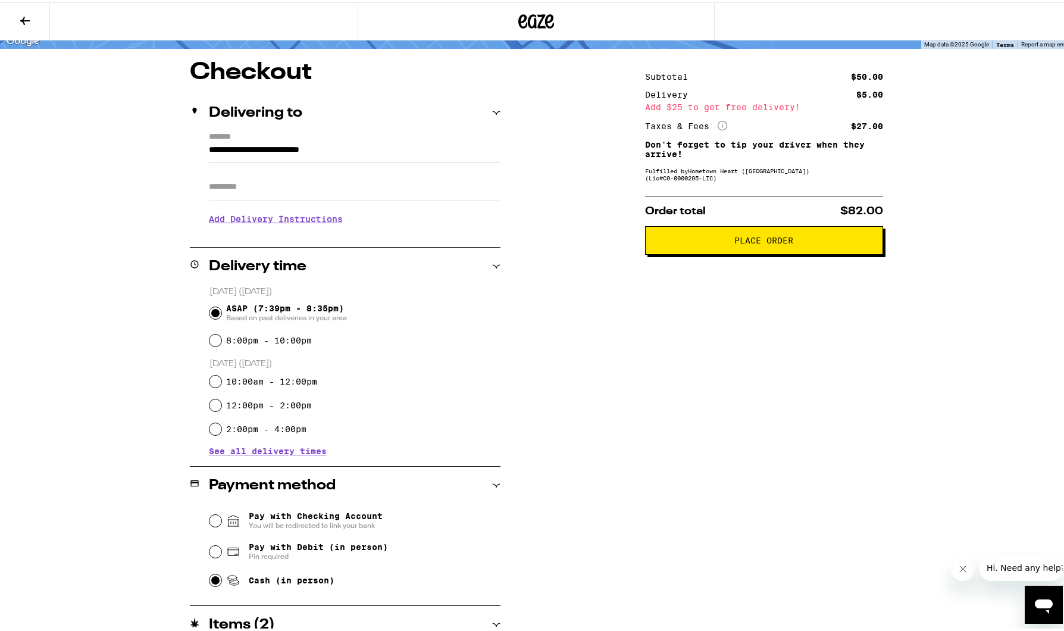
scroll to position [0, 0]
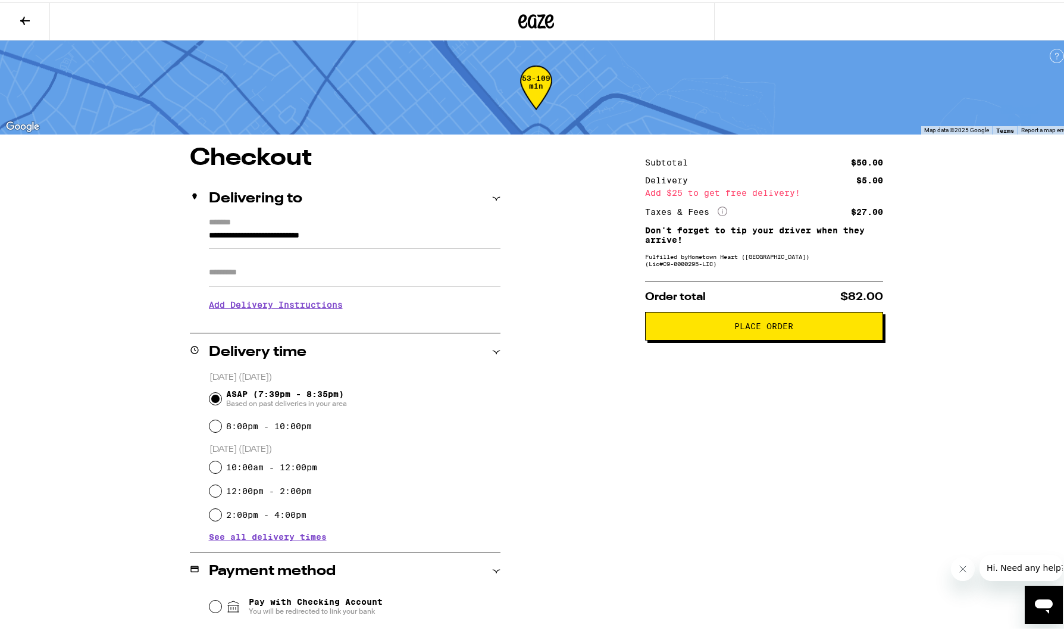
click at [783, 328] on span "Place Order" at bounding box center [763, 324] width 59 height 8
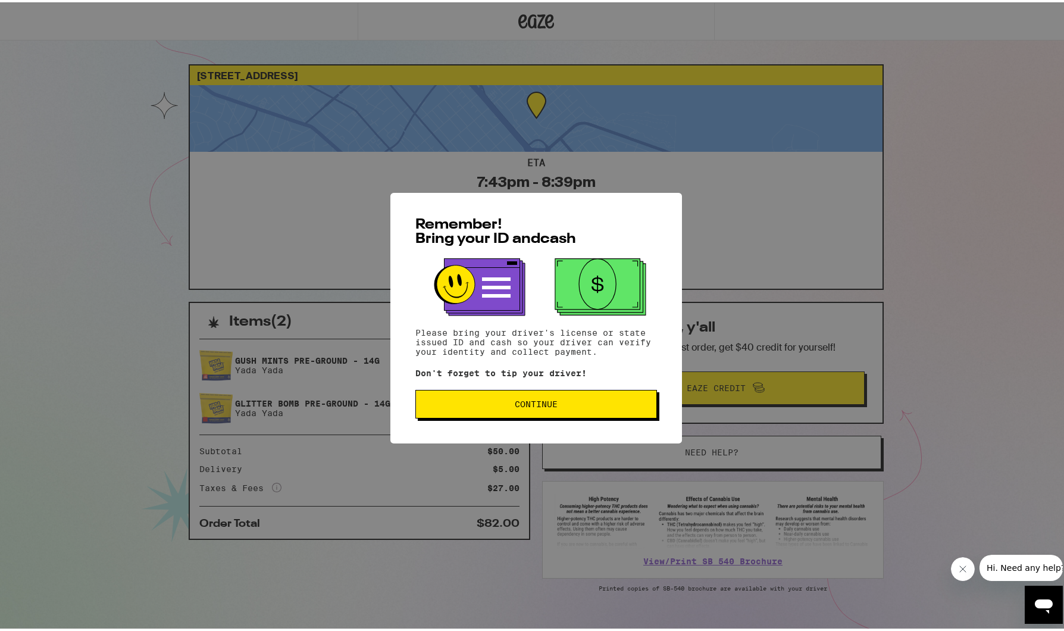
click at [563, 405] on span "Continue" at bounding box center [536, 402] width 221 height 8
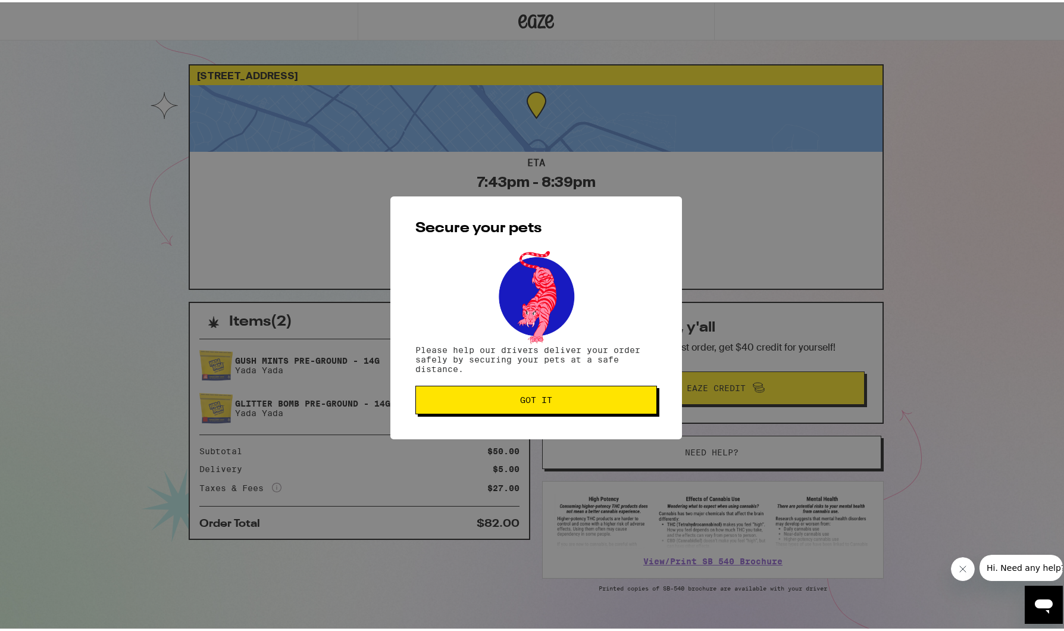
click at [577, 402] on span "Got it" at bounding box center [536, 397] width 221 height 8
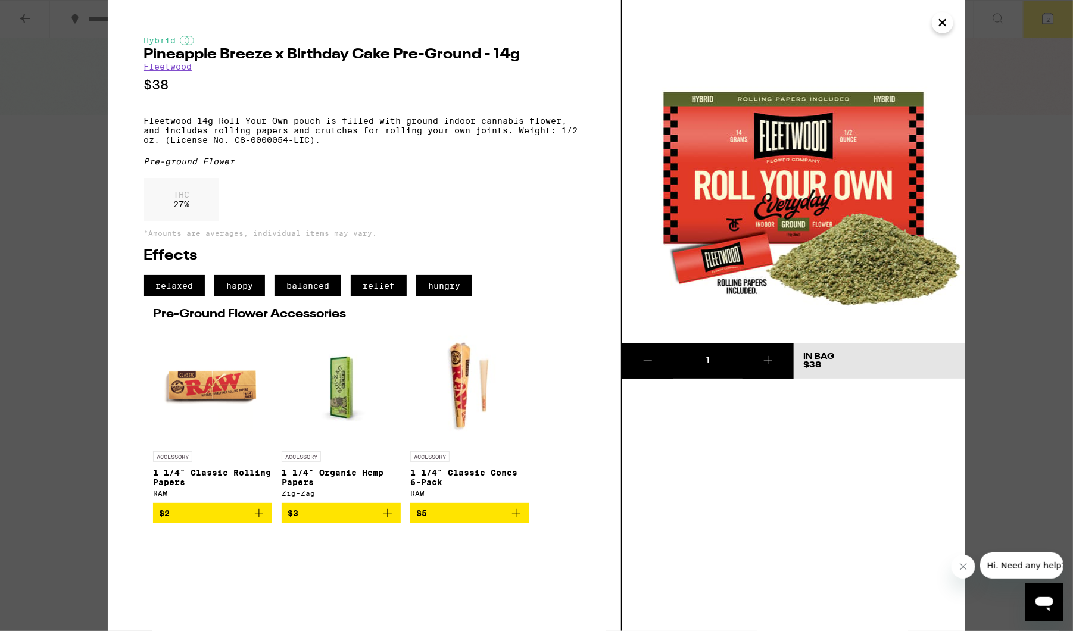
click at [583, 262] on h2 "Effects" at bounding box center [364, 256] width 442 height 14
click at [523, 223] on div "THC 27 %" at bounding box center [364, 202] width 442 height 49
